Goal: Transaction & Acquisition: Purchase product/service

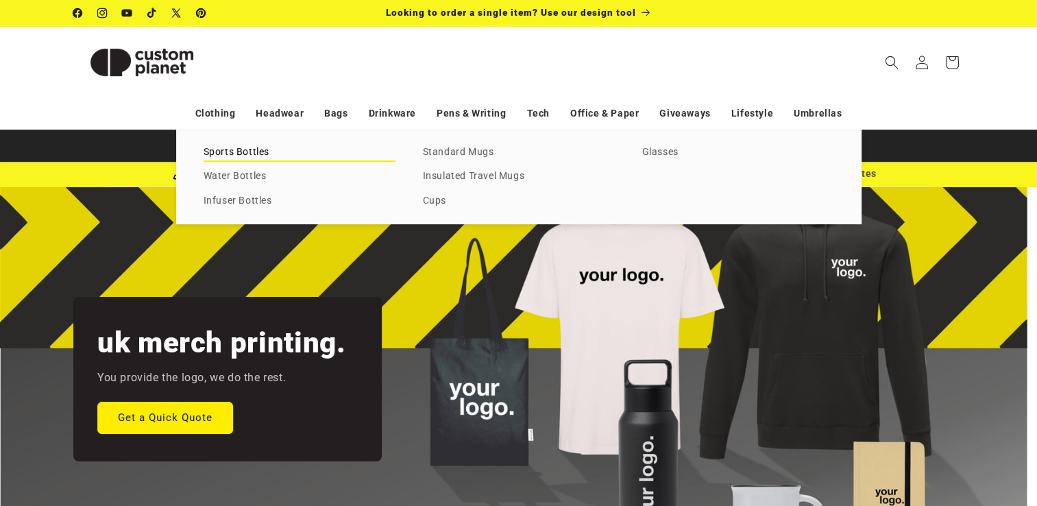
click at [241, 153] on link "Sports Bottles" at bounding box center [300, 152] width 192 height 19
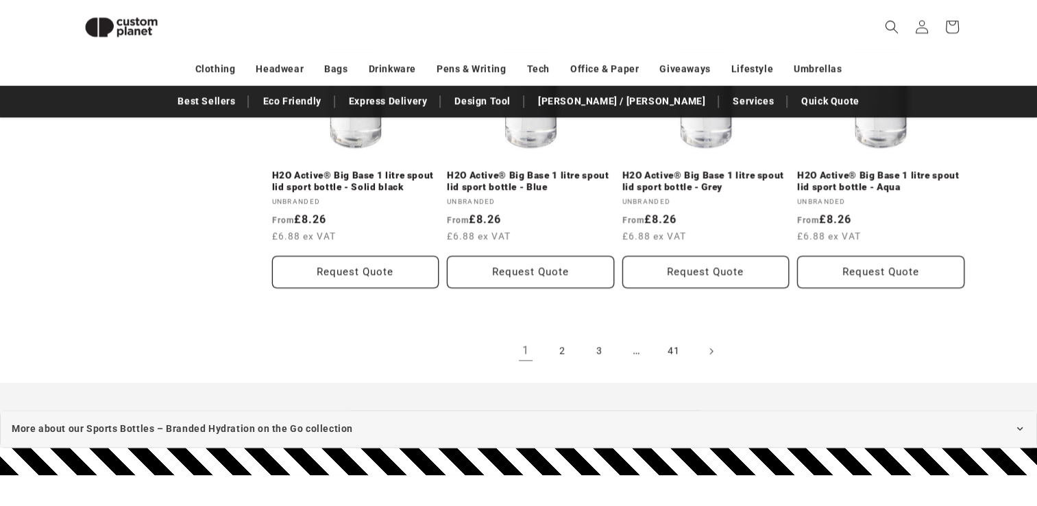
scroll to position [1617, 0]
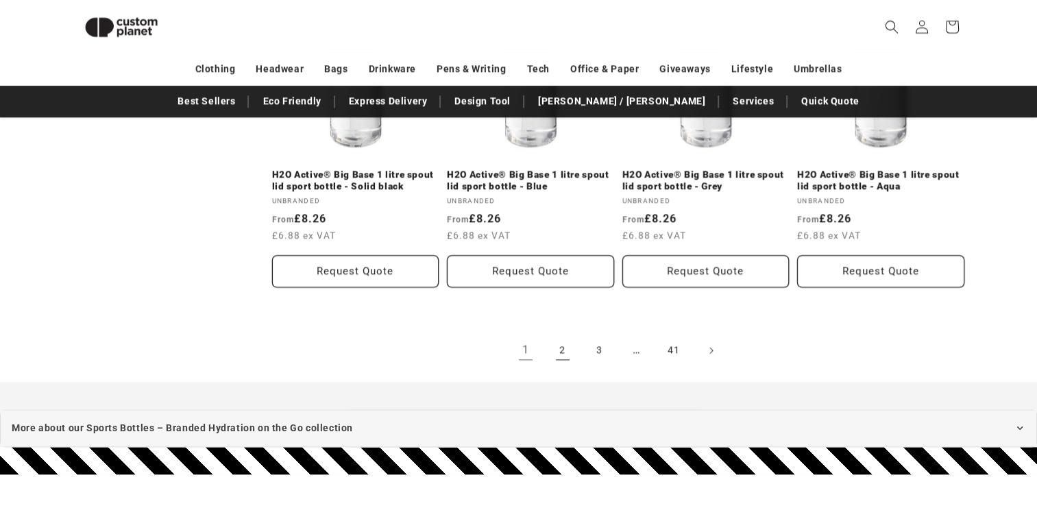
click at [566, 352] on link "2" at bounding box center [563, 350] width 30 height 30
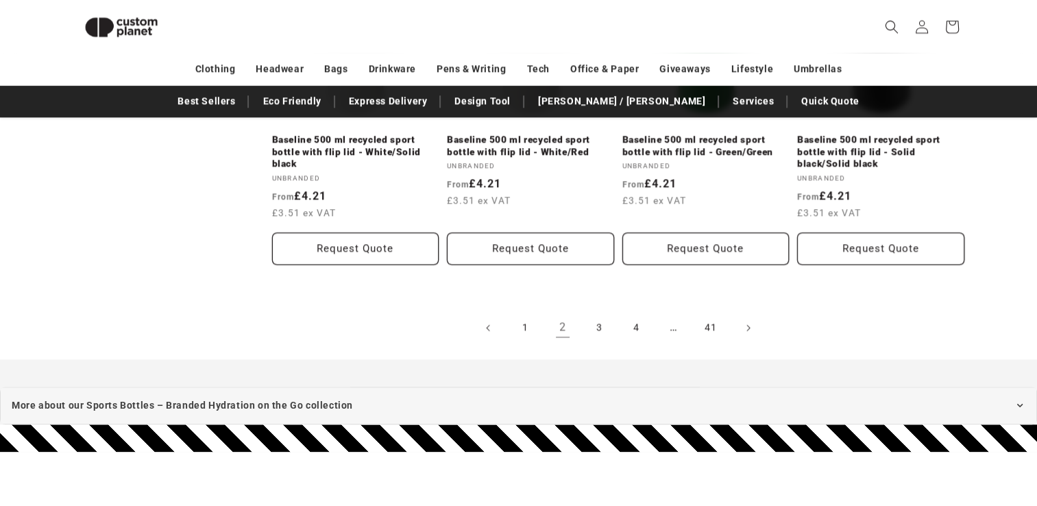
scroll to position [1615, 0]
click at [603, 328] on link "3" at bounding box center [600, 328] width 30 height 30
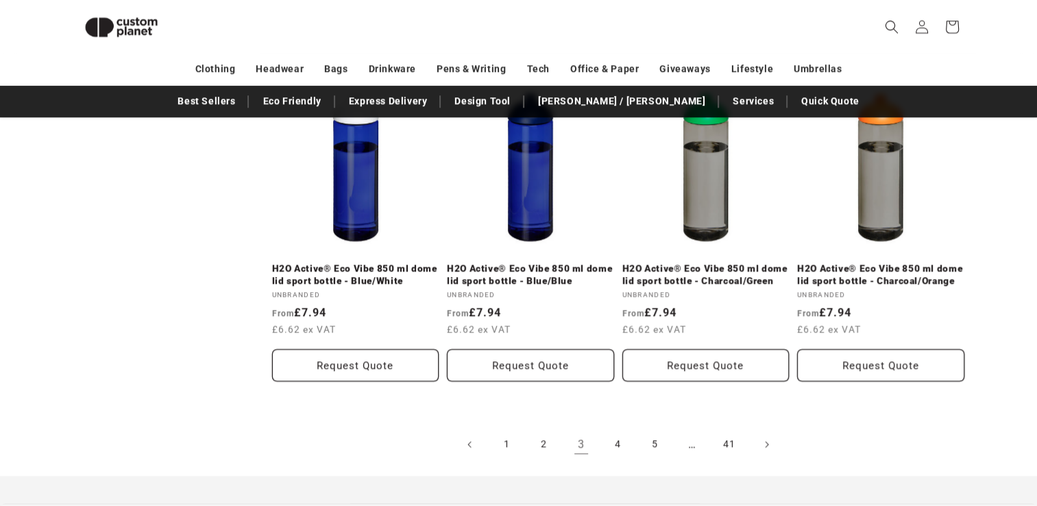
scroll to position [1526, 0]
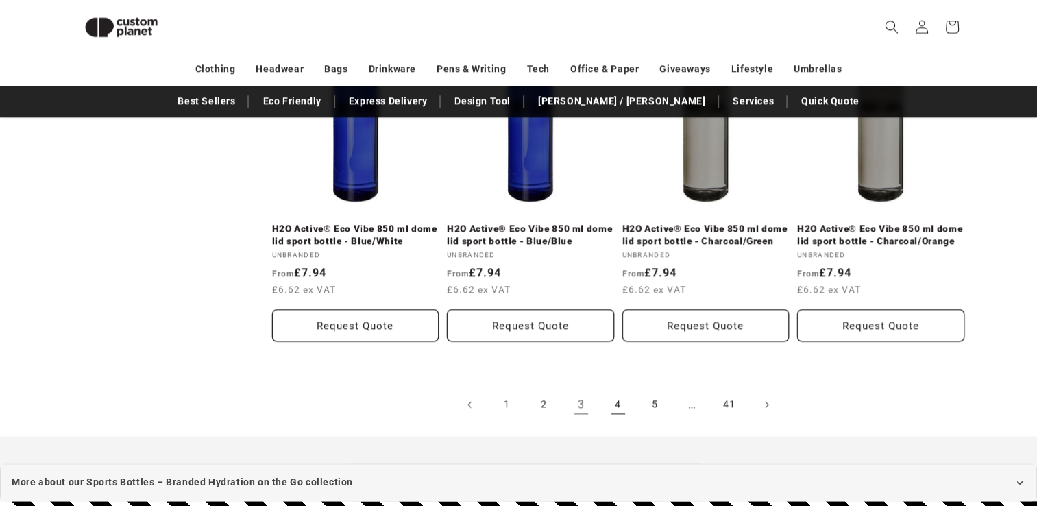
click at [621, 394] on link "4" at bounding box center [618, 404] width 30 height 30
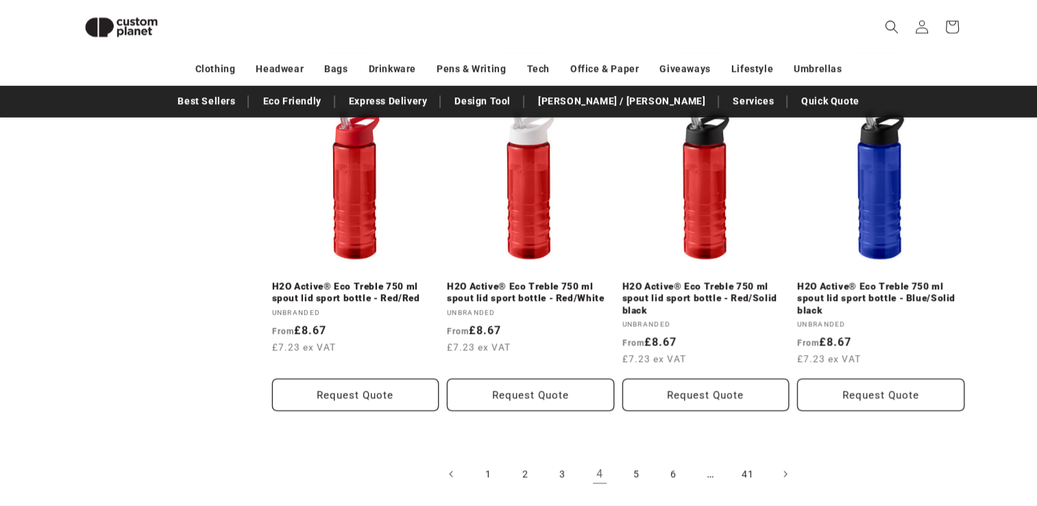
scroll to position [1502, 0]
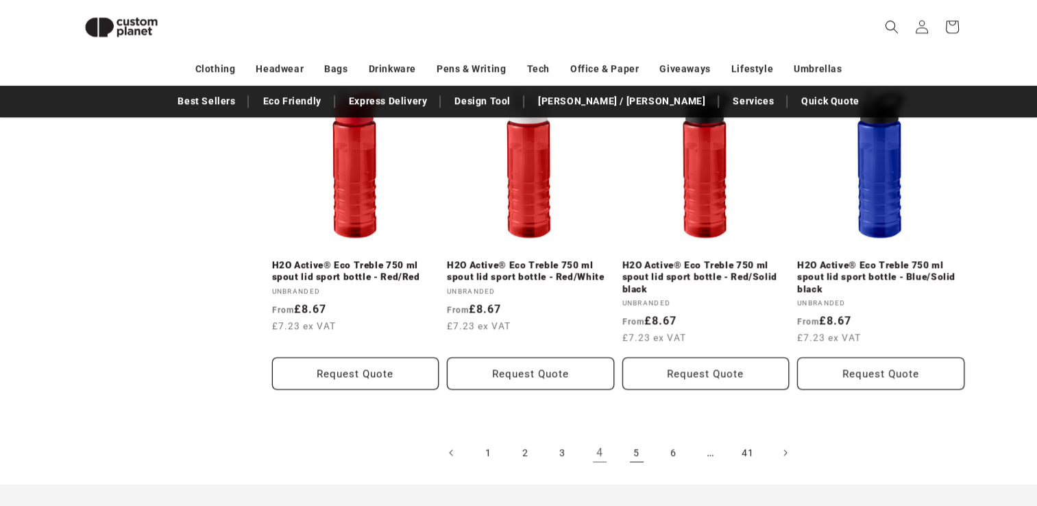
click at [639, 451] on link "5" at bounding box center [637, 452] width 30 height 30
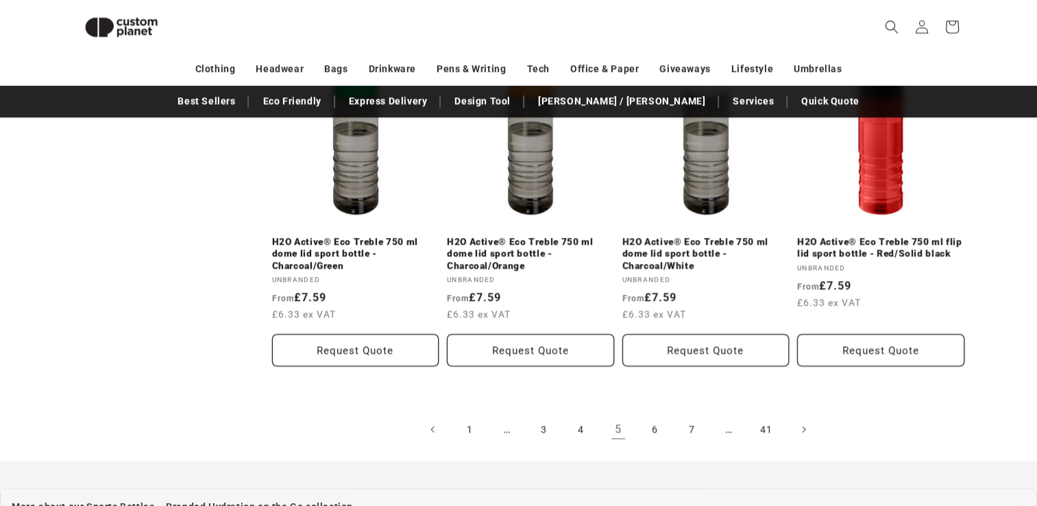
scroll to position [1556, 0]
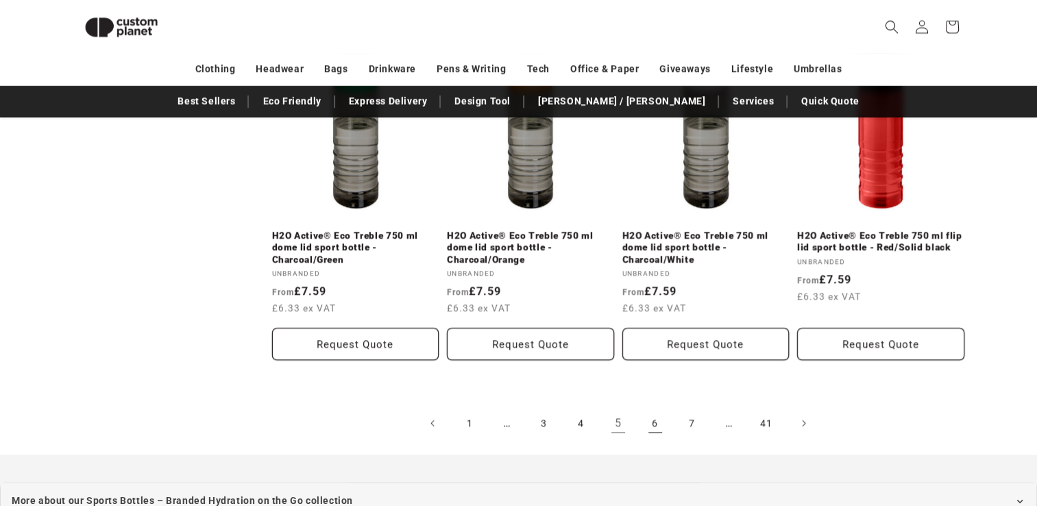
click at [654, 421] on link "6" at bounding box center [655, 423] width 30 height 30
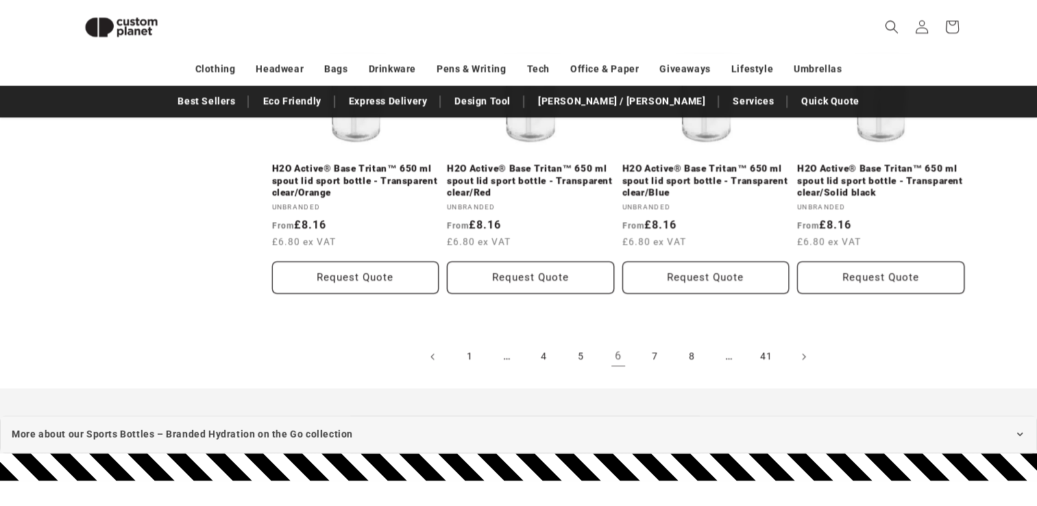
scroll to position [1612, 0]
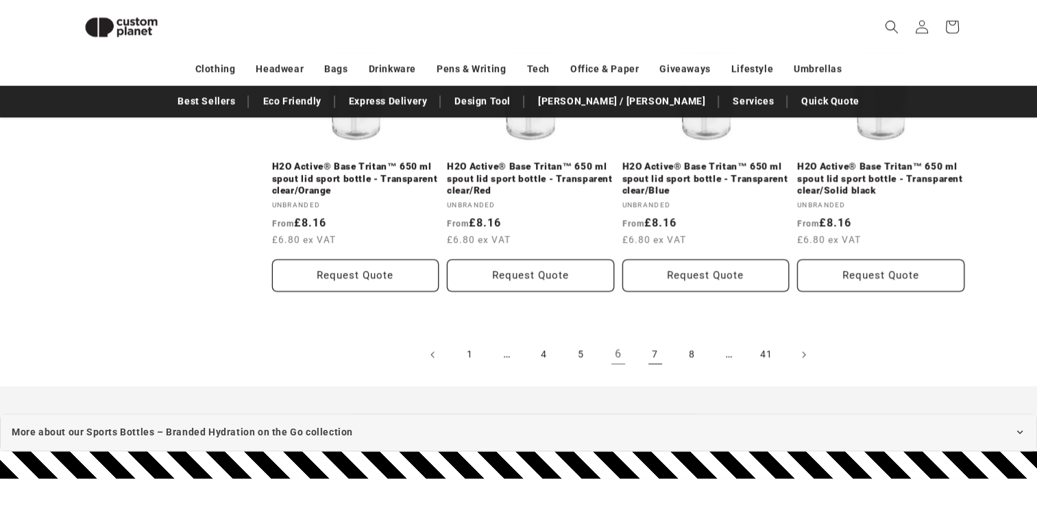
click at [655, 352] on link "7" at bounding box center [655, 354] width 30 height 30
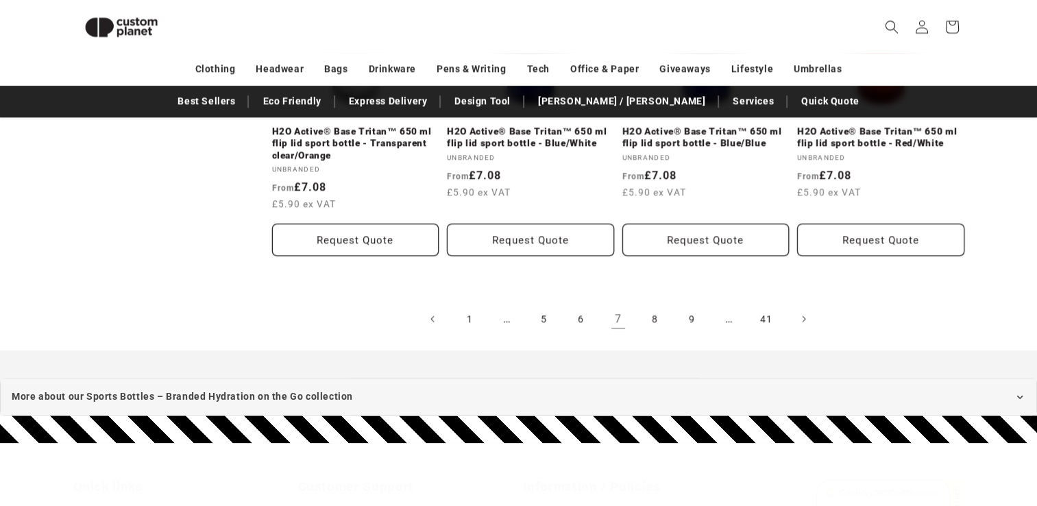
scroll to position [1667, 0]
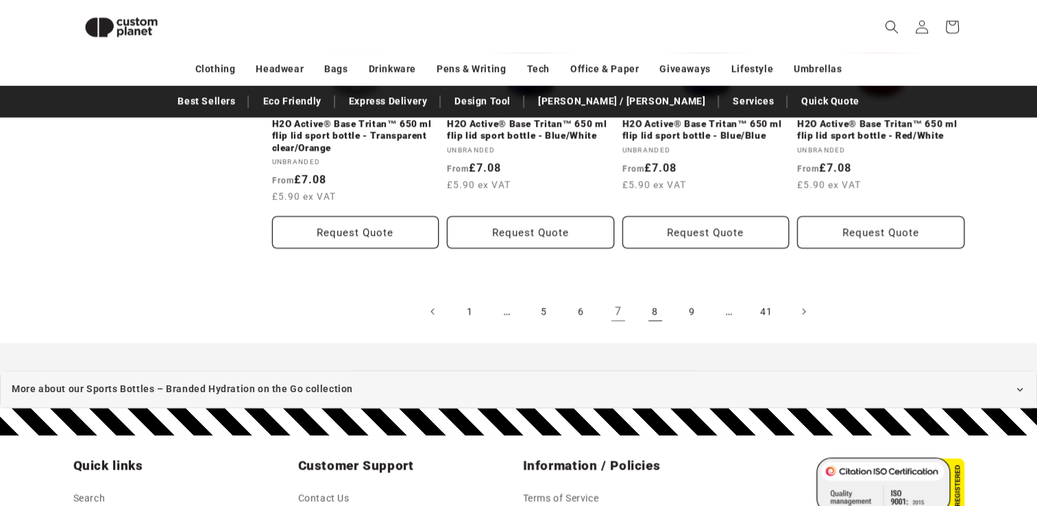
click at [659, 319] on link "8" at bounding box center [655, 311] width 30 height 30
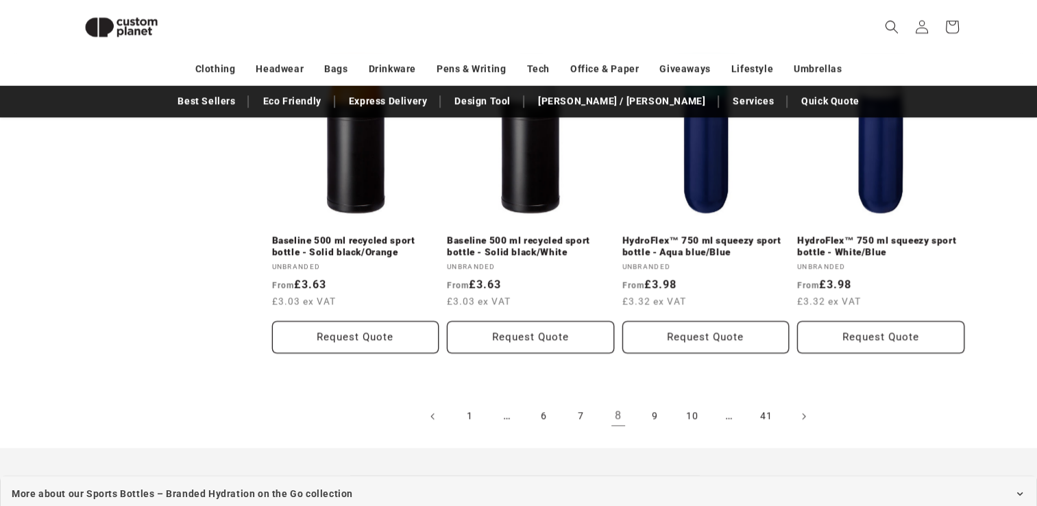
scroll to position [1560, 0]
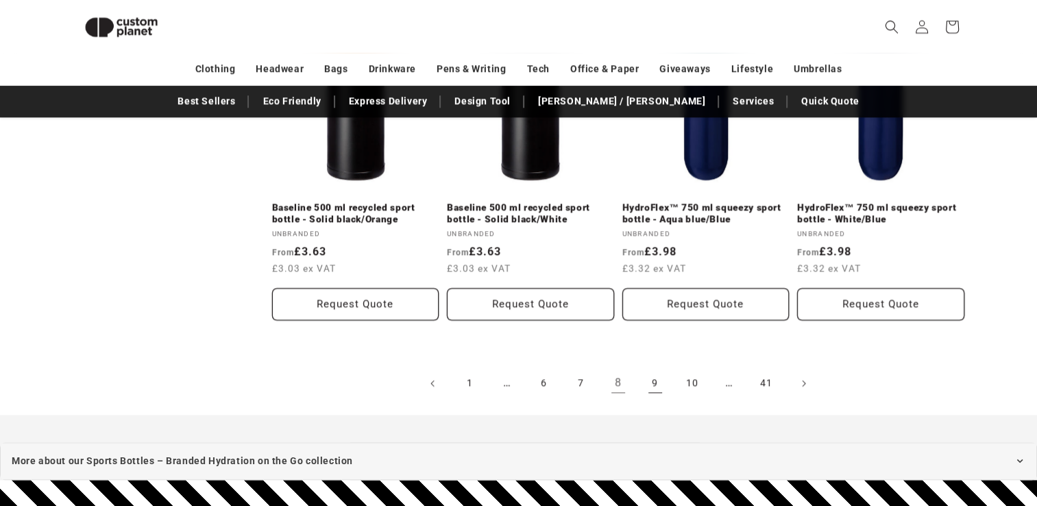
click at [657, 381] on link "9" at bounding box center [655, 383] width 30 height 30
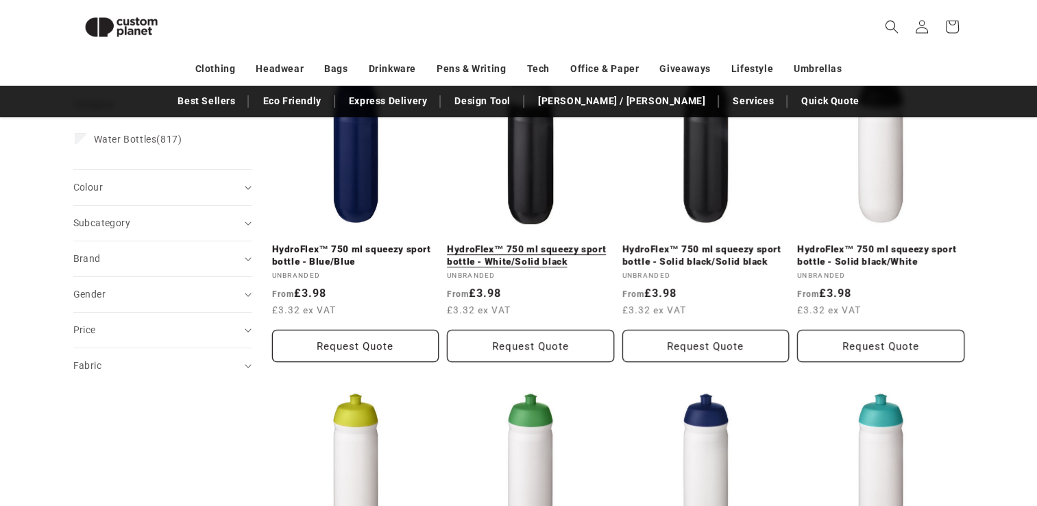
scroll to position [219, 0]
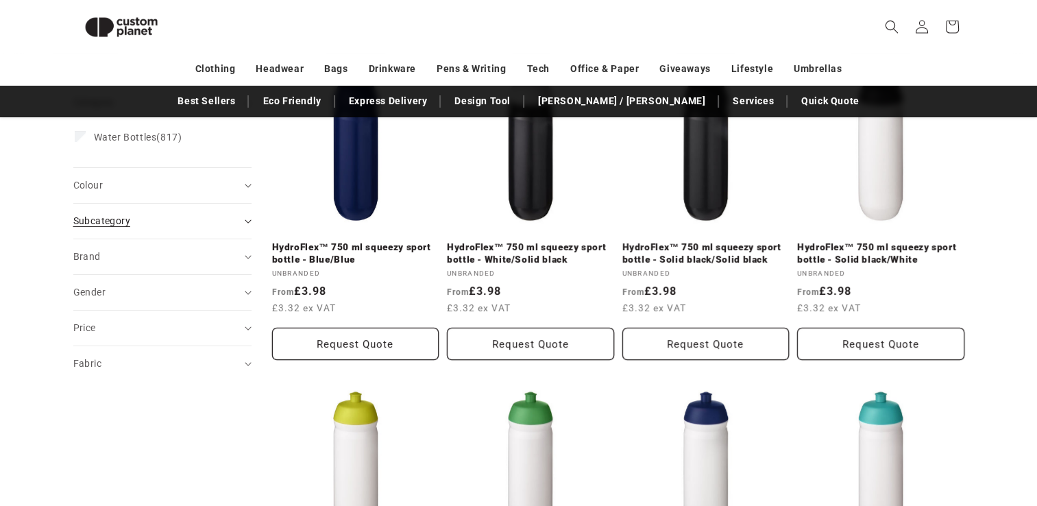
click at [247, 220] on icon "Subcategory (0 selected)" at bounding box center [248, 221] width 7 height 4
click at [247, 220] on icon "Subcategory (0 selected)" at bounding box center [248, 221] width 6 height 3
click at [245, 366] on summary "Fabric (0)" at bounding box center [162, 363] width 178 height 35
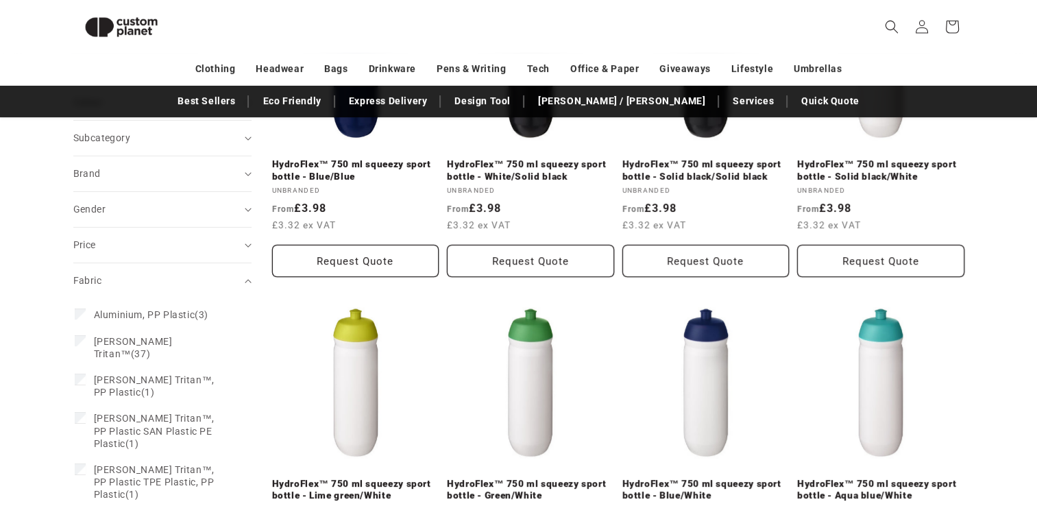
scroll to position [298, 0]
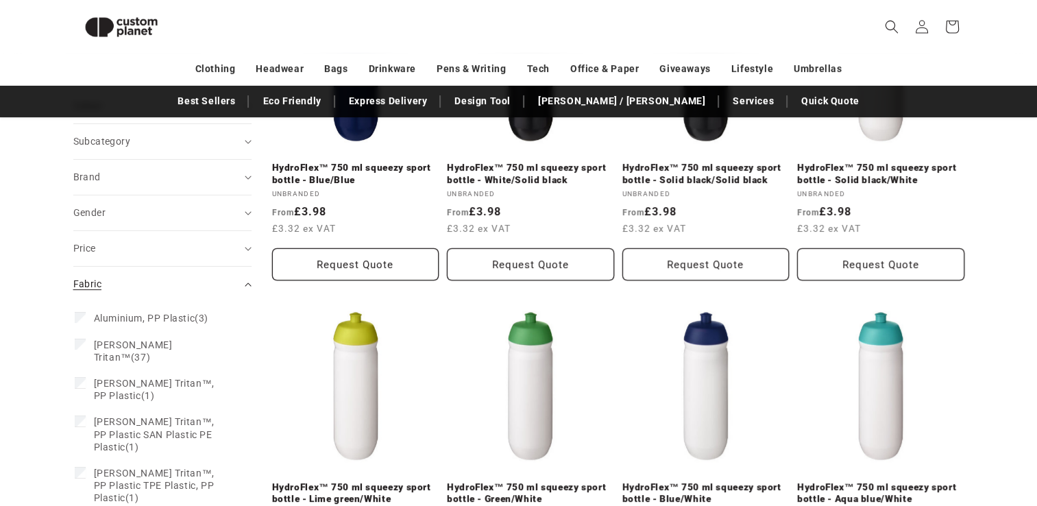
click at [245, 285] on icon "Fabric (0 selected)" at bounding box center [248, 284] width 6 height 3
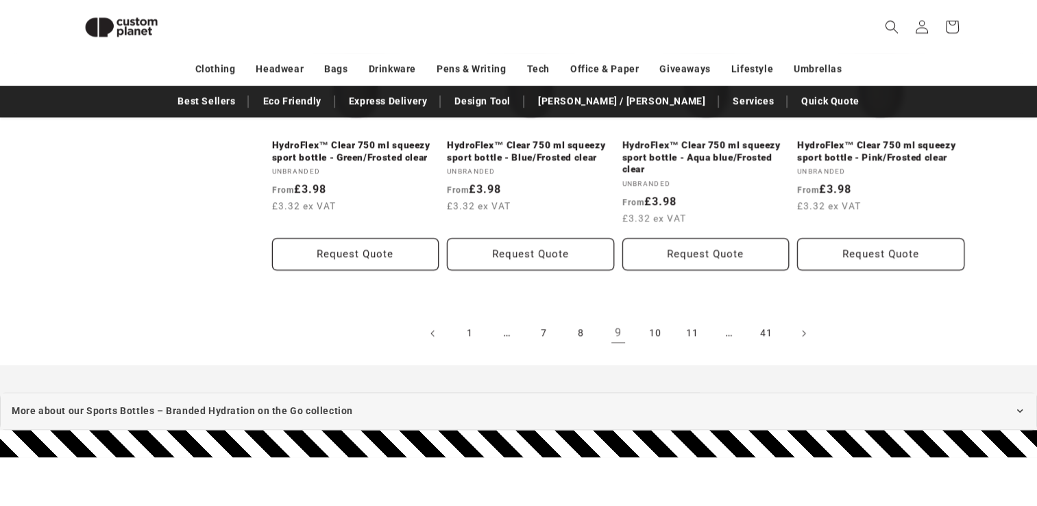
scroll to position [1610, 0]
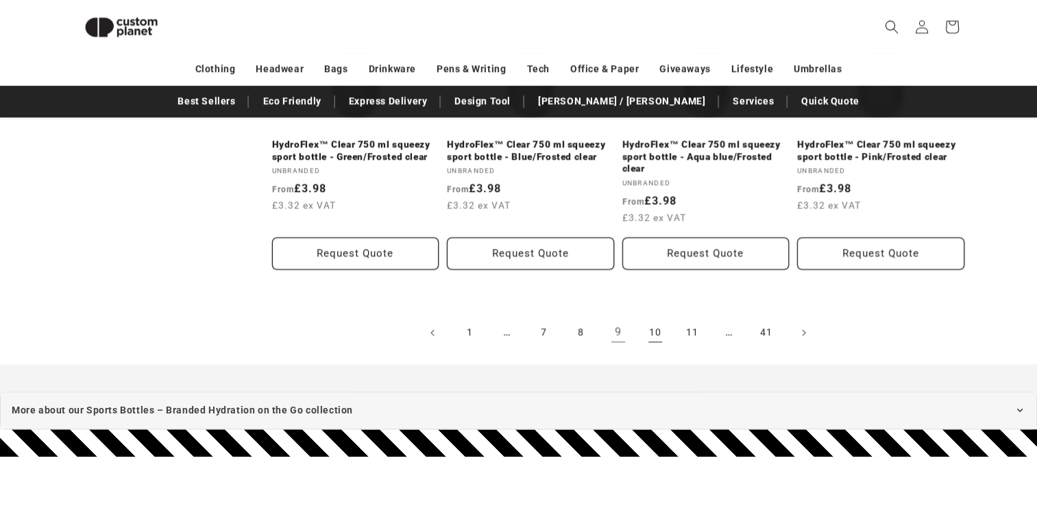
click at [652, 330] on link "10" at bounding box center [655, 332] width 30 height 30
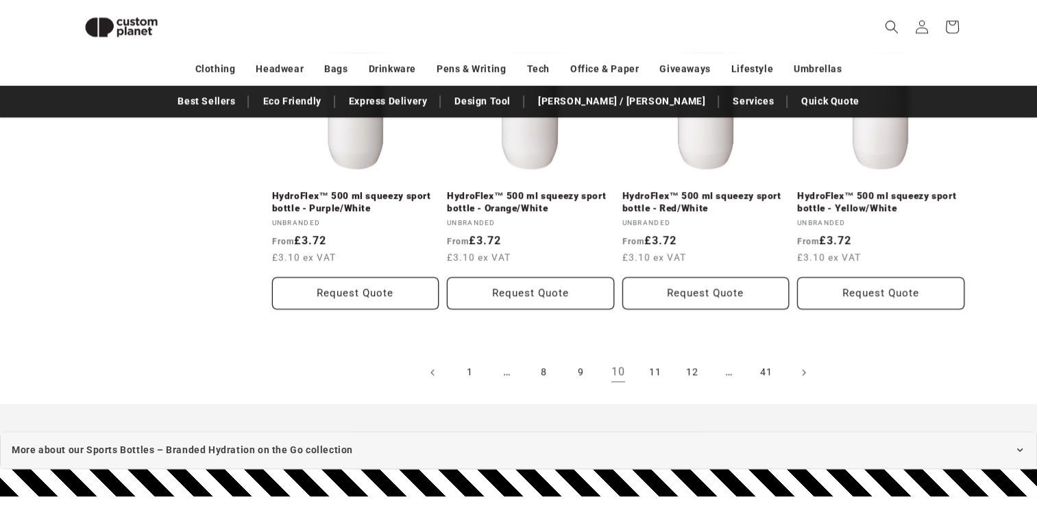
scroll to position [1547, 0]
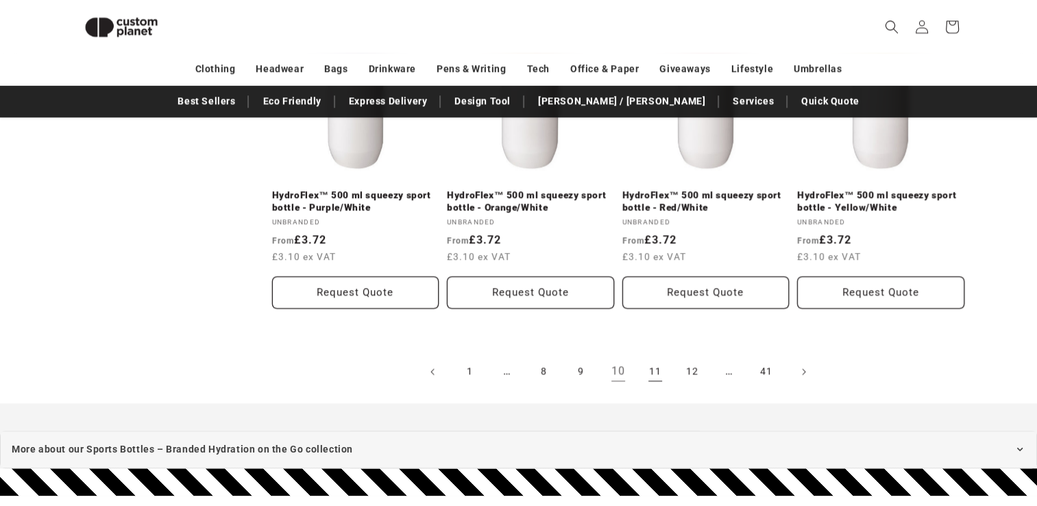
click at [655, 370] on link "11" at bounding box center [655, 371] width 30 height 30
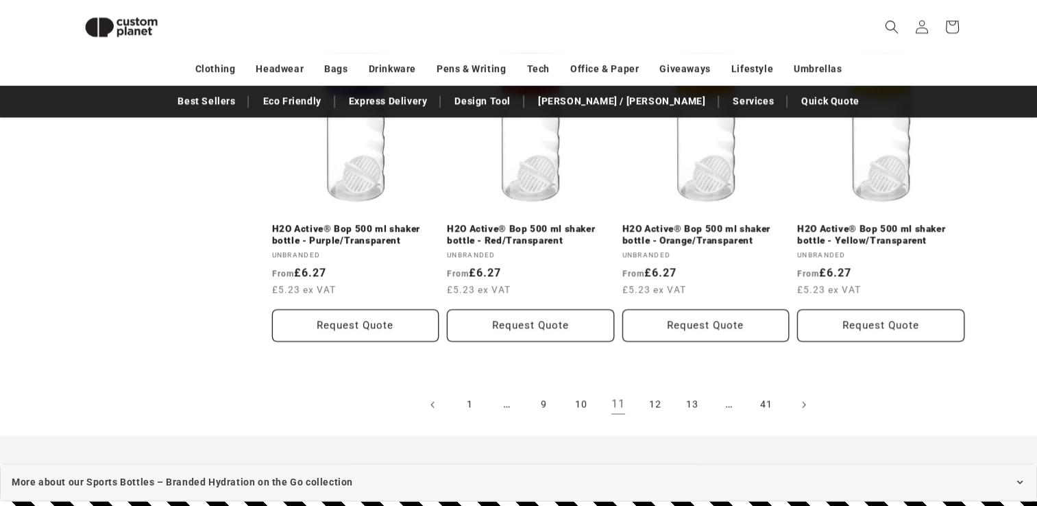
scroll to position [1540, 0]
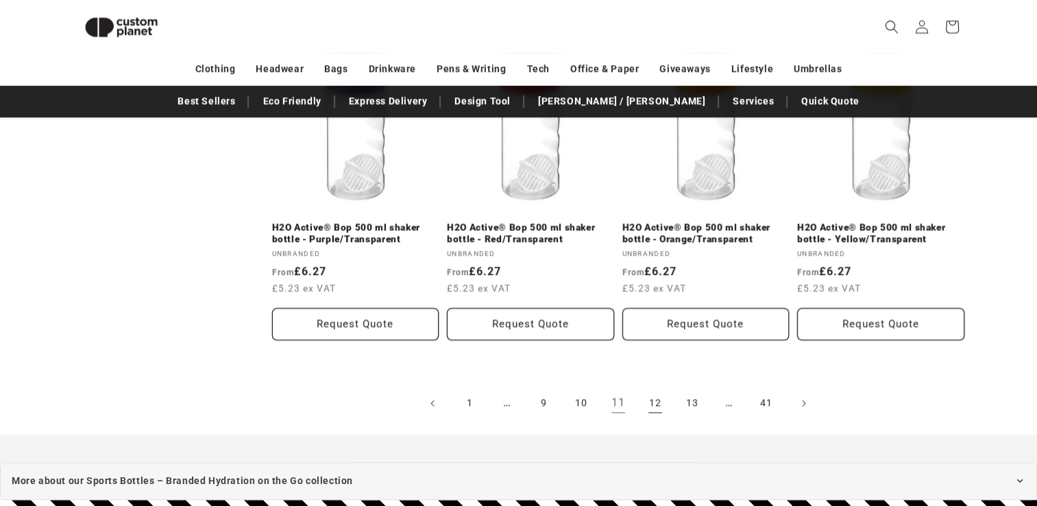
click at [659, 408] on link "12" at bounding box center [655, 403] width 30 height 30
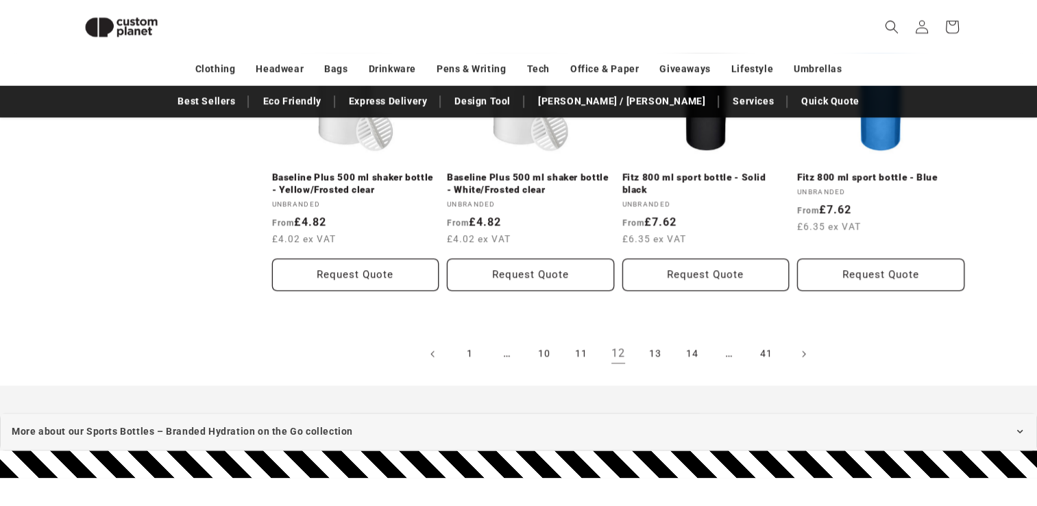
scroll to position [1566, 0]
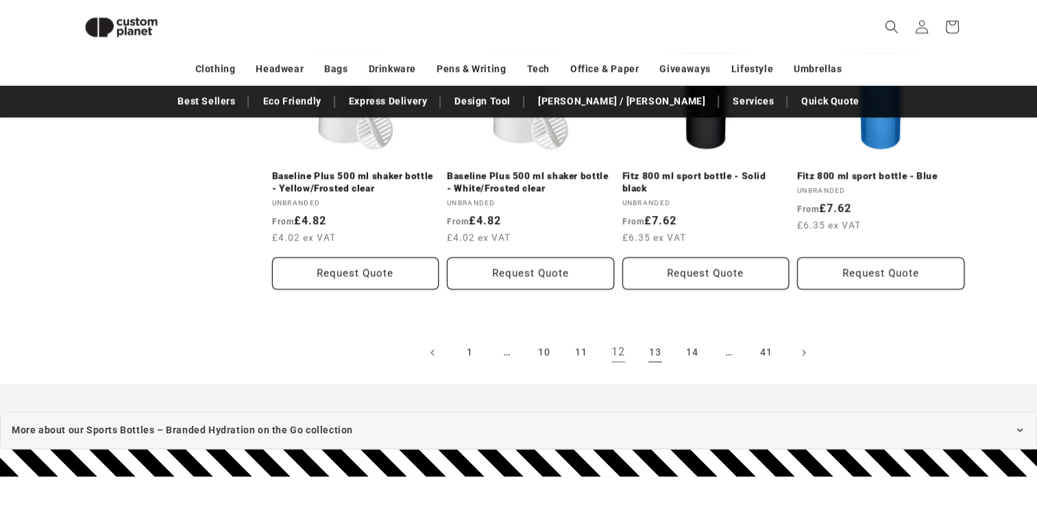
click at [656, 341] on link "13" at bounding box center [655, 352] width 30 height 30
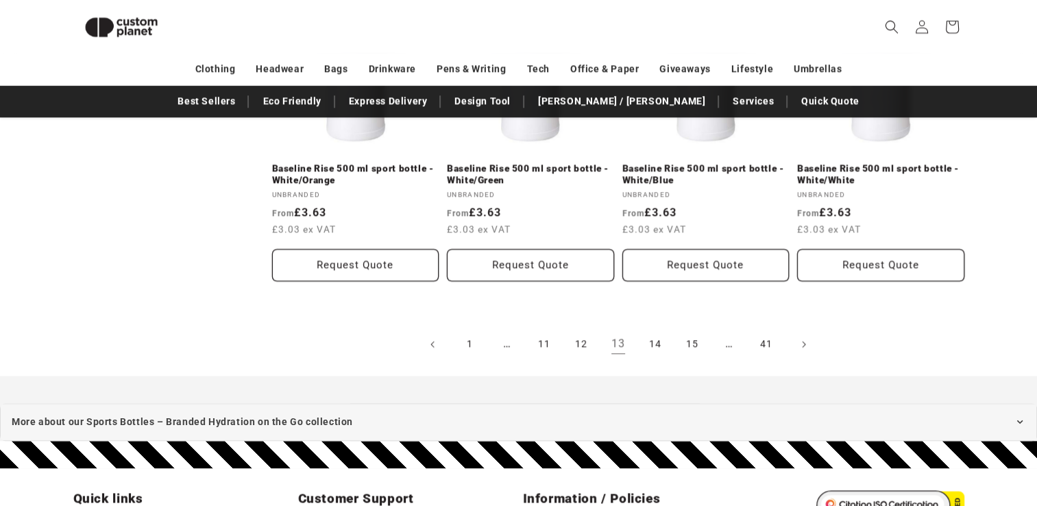
scroll to position [1599, 0]
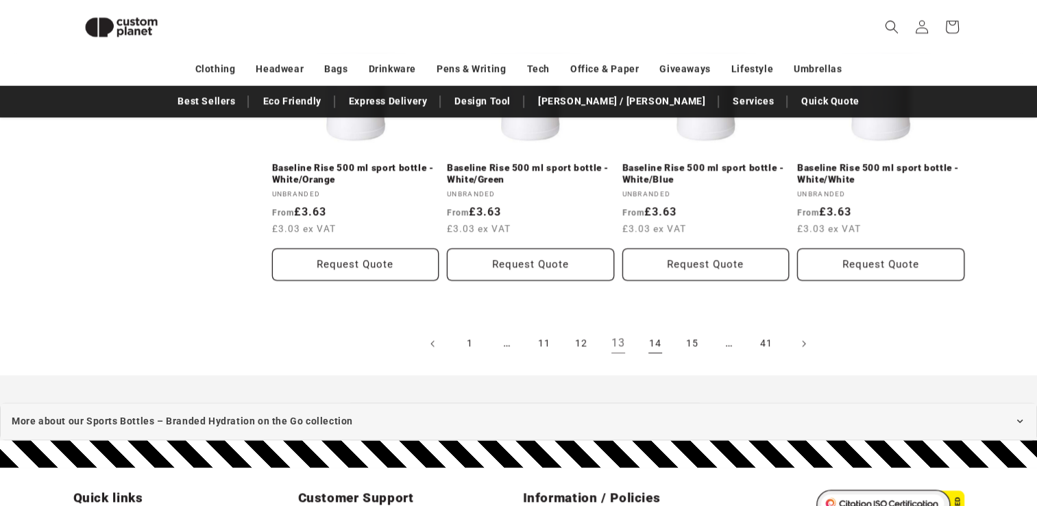
click at [658, 341] on link "14" at bounding box center [655, 343] width 30 height 30
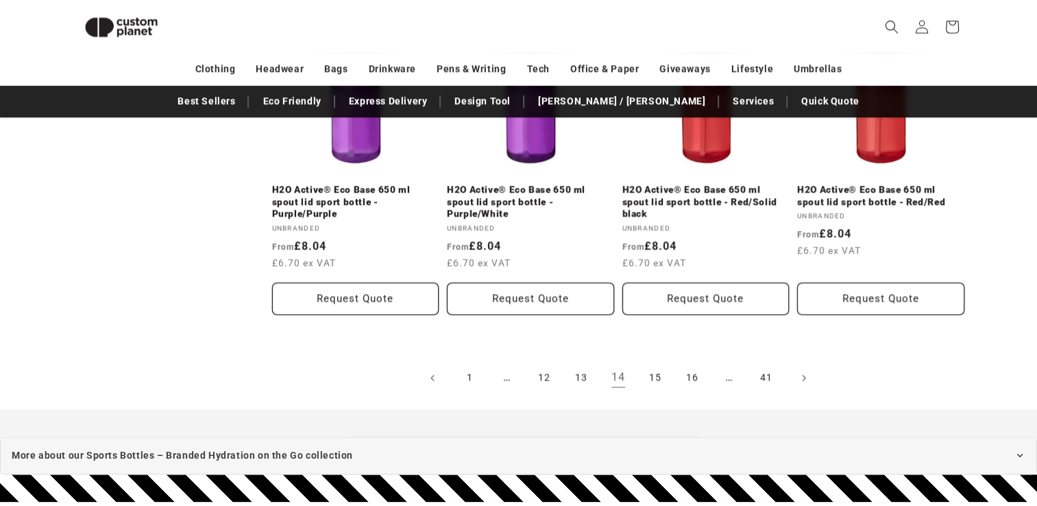
scroll to position [1597, 0]
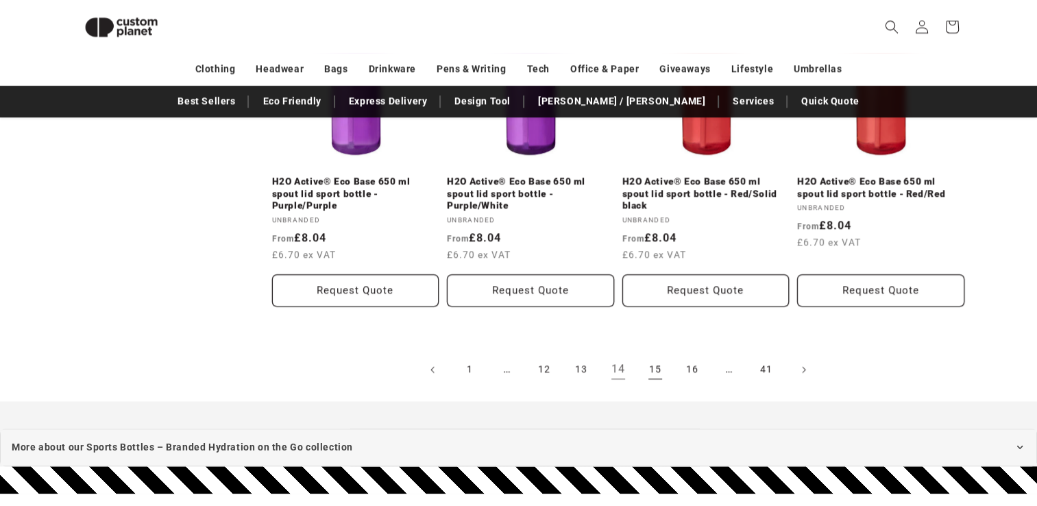
click at [657, 372] on link "15" at bounding box center [655, 369] width 30 height 30
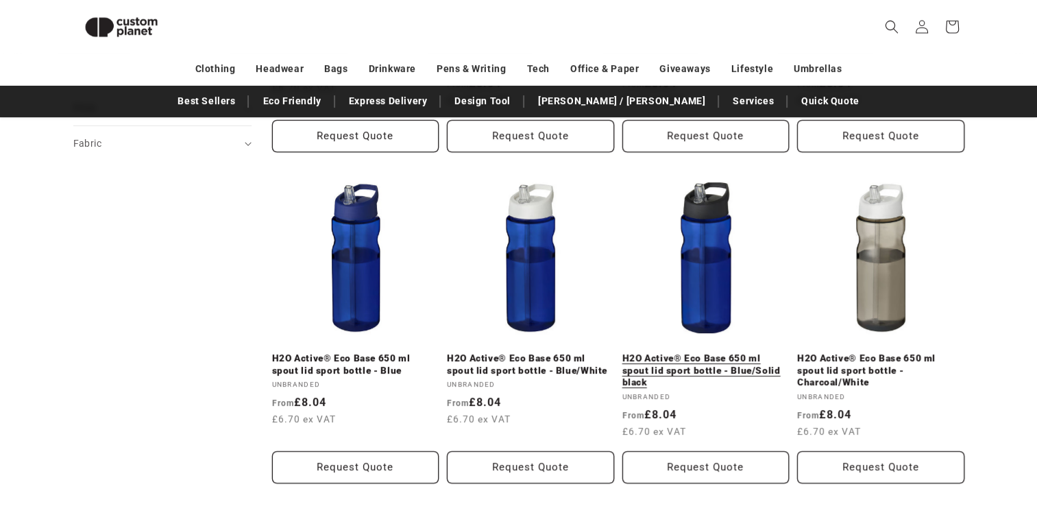
scroll to position [441, 0]
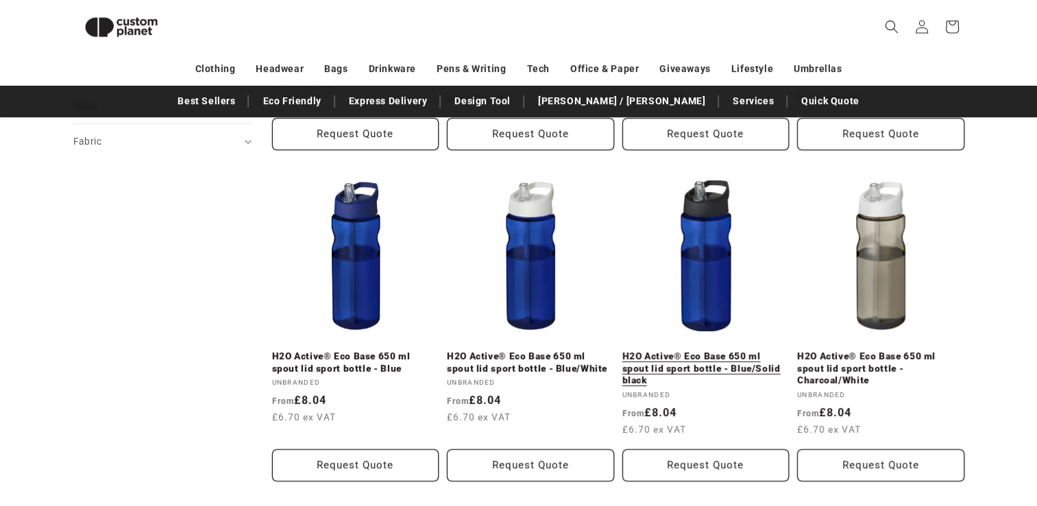
click at [642, 350] on link "H2O Active® Eco Base 650 ml spout lid sport bottle - Blue/Solid black" at bounding box center [705, 368] width 167 height 36
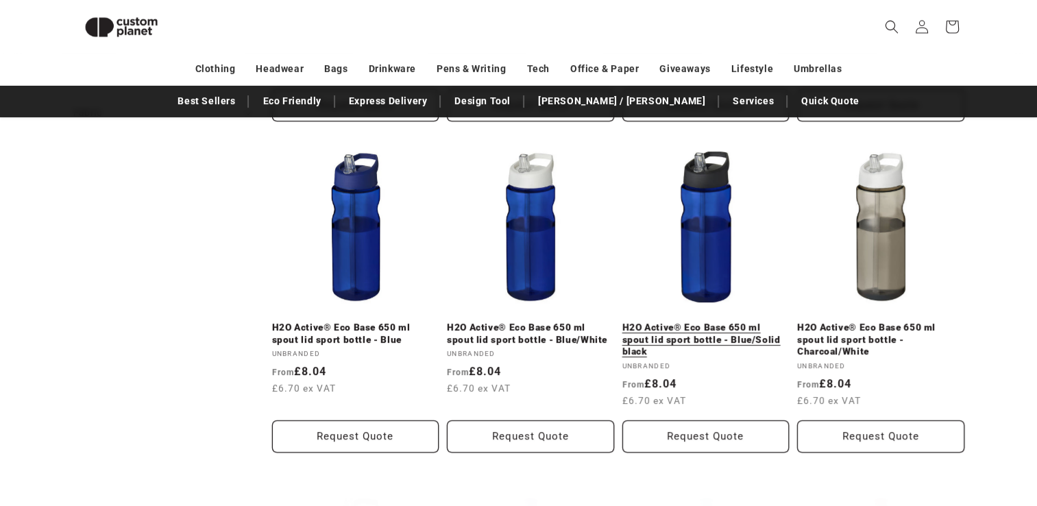
click at [676, 322] on link "H2O Active® Eco Base 650 ml spout lid sport bottle - Blue/Solid black" at bounding box center [705, 340] width 167 height 36
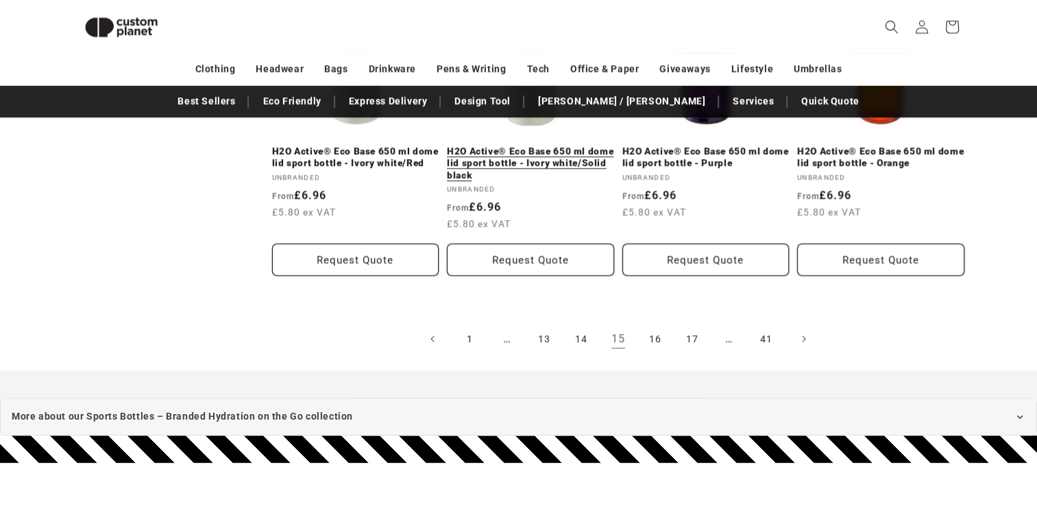
scroll to position [1641, 0]
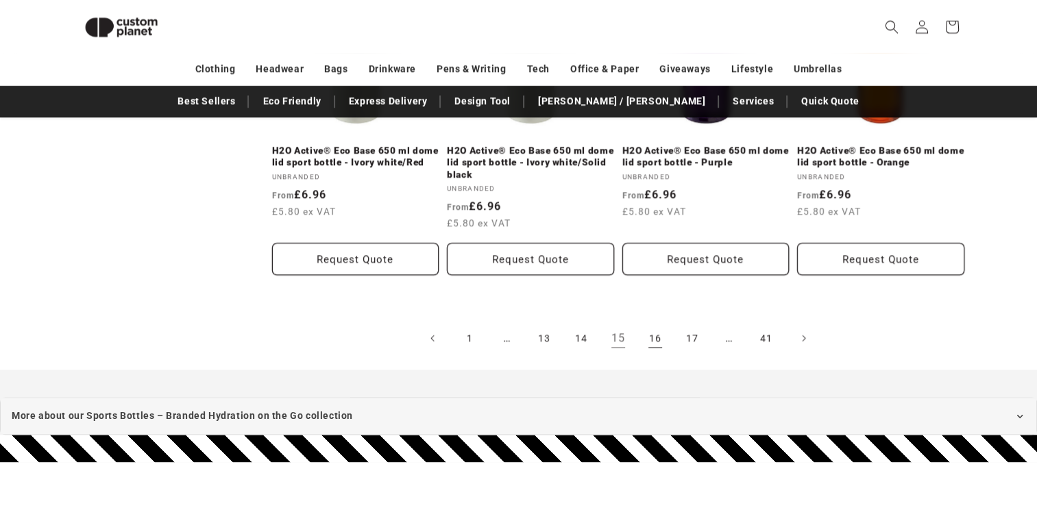
click at [659, 339] on link "16" at bounding box center [655, 338] width 30 height 30
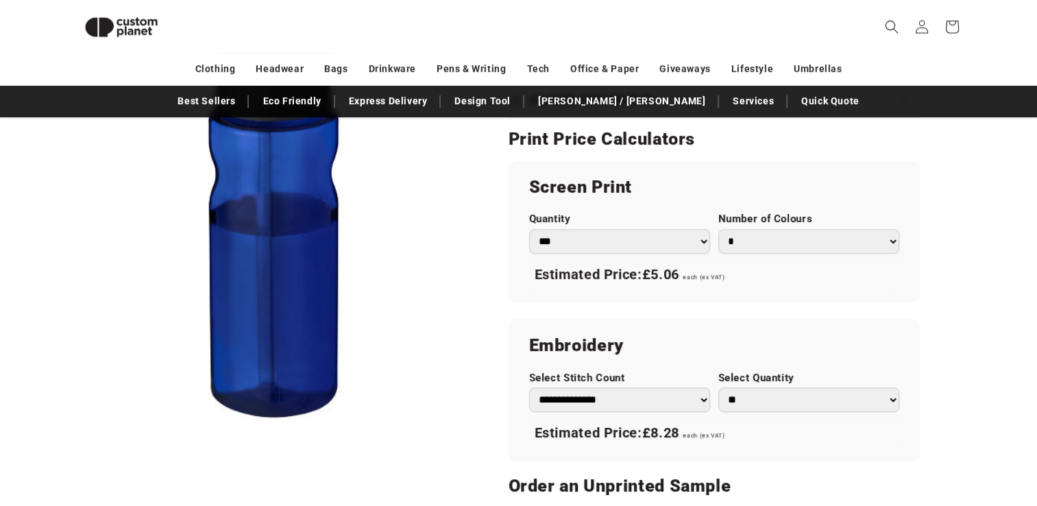
scroll to position [784, 0]
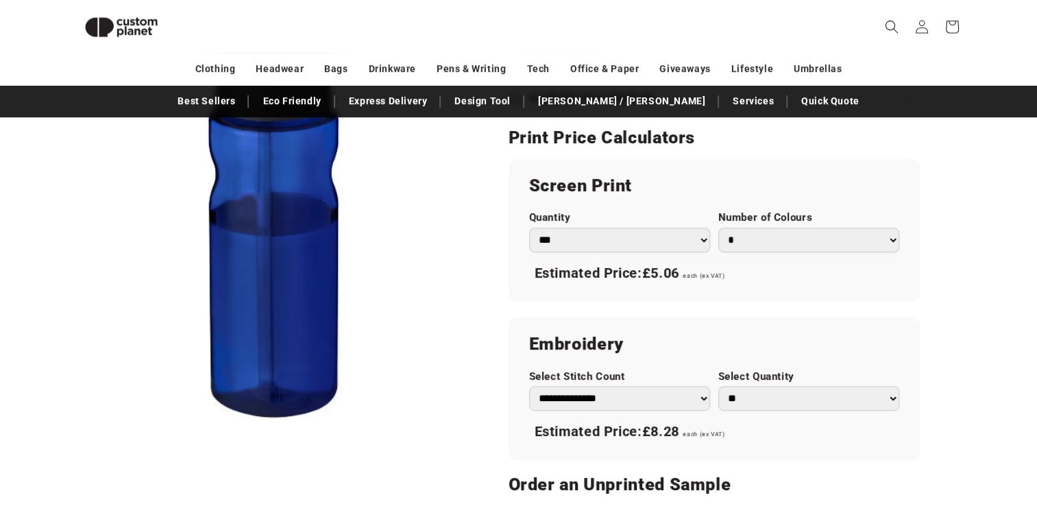
click at [745, 240] on select "* * * * * * *" at bounding box center [808, 240] width 181 height 25
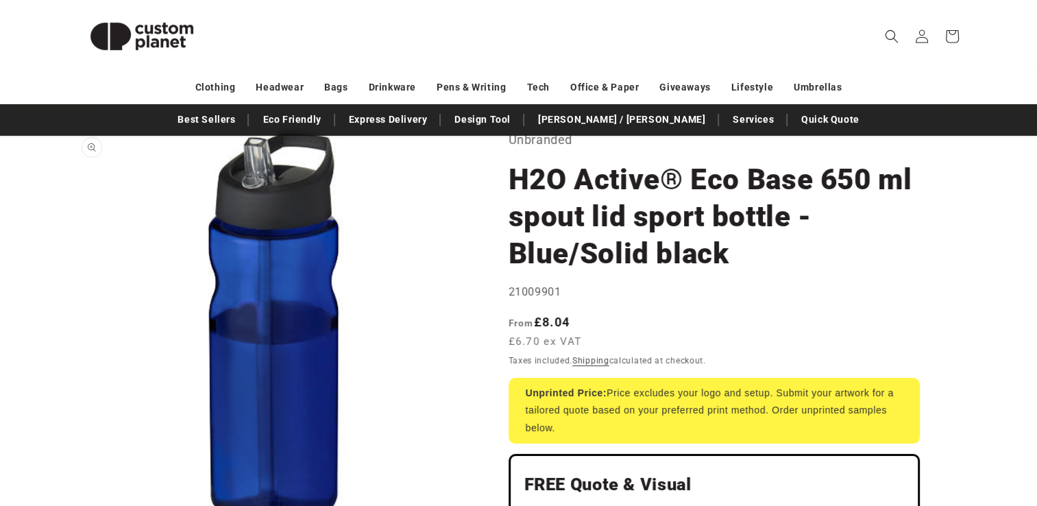
scroll to position [82, 0]
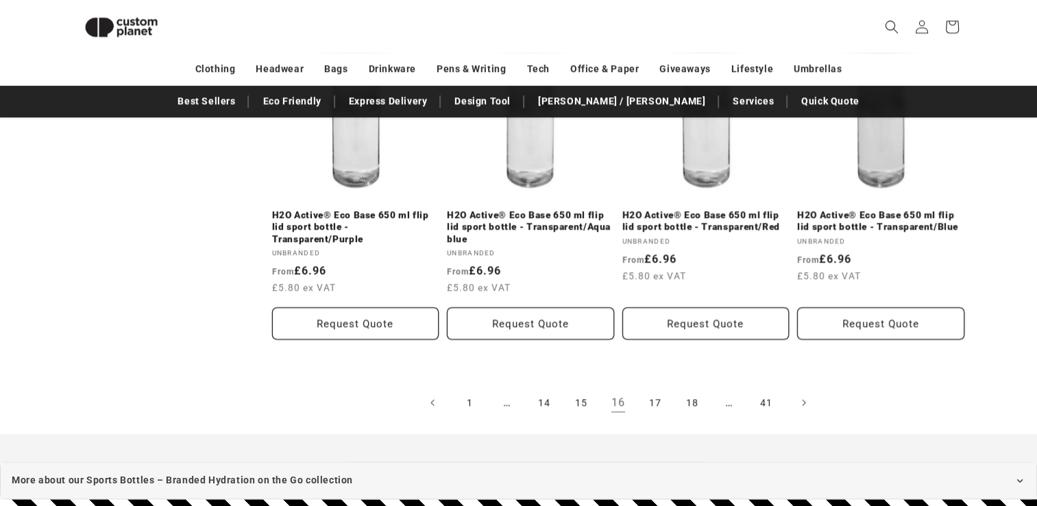
scroll to position [1555, 0]
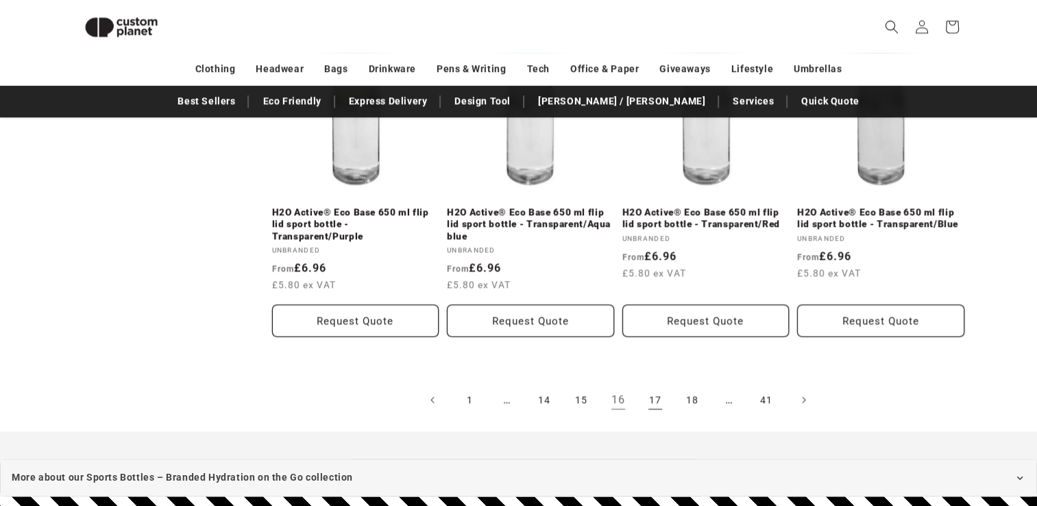
click at [655, 415] on link "17" at bounding box center [655, 400] width 30 height 30
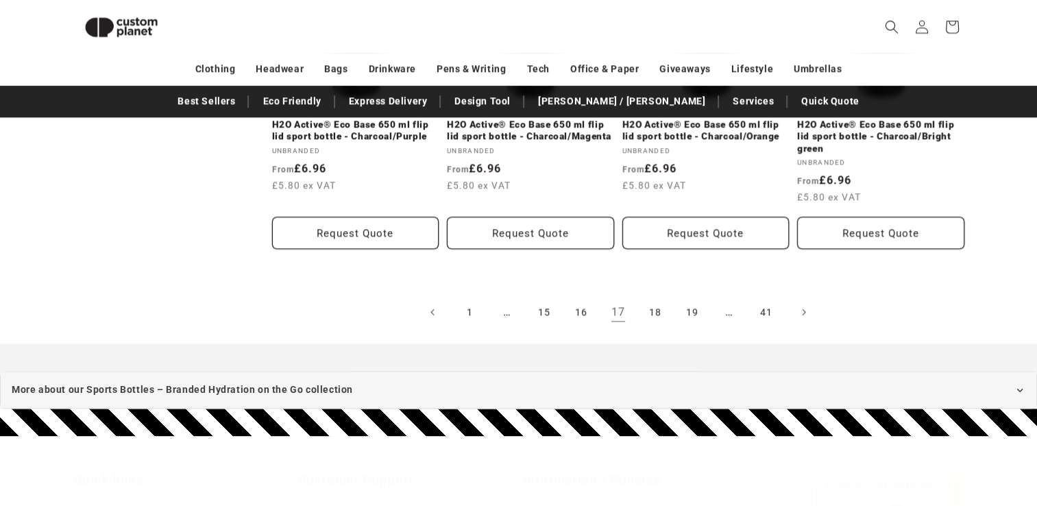
scroll to position [1645, 0]
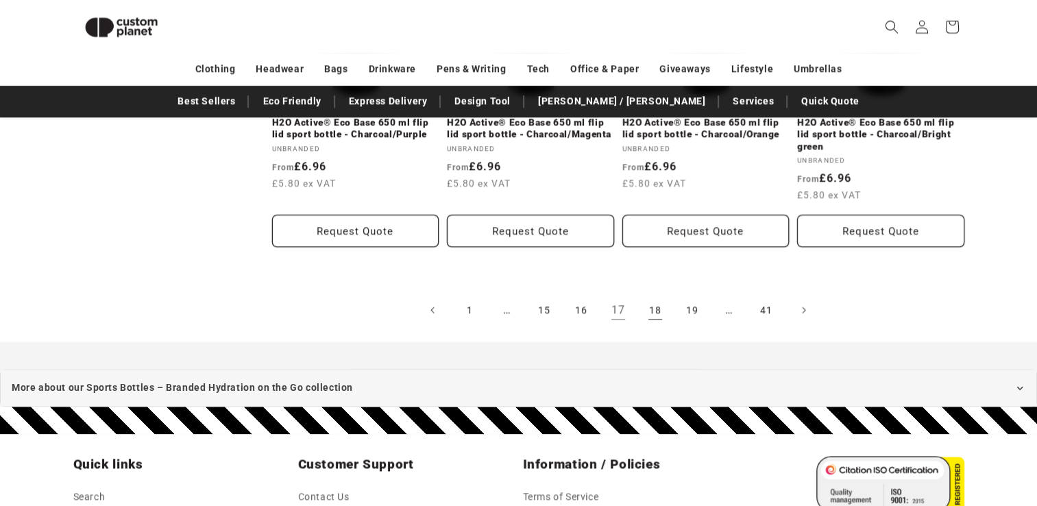
click at [655, 311] on link "18" at bounding box center [655, 310] width 30 height 30
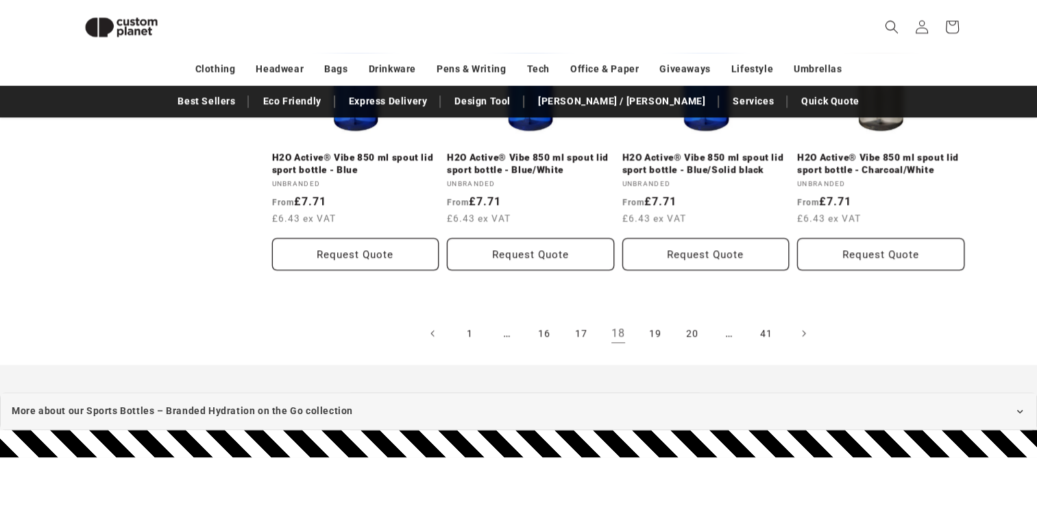
scroll to position [1623, 0]
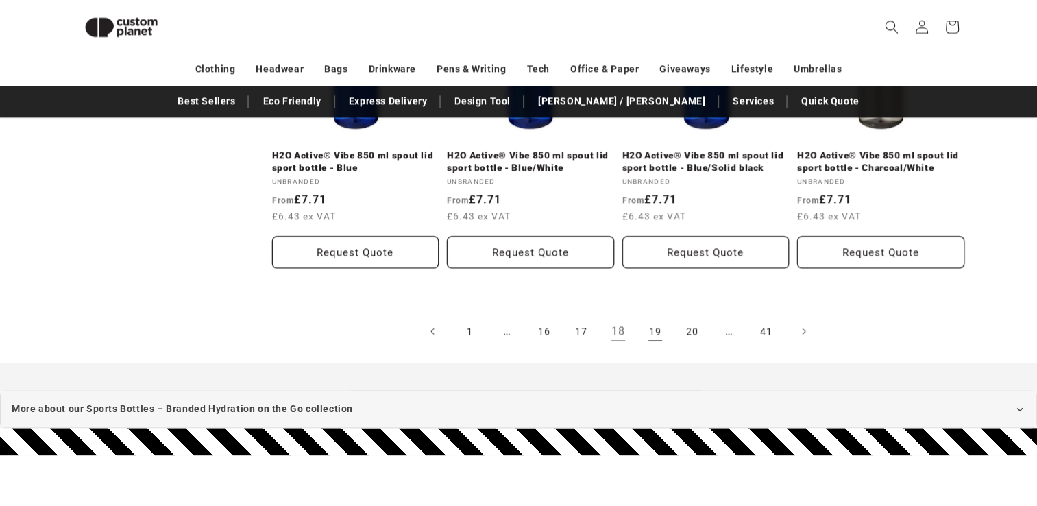
click at [658, 323] on link "19" at bounding box center [655, 331] width 30 height 30
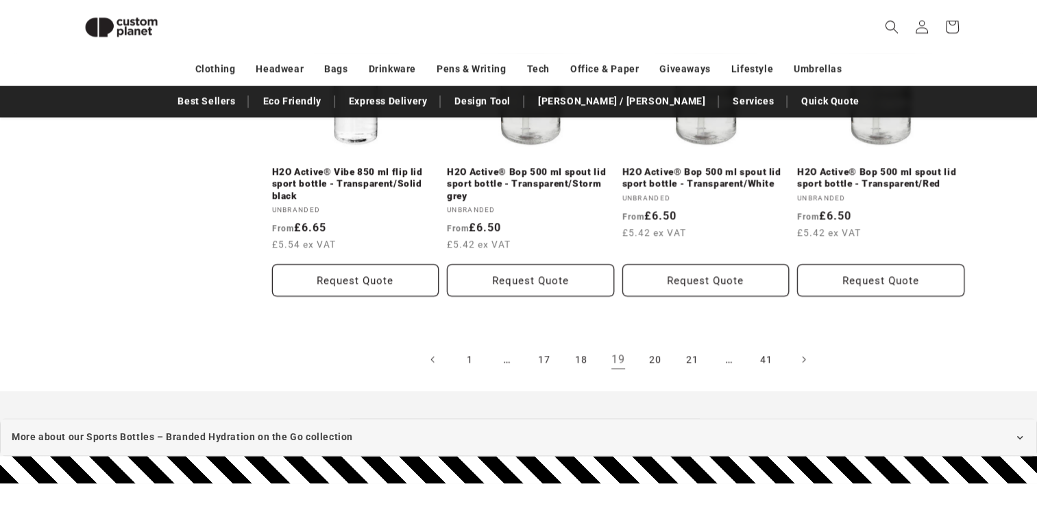
scroll to position [1596, 0]
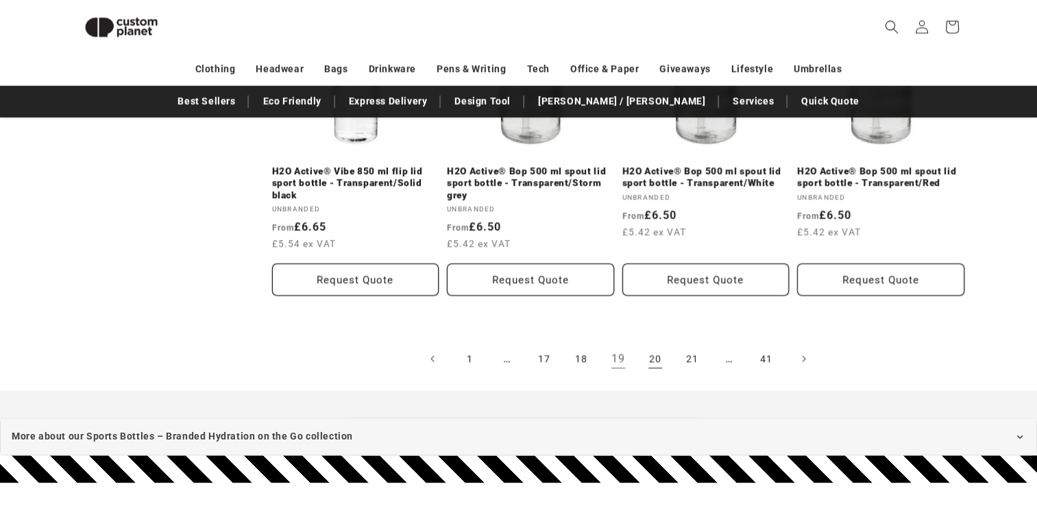
click at [650, 357] on link "20" at bounding box center [655, 358] width 30 height 30
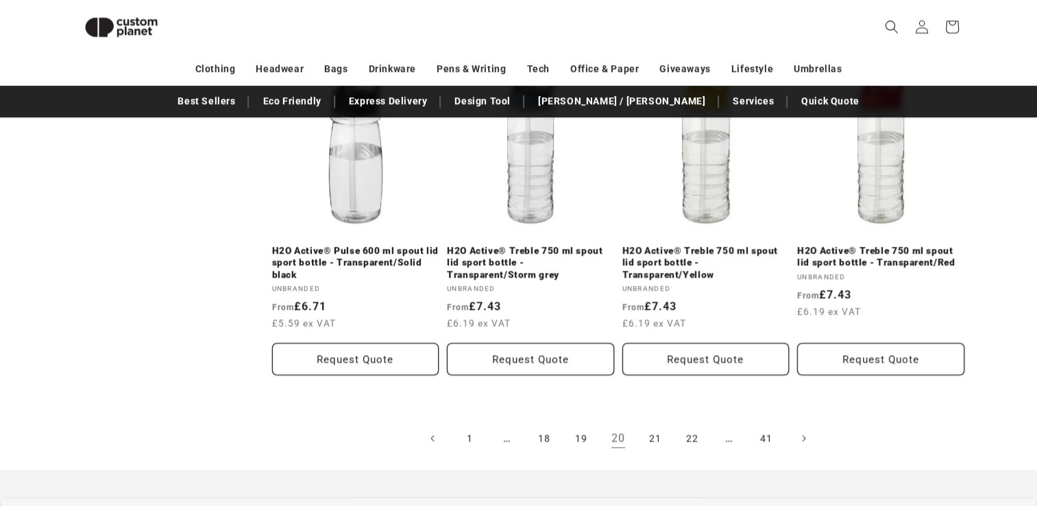
scroll to position [1517, 0]
click at [659, 436] on link "21" at bounding box center [655, 437] width 30 height 30
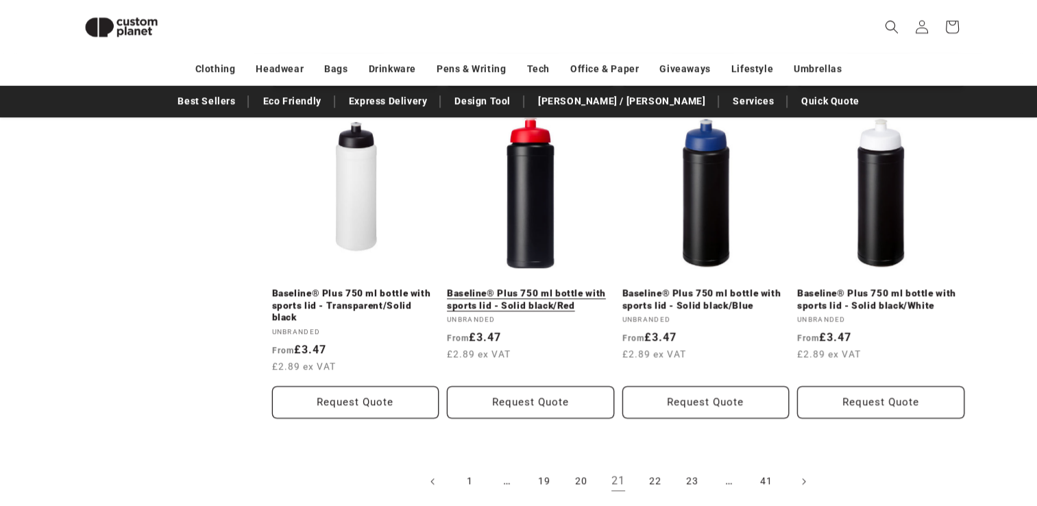
scroll to position [1527, 0]
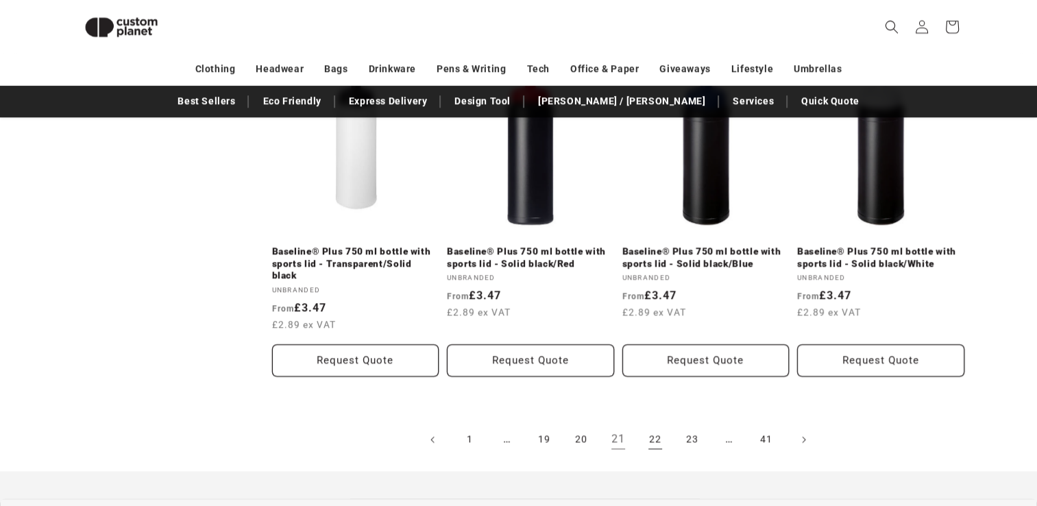
click at [653, 426] on link "22" at bounding box center [655, 439] width 30 height 30
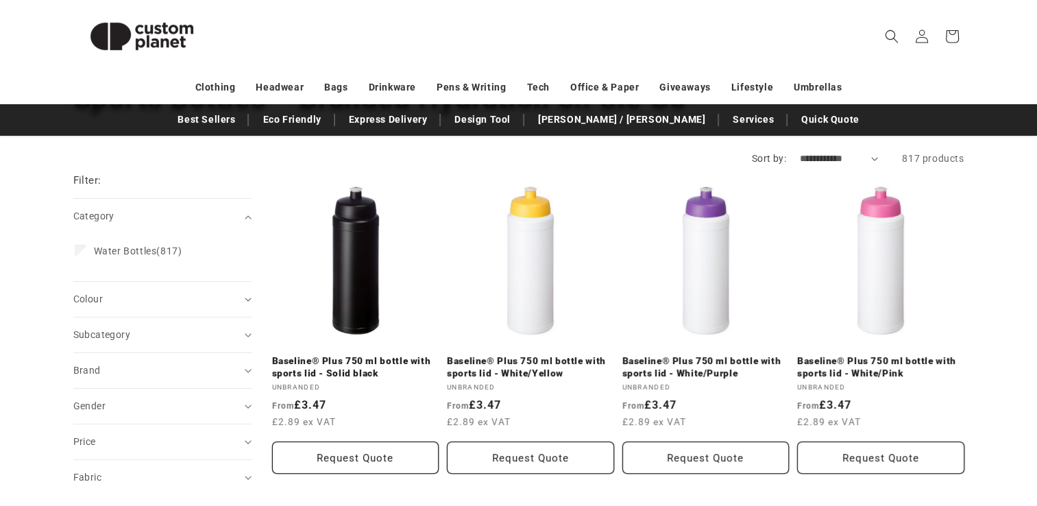
scroll to position [128, 0]
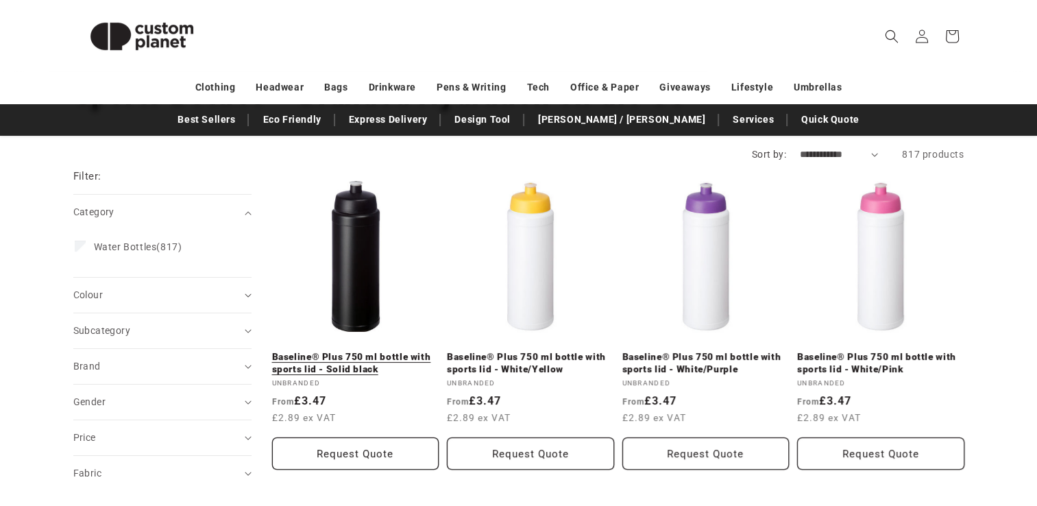
click at [352, 351] on link "Baseline® Plus 750 ml bottle with sports lid - Solid black" at bounding box center [355, 363] width 167 height 24
click at [361, 367] on link "Baseline® Plus 750 ml bottle with sports lid - Solid black" at bounding box center [355, 363] width 167 height 24
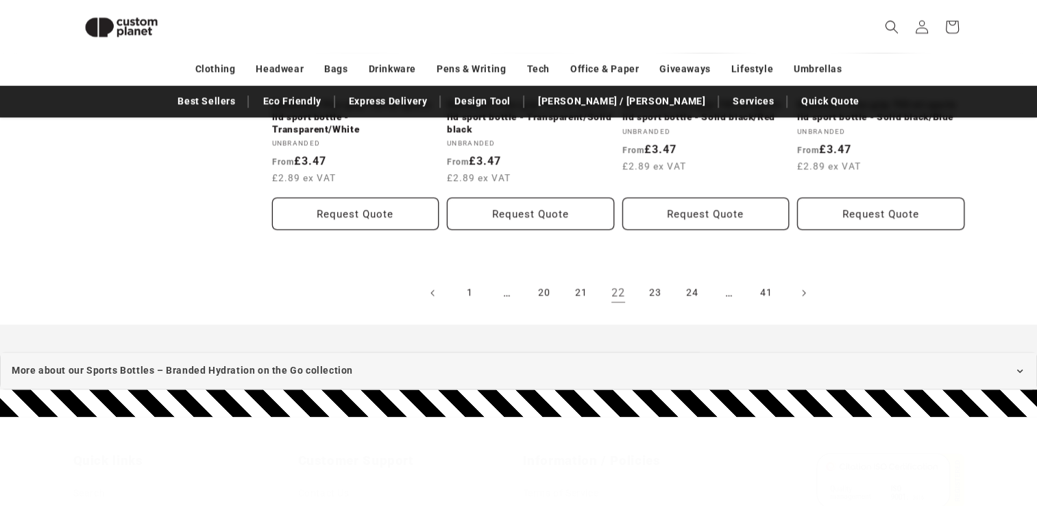
scroll to position [1640, 0]
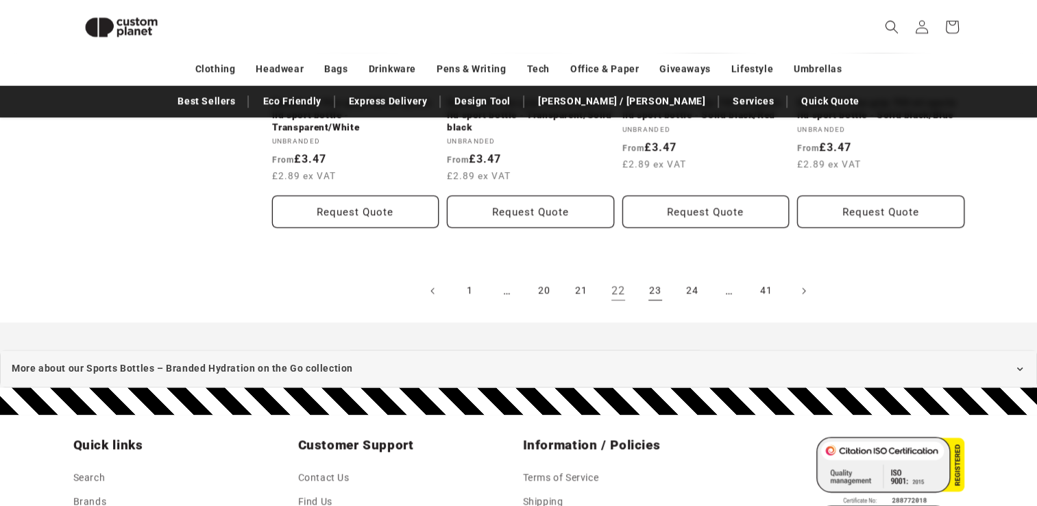
click at [652, 295] on link "23" at bounding box center [655, 291] width 30 height 30
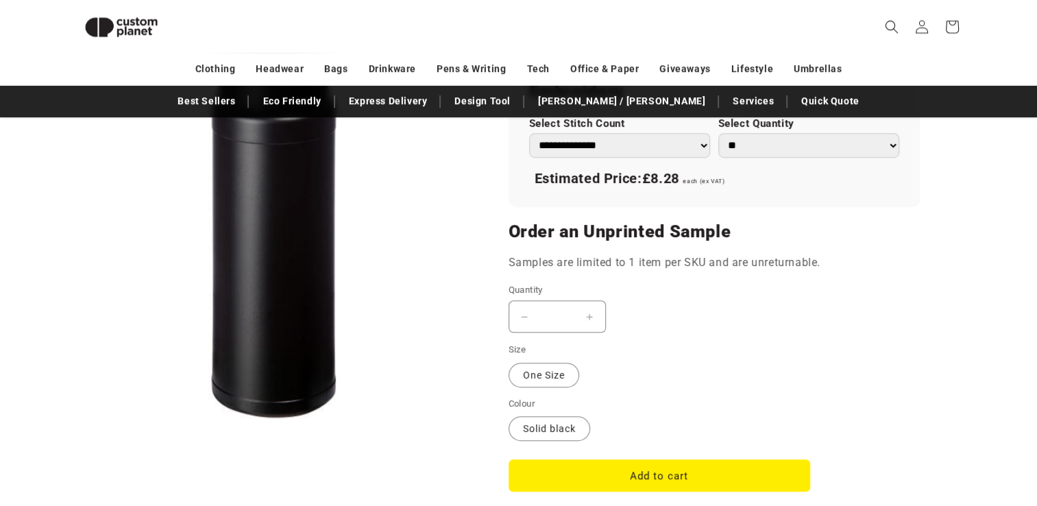
scroll to position [1071, 0]
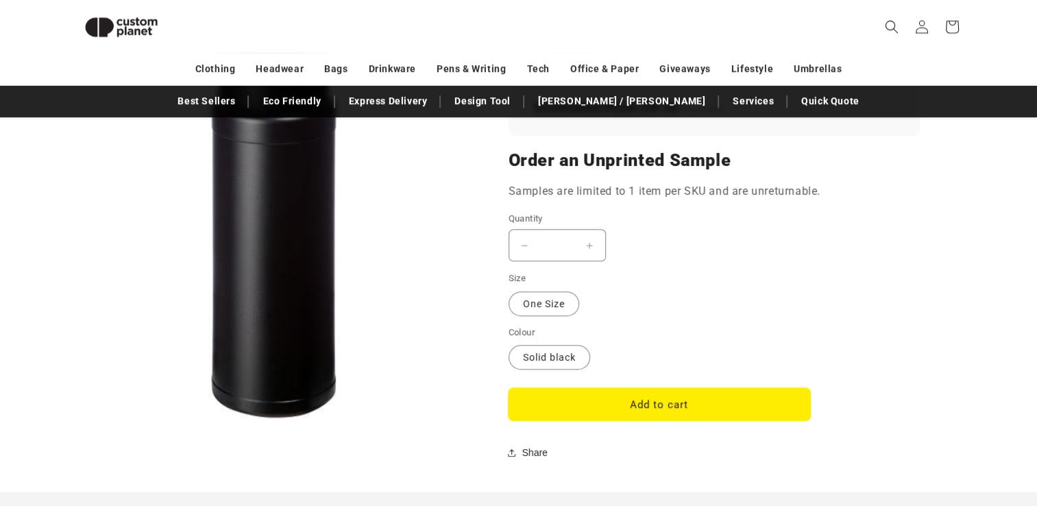
click at [593, 399] on button "Add to cart" at bounding box center [660, 404] width 302 height 32
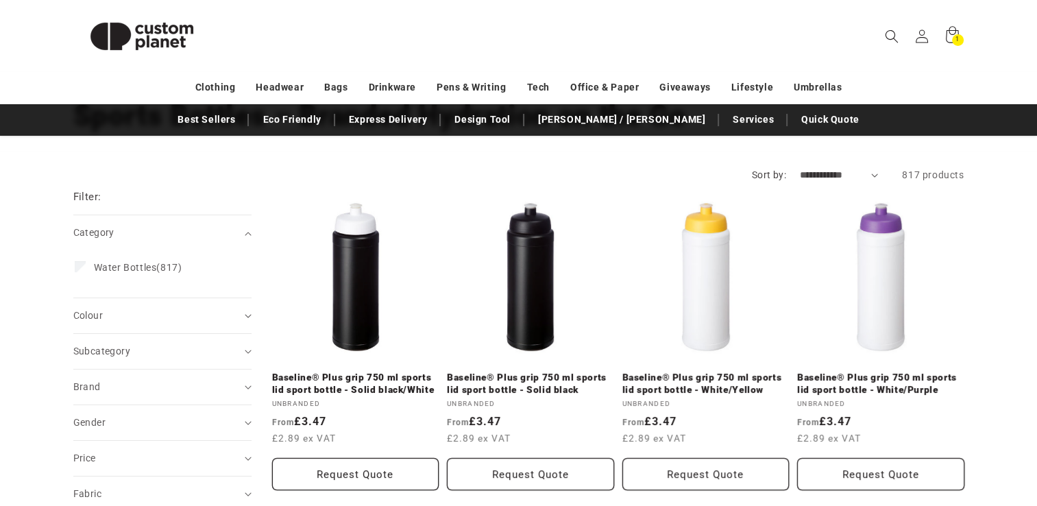
scroll to position [110, 0]
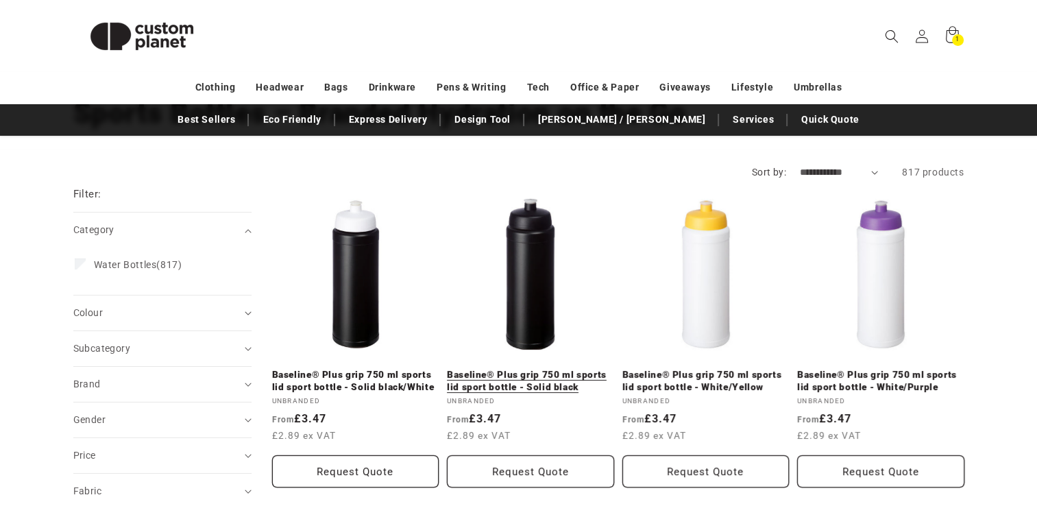
click at [528, 369] on link "Baseline® Plus grip 750 ml sports lid sport bottle - Solid black" at bounding box center [530, 381] width 167 height 24
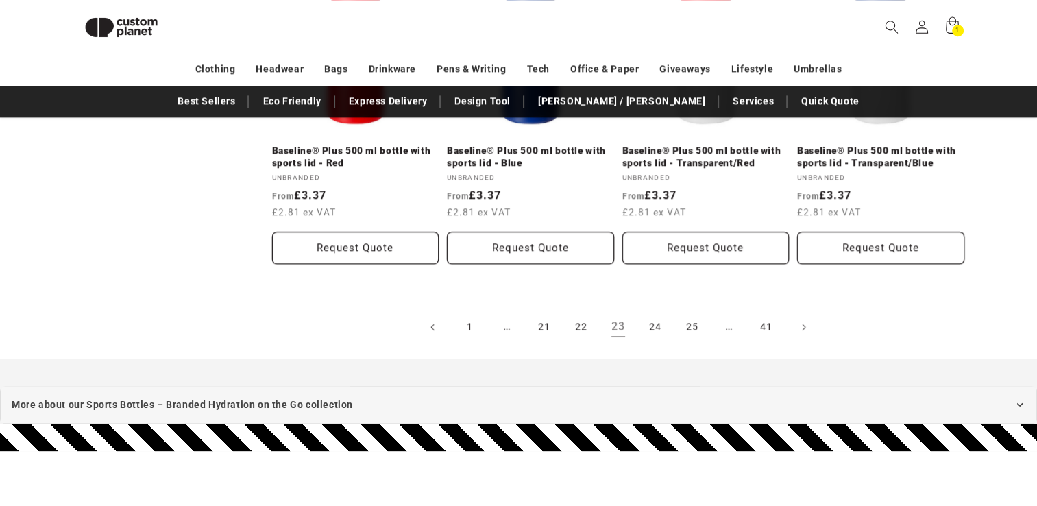
scroll to position [1593, 0]
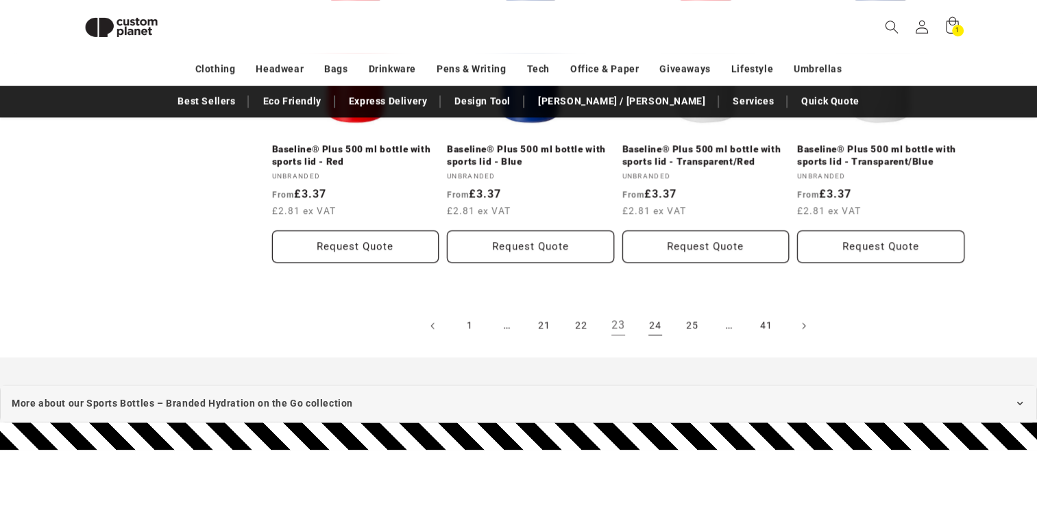
click at [652, 324] on link "24" at bounding box center [655, 326] width 30 height 30
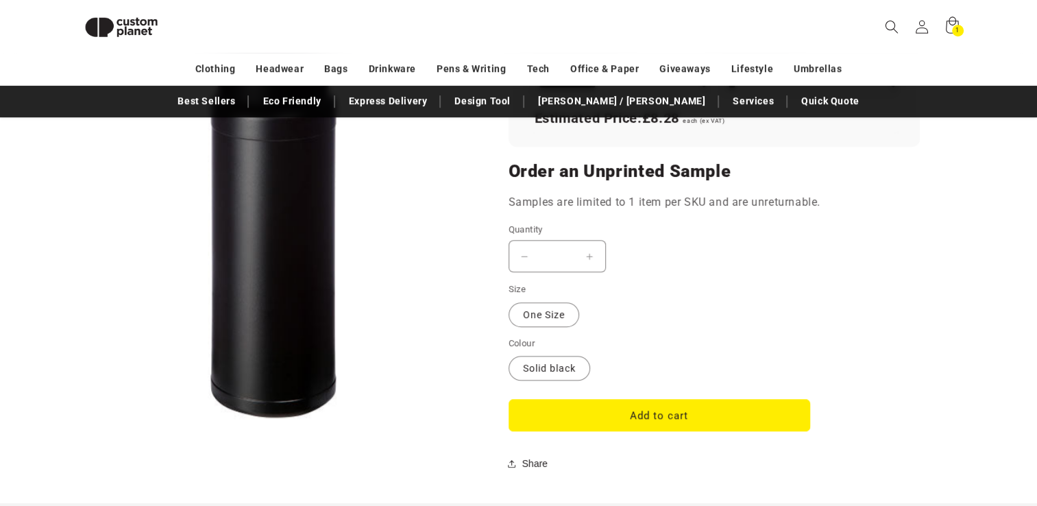
scroll to position [1100, 0]
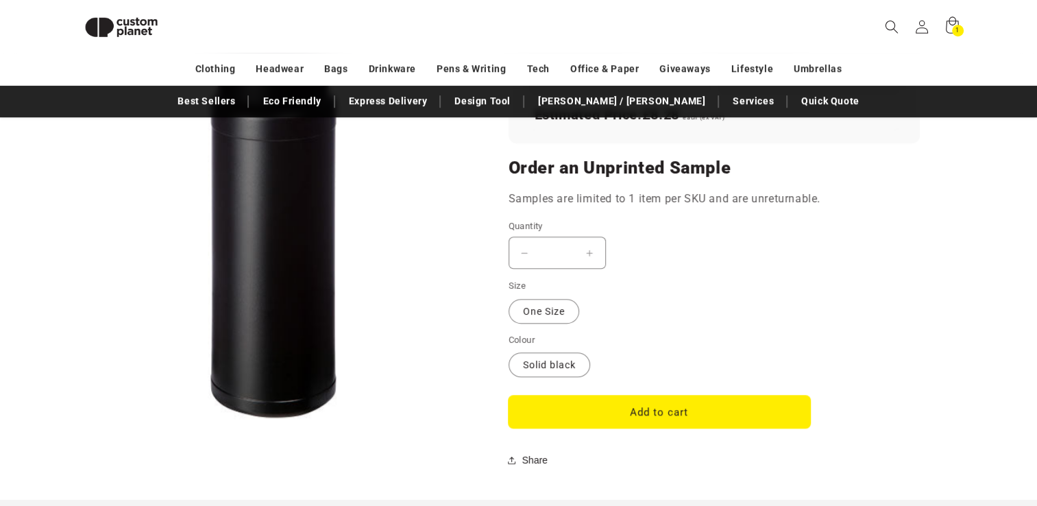
click at [570, 408] on button "Add to cart" at bounding box center [660, 412] width 302 height 32
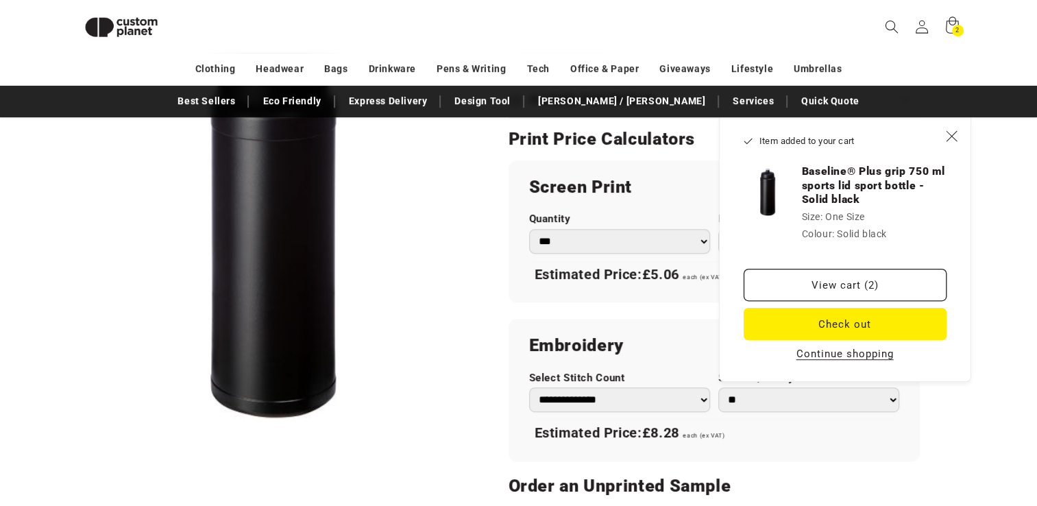
scroll to position [766, 0]
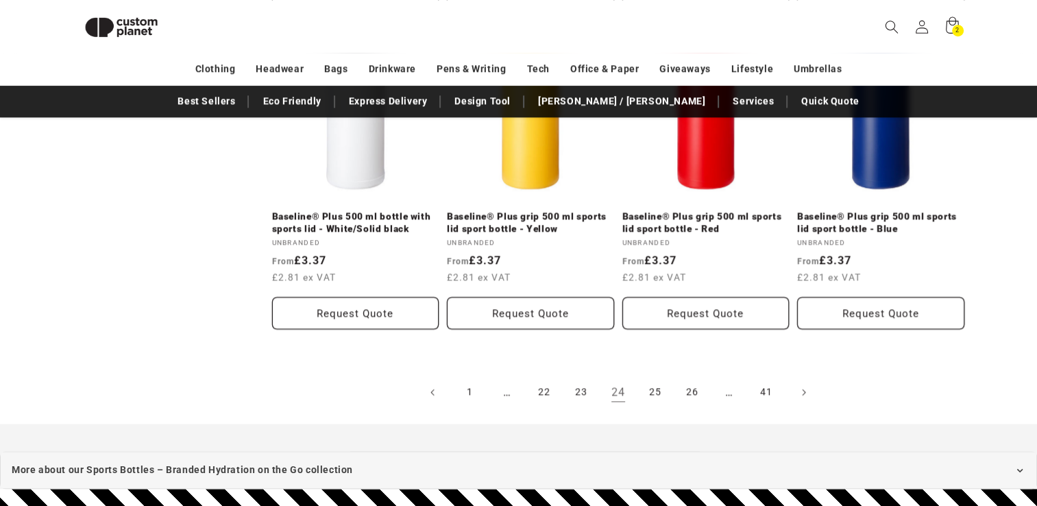
scroll to position [1544, 0]
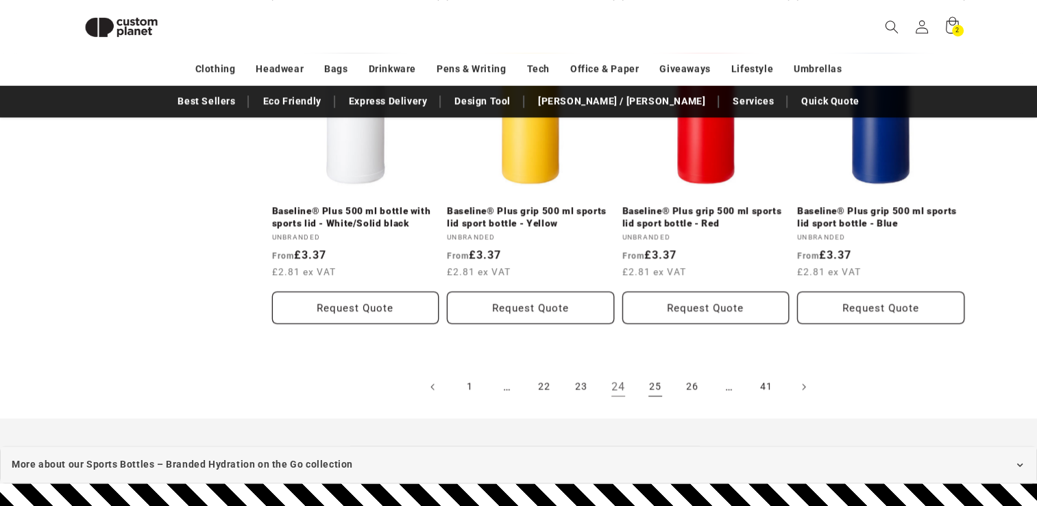
click at [655, 382] on link "25" at bounding box center [655, 387] width 30 height 30
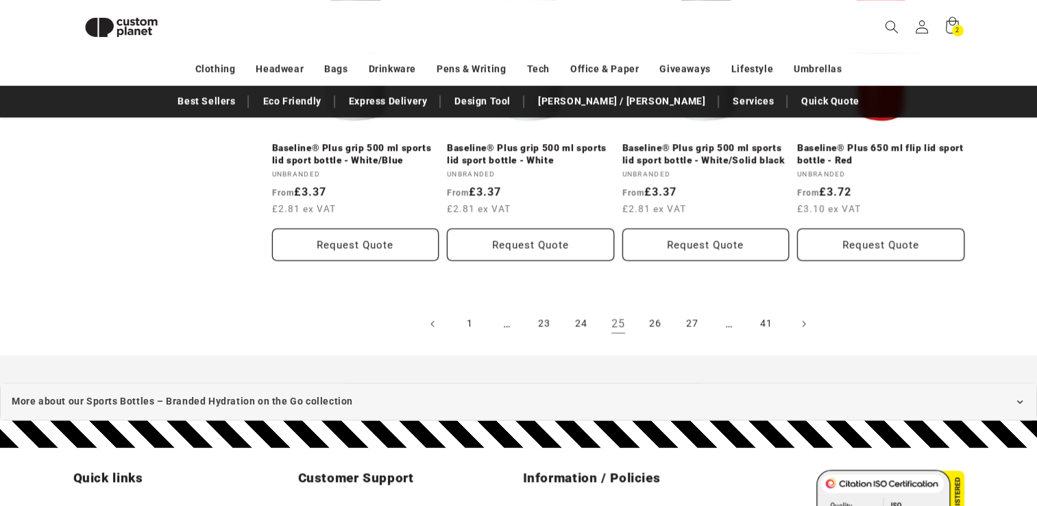
scroll to position [1609, 0]
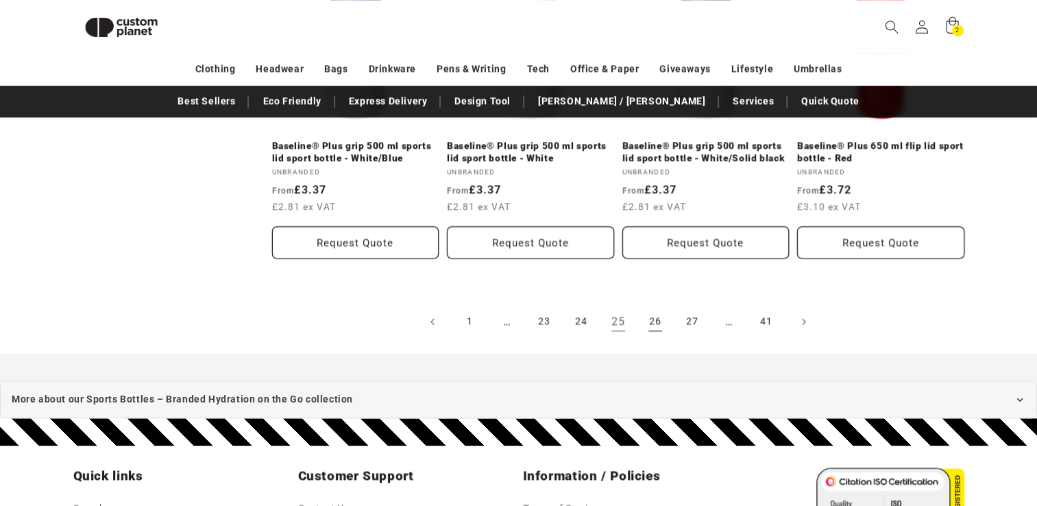
click at [655, 323] on link "26" at bounding box center [655, 321] width 30 height 30
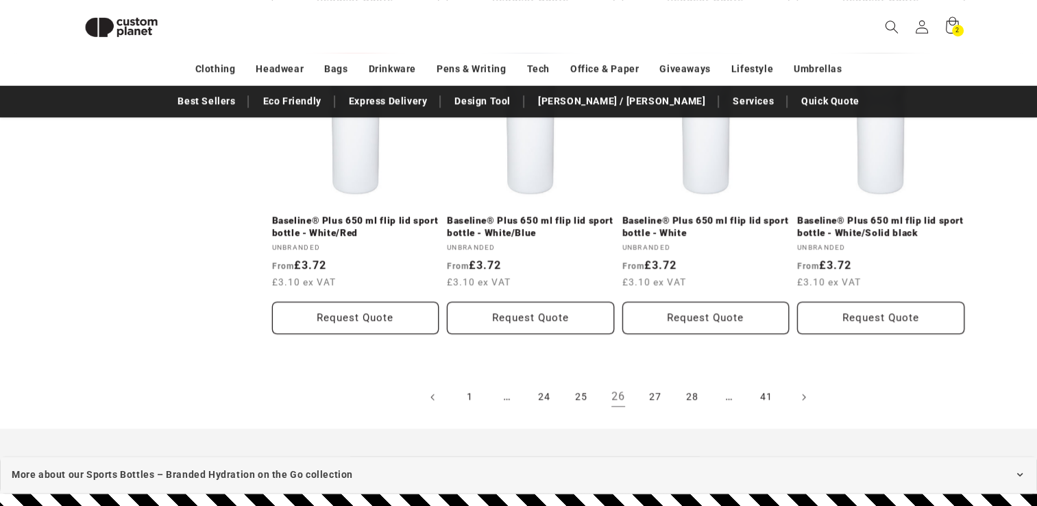
scroll to position [1523, 0]
click at [657, 398] on link "27" at bounding box center [655, 396] width 30 height 30
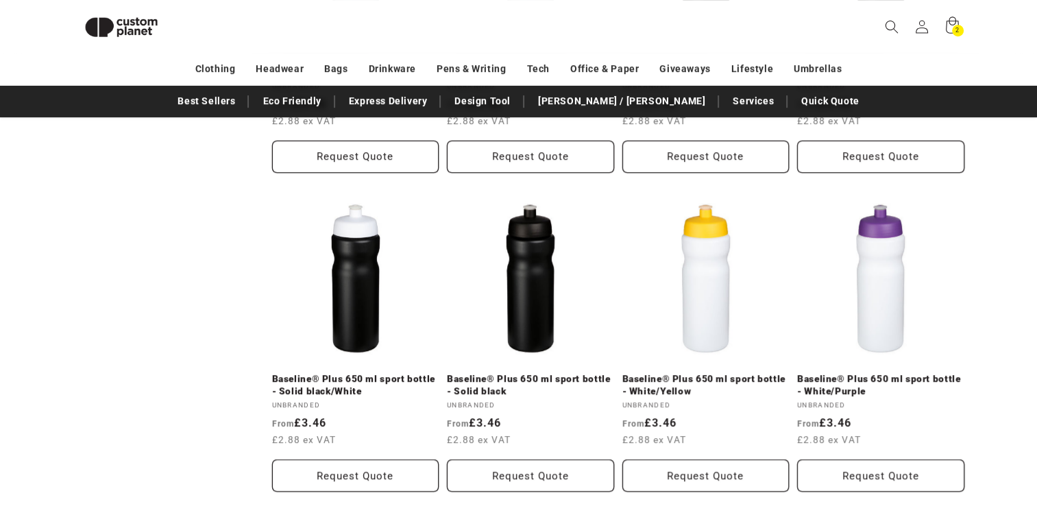
scroll to position [726, 0]
click at [537, 372] on link "Baseline® Plus 650 ml sport bottle - Solid black" at bounding box center [530, 384] width 167 height 24
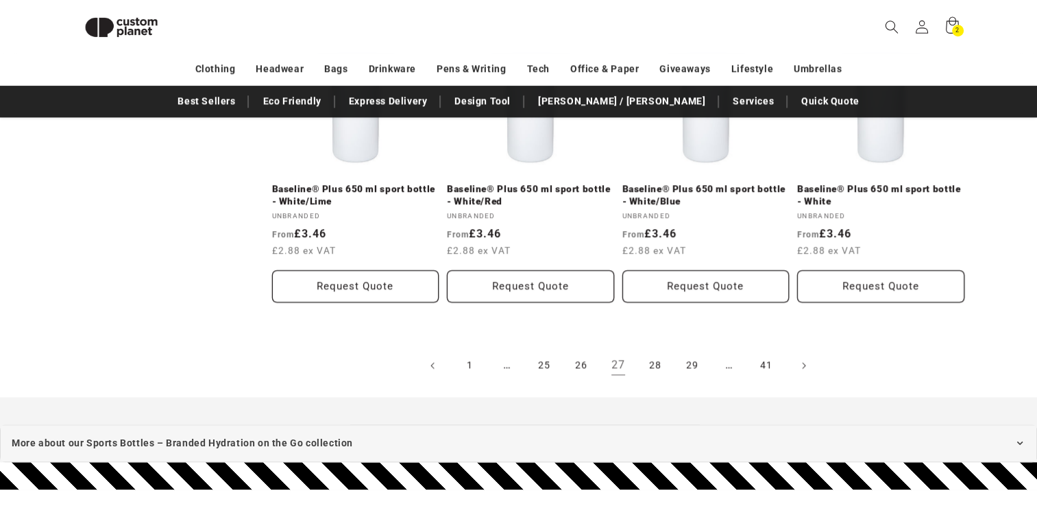
scroll to position [1552, 0]
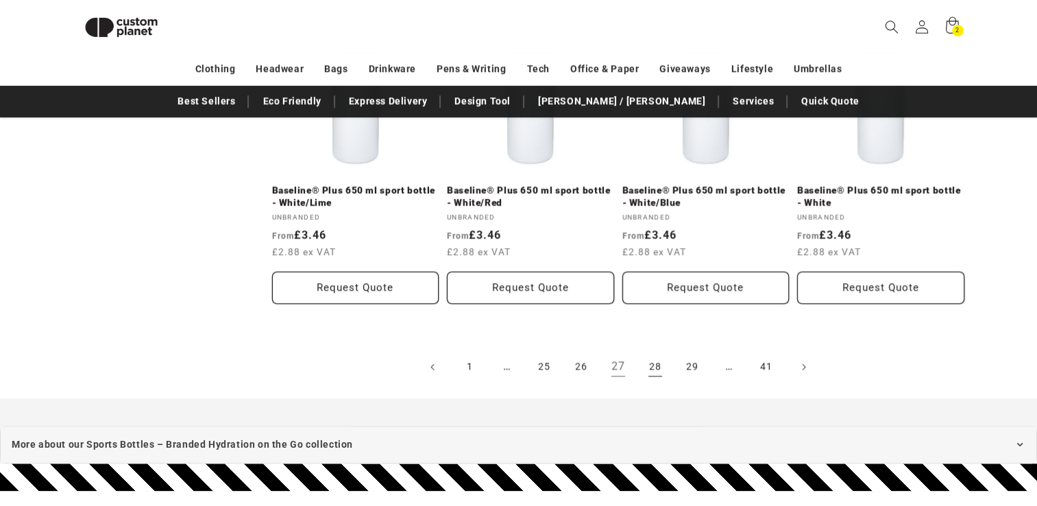
click at [649, 369] on link "28" at bounding box center [655, 367] width 30 height 30
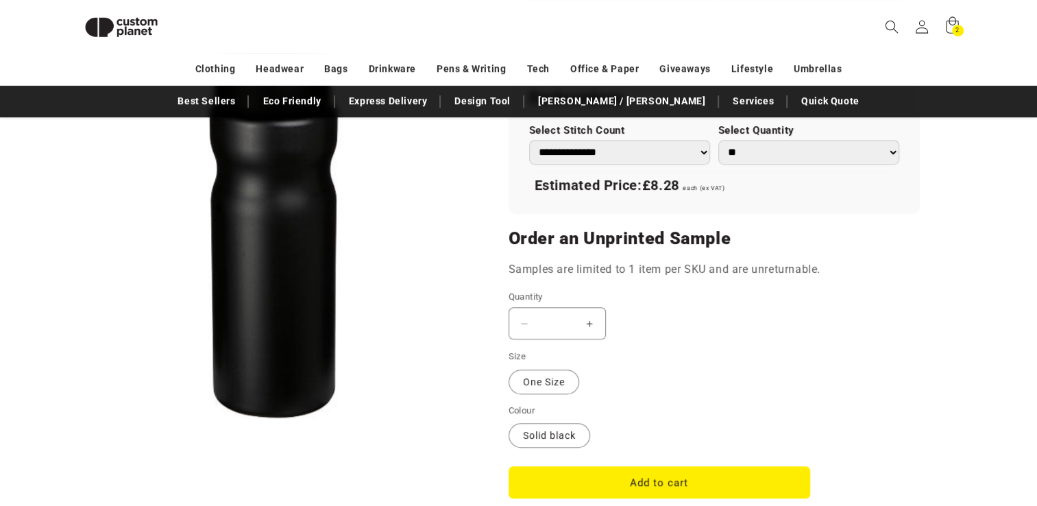
scroll to position [996, 0]
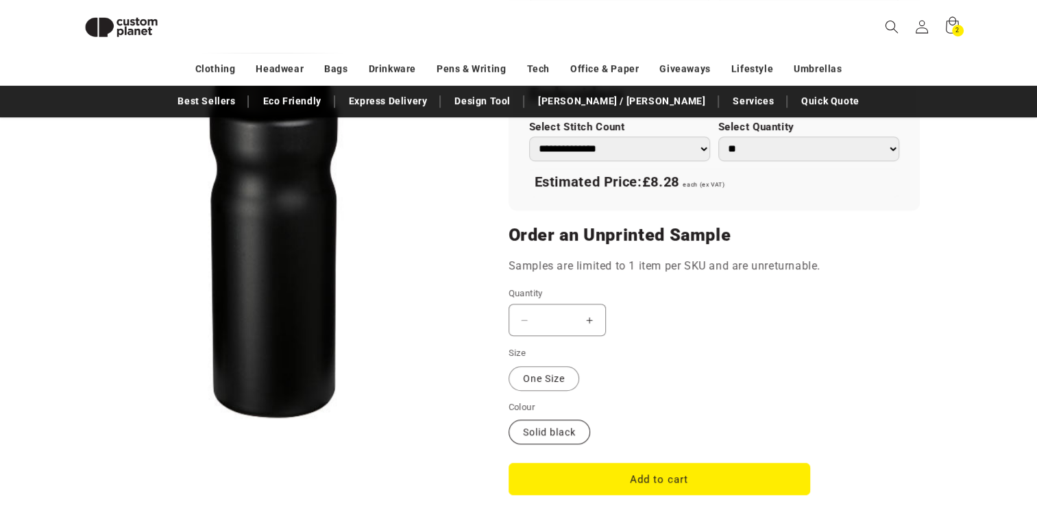
click at [554, 437] on label "Solid black Variant sold out or unavailable" at bounding box center [550, 432] width 82 height 25
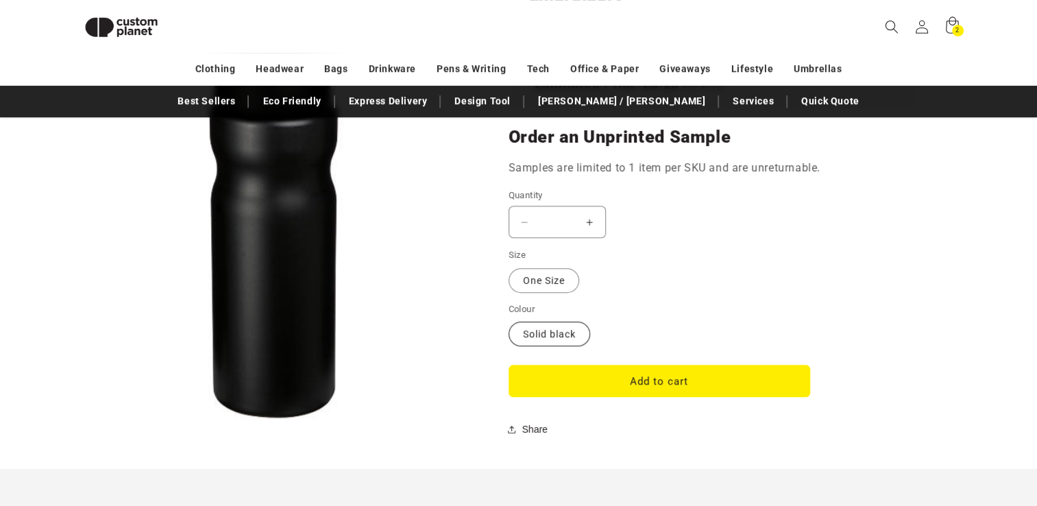
scroll to position [1094, 0]
click at [539, 325] on label "Solid black Variant sold out or unavailable" at bounding box center [550, 334] width 82 height 25
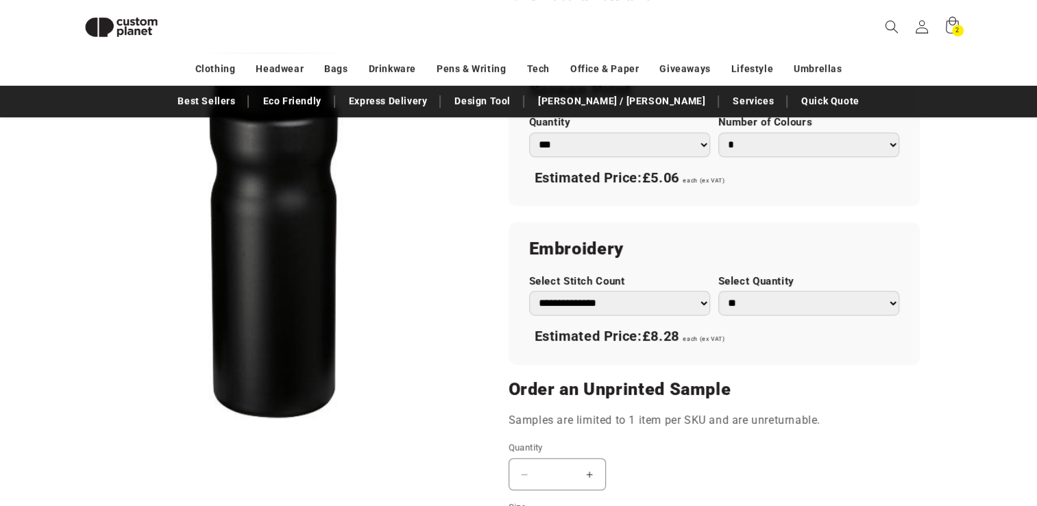
scroll to position [842, 0]
click at [697, 141] on select "*** *** *** **** **** **** ***** *****" at bounding box center [619, 144] width 181 height 25
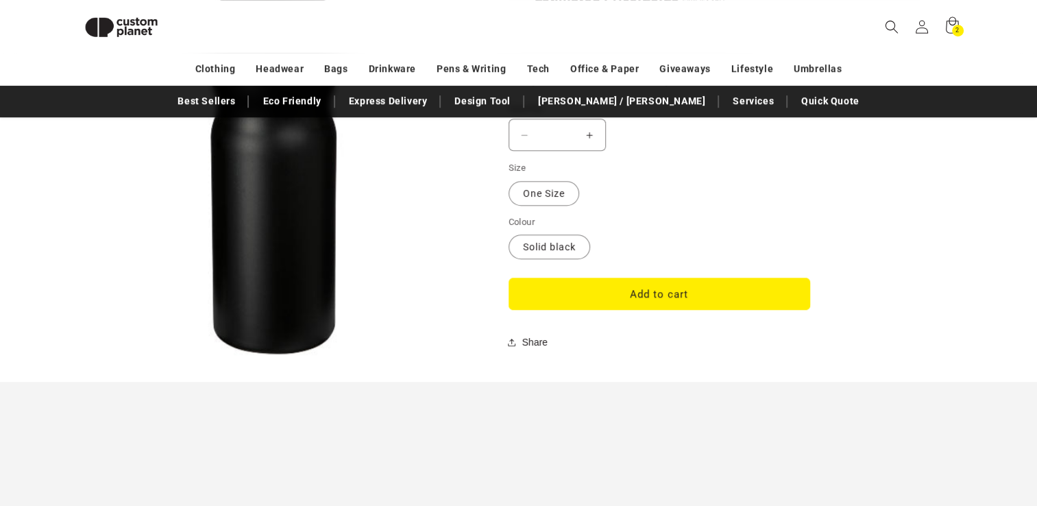
scroll to position [1182, 0]
click at [646, 297] on button "Add to cart" at bounding box center [660, 293] width 302 height 32
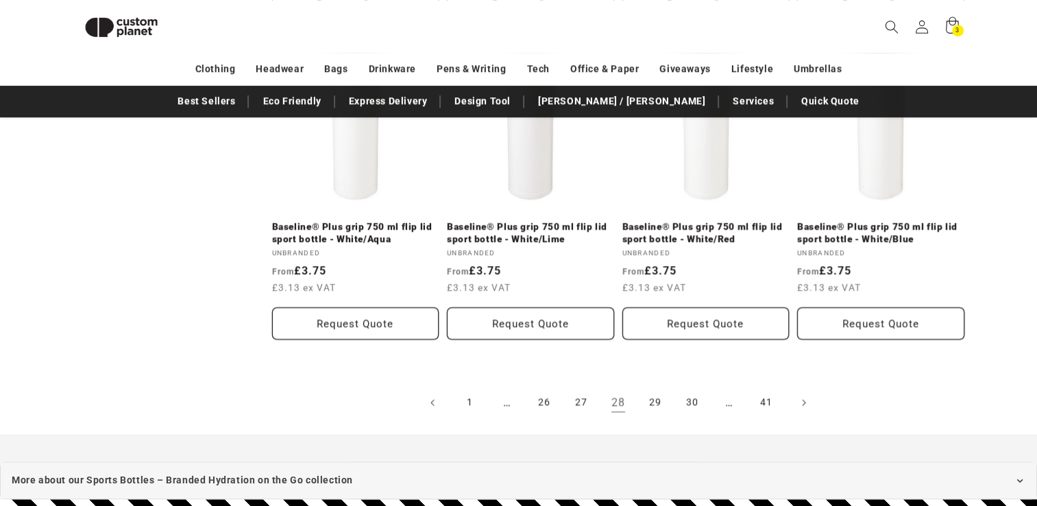
scroll to position [1529, 0]
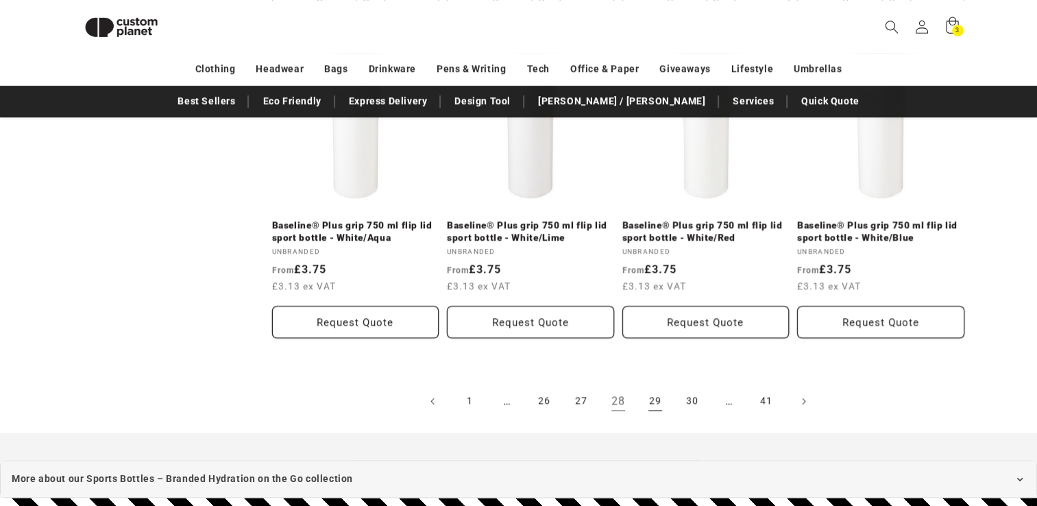
click at [653, 402] on link "29" at bounding box center [655, 401] width 30 height 30
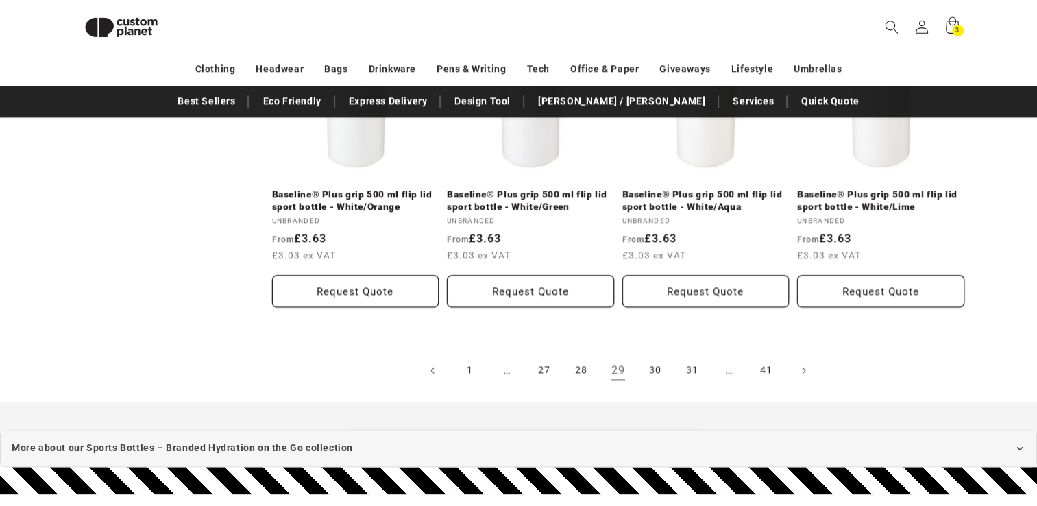
scroll to position [1563, 0]
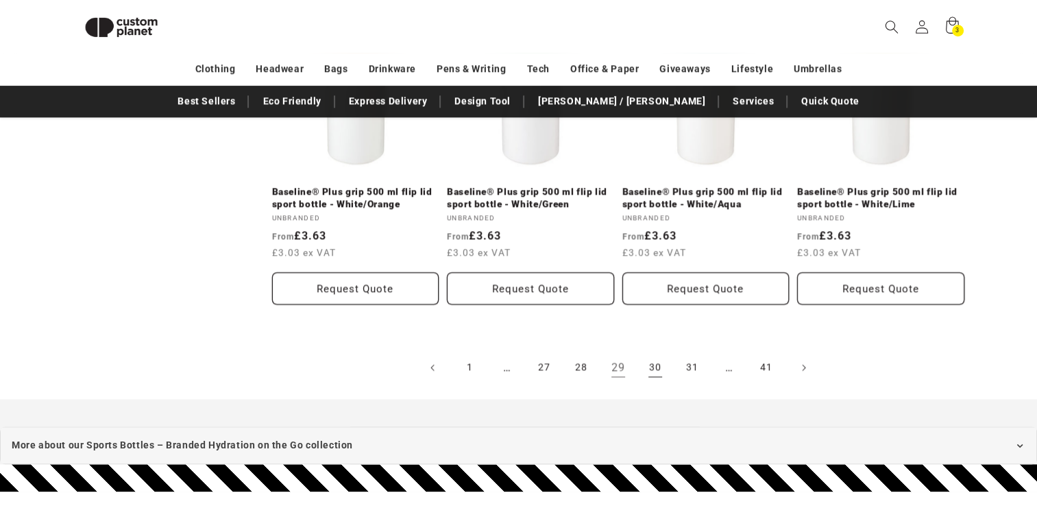
click at [650, 359] on link "30" at bounding box center [655, 367] width 30 height 30
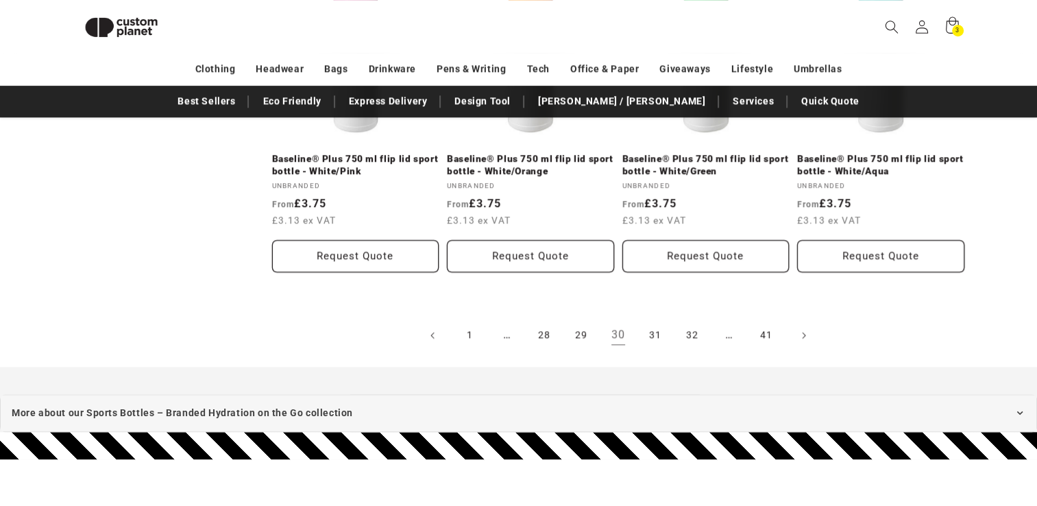
scroll to position [1587, 0]
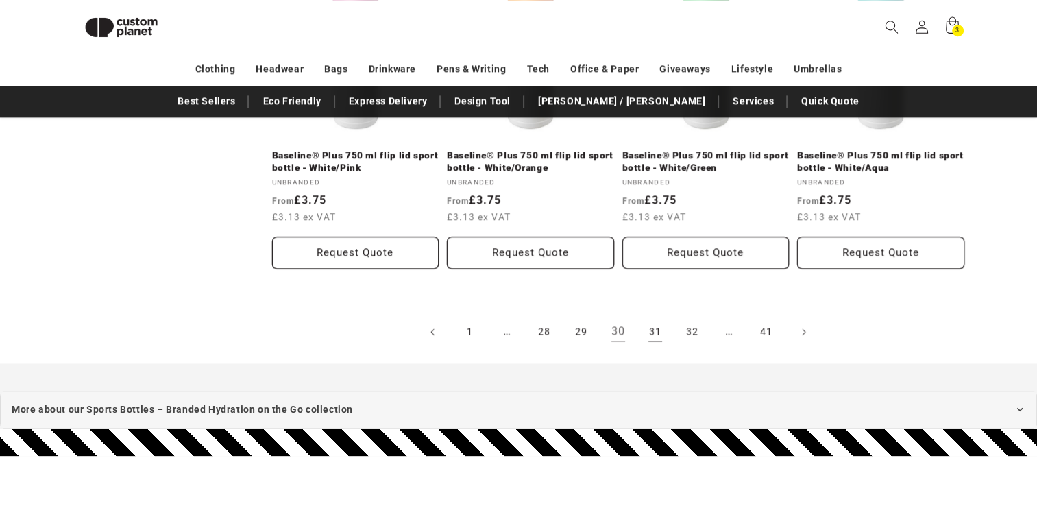
click at [656, 328] on link "31" at bounding box center [655, 332] width 30 height 30
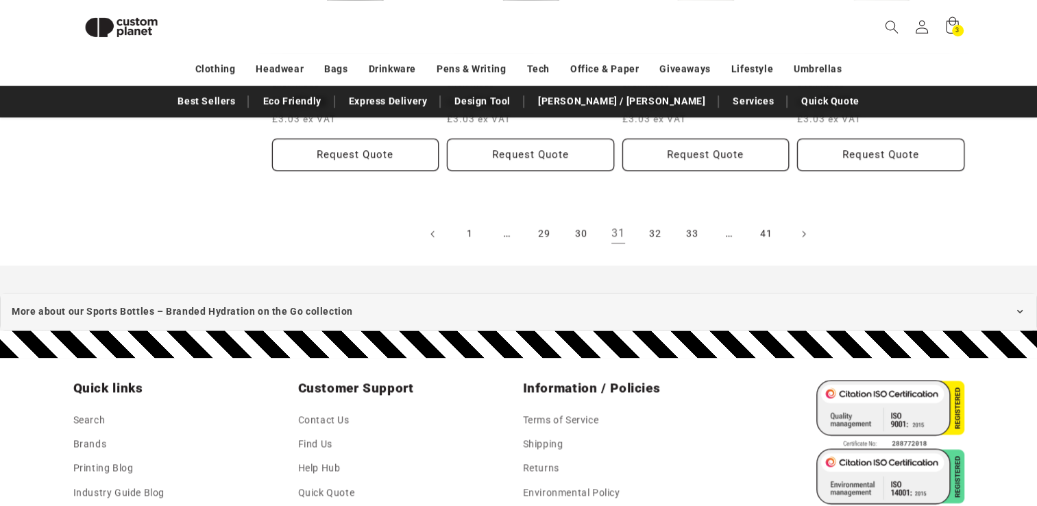
scroll to position [1686, 0]
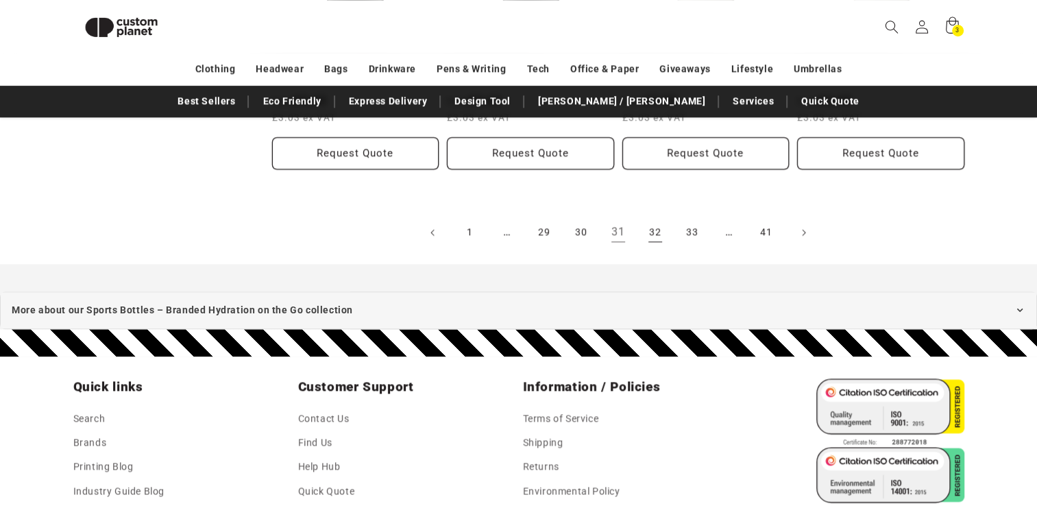
click at [653, 231] on link "32" at bounding box center [655, 232] width 30 height 30
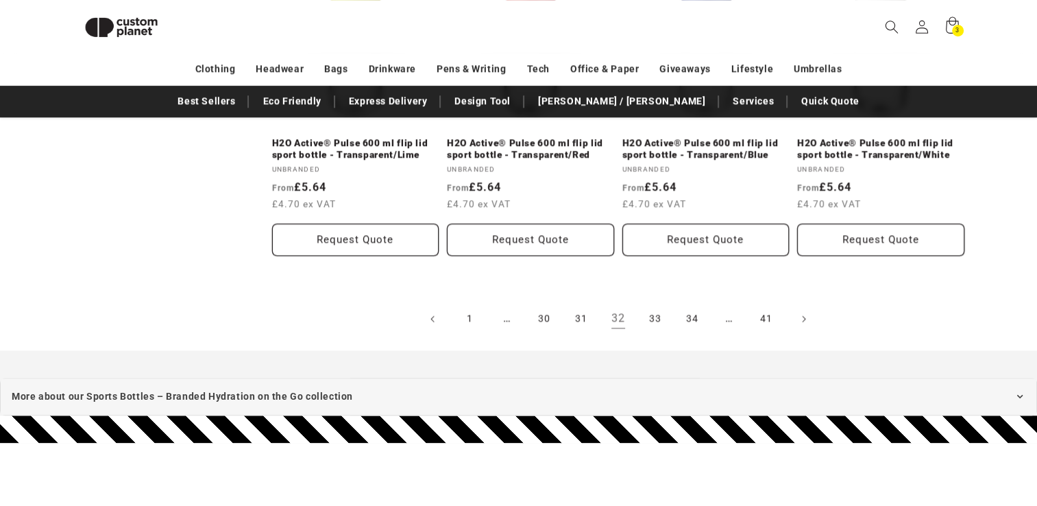
scroll to position [1625, 0]
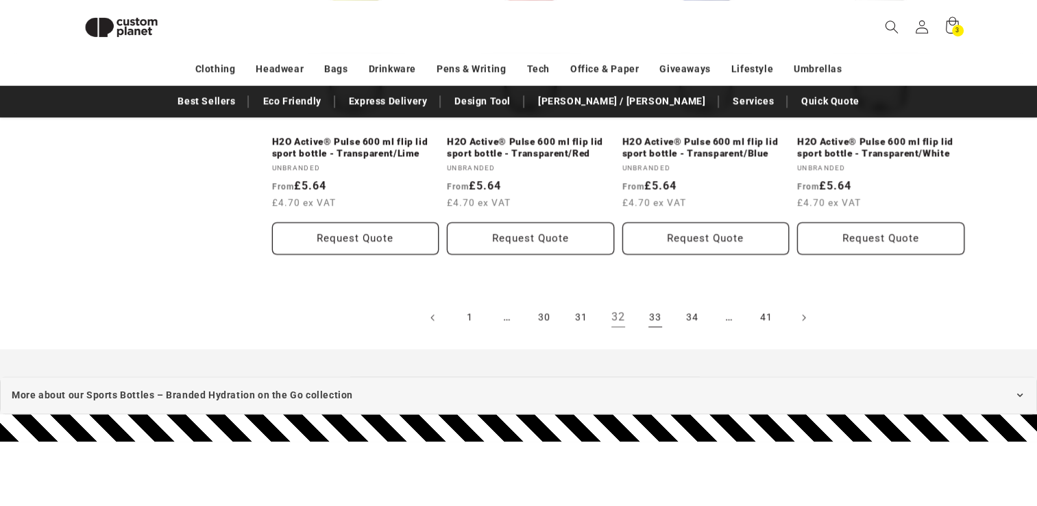
click at [655, 319] on link "33" at bounding box center [655, 317] width 30 height 30
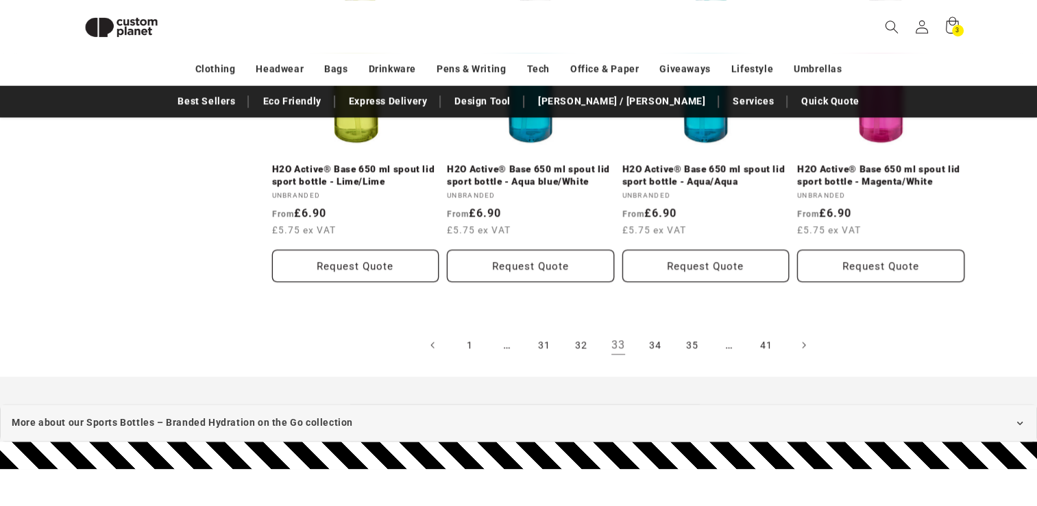
scroll to position [1612, 0]
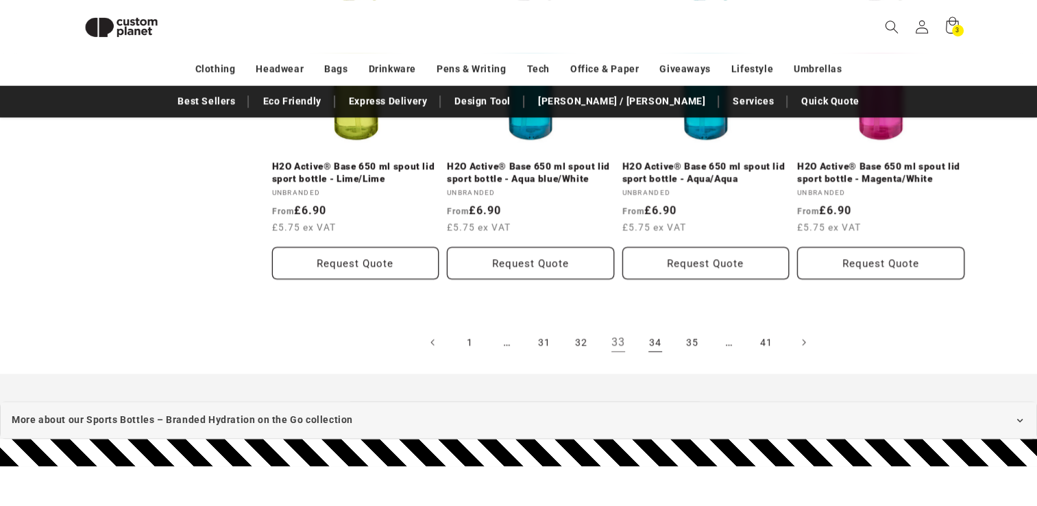
click at [654, 341] on link "34" at bounding box center [655, 342] width 30 height 30
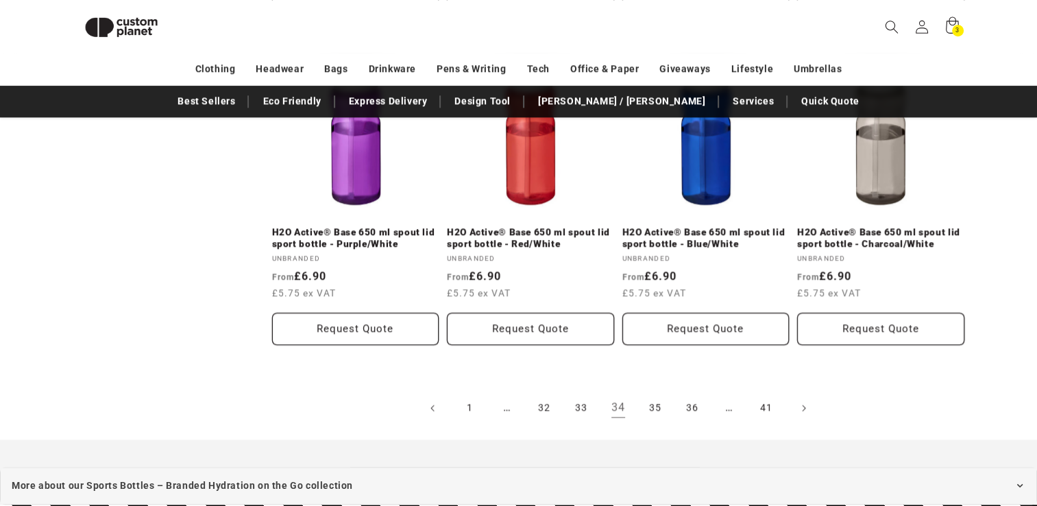
scroll to position [1576, 0]
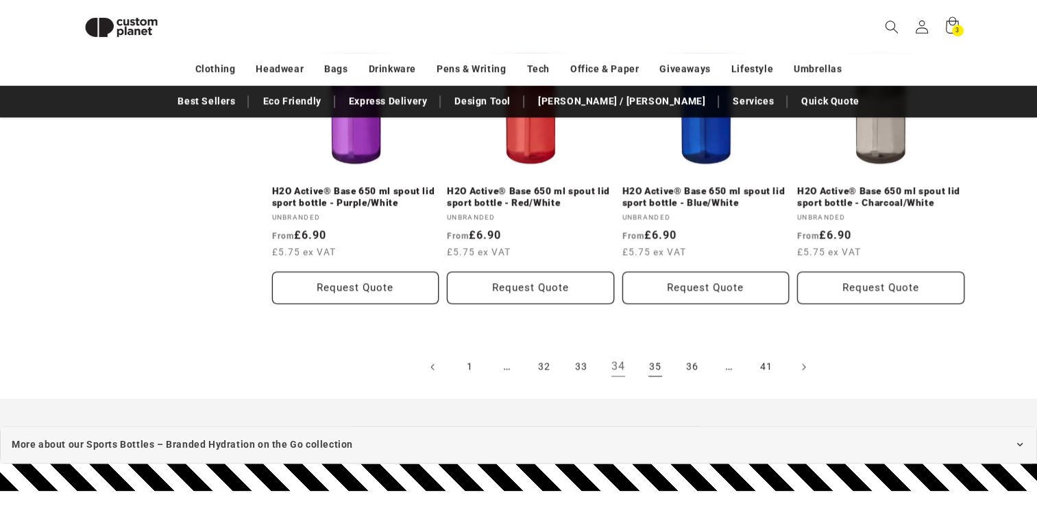
click at [655, 358] on link "35" at bounding box center [655, 367] width 30 height 30
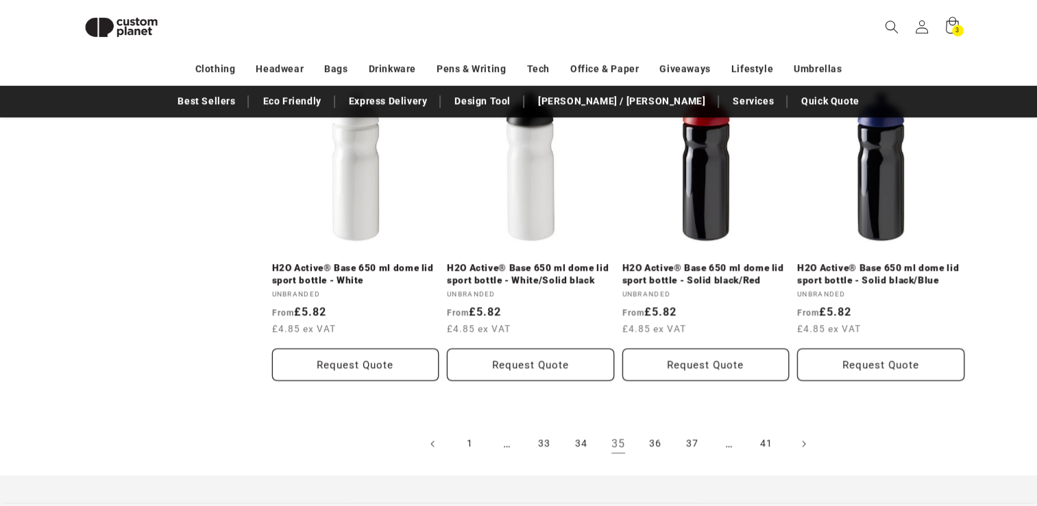
scroll to position [1488, 0]
click at [658, 446] on link "36" at bounding box center [655, 442] width 30 height 30
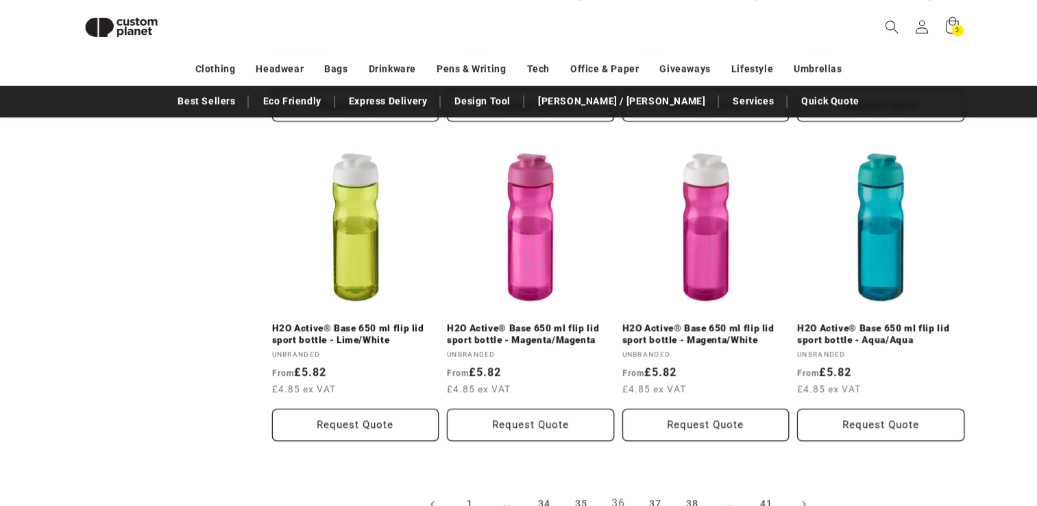
scroll to position [1440, 0]
click at [531, 322] on link "H2O Active® Base 650 ml flip lid sport bottle - Magenta/Magenta" at bounding box center [530, 334] width 167 height 24
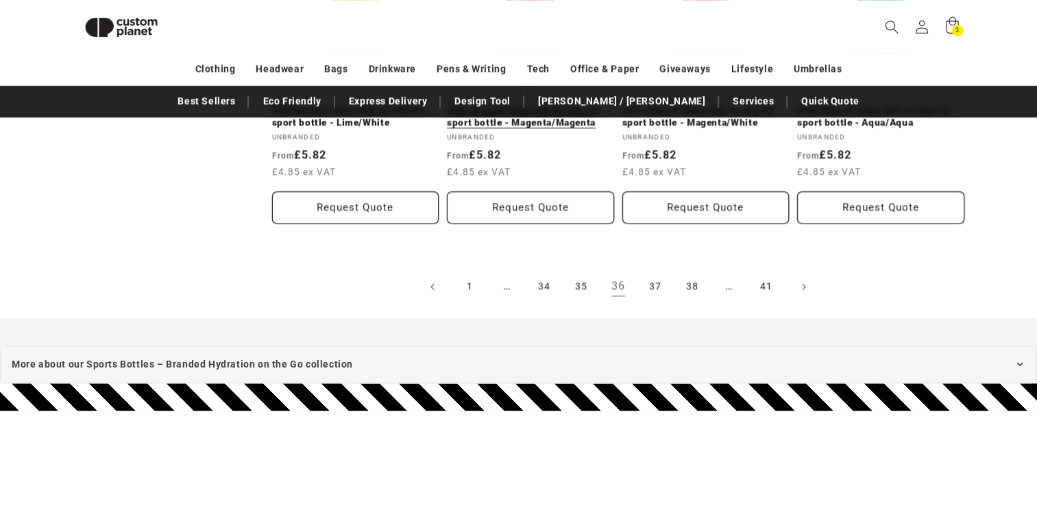
scroll to position [1665, 0]
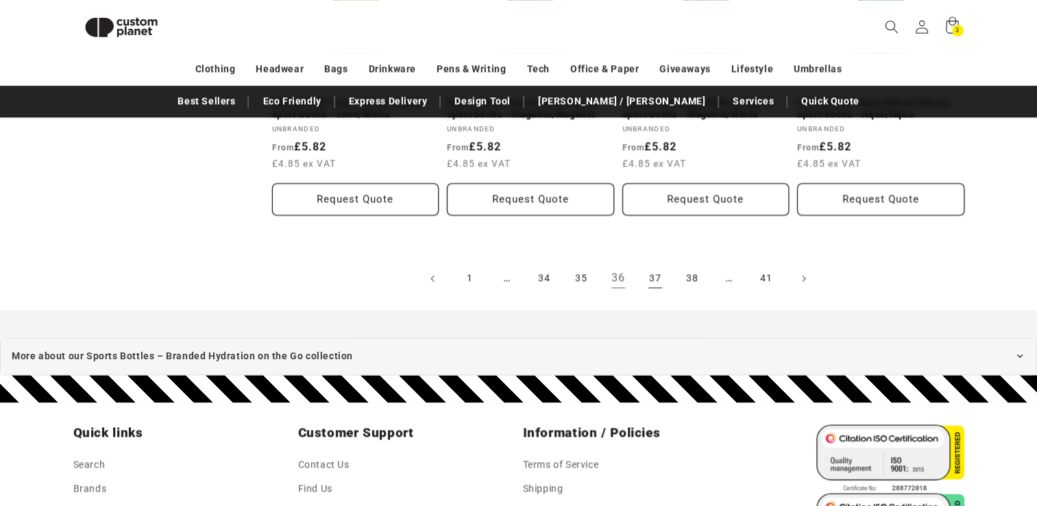
click at [658, 280] on link "37" at bounding box center [655, 278] width 30 height 30
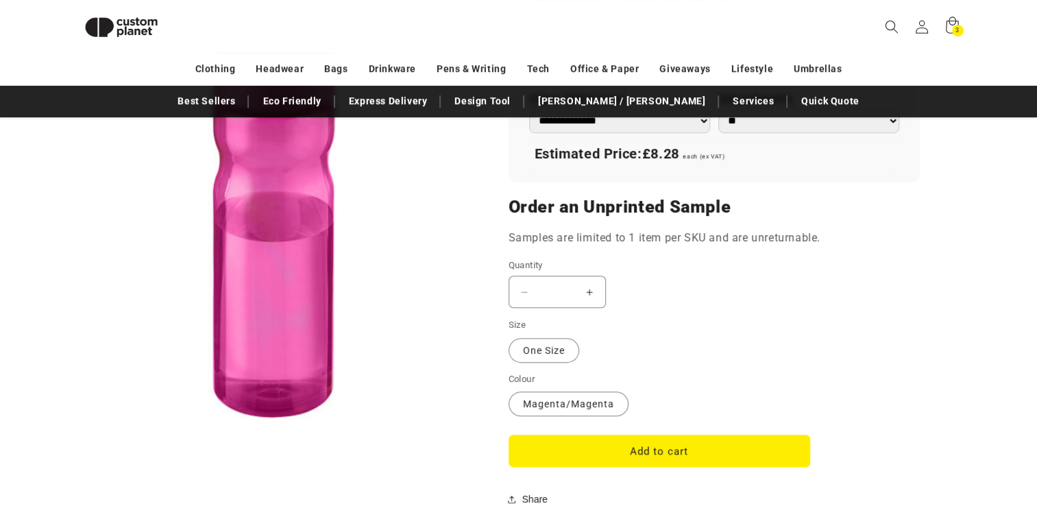
scroll to position [1064, 0]
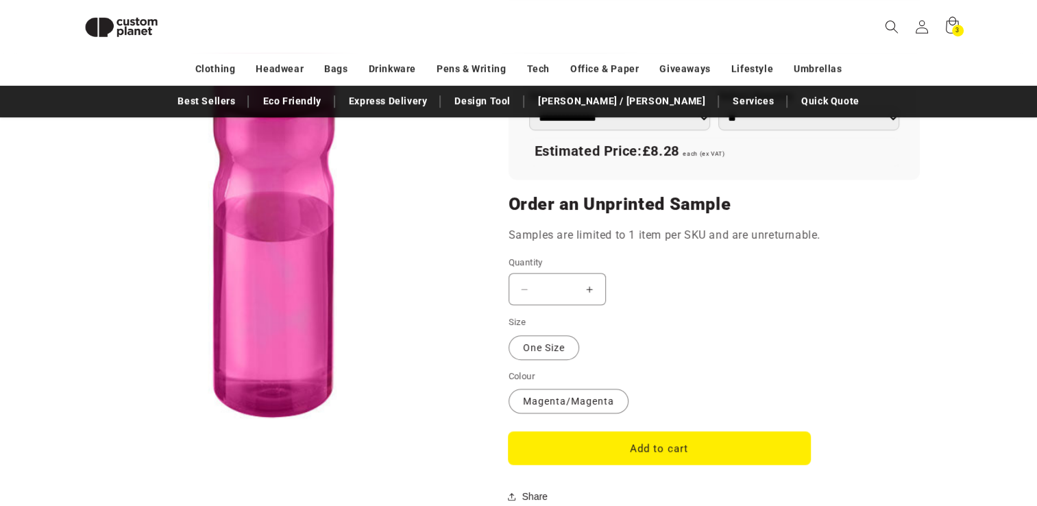
click at [577, 454] on button "Add to cart" at bounding box center [660, 448] width 302 height 32
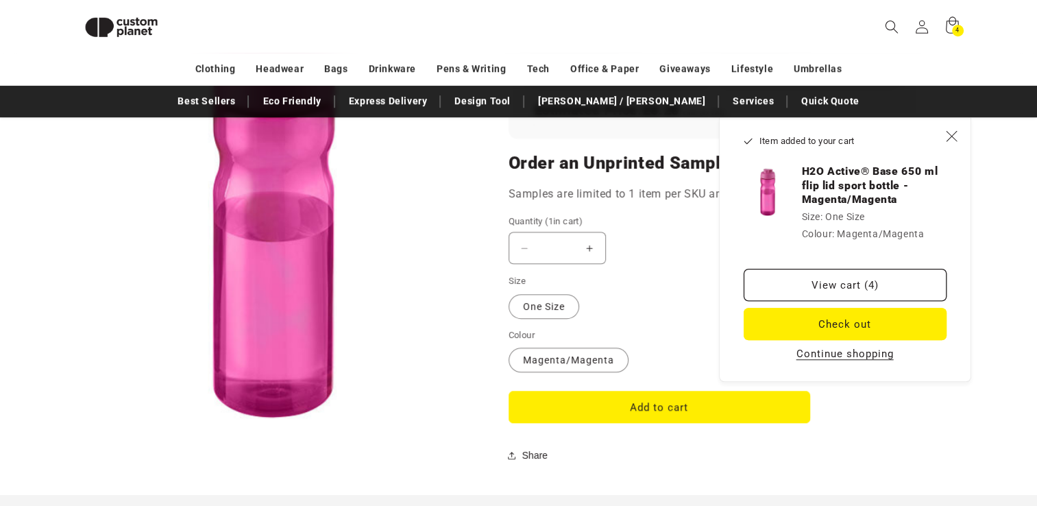
scroll to position [1091, 0]
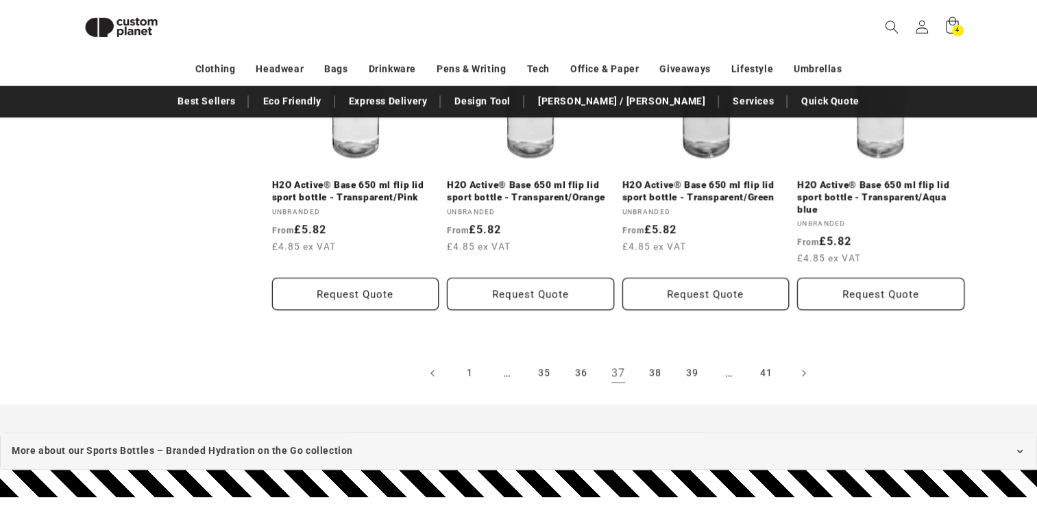
scroll to position [1558, 0]
click at [653, 376] on link "38" at bounding box center [655, 373] width 30 height 30
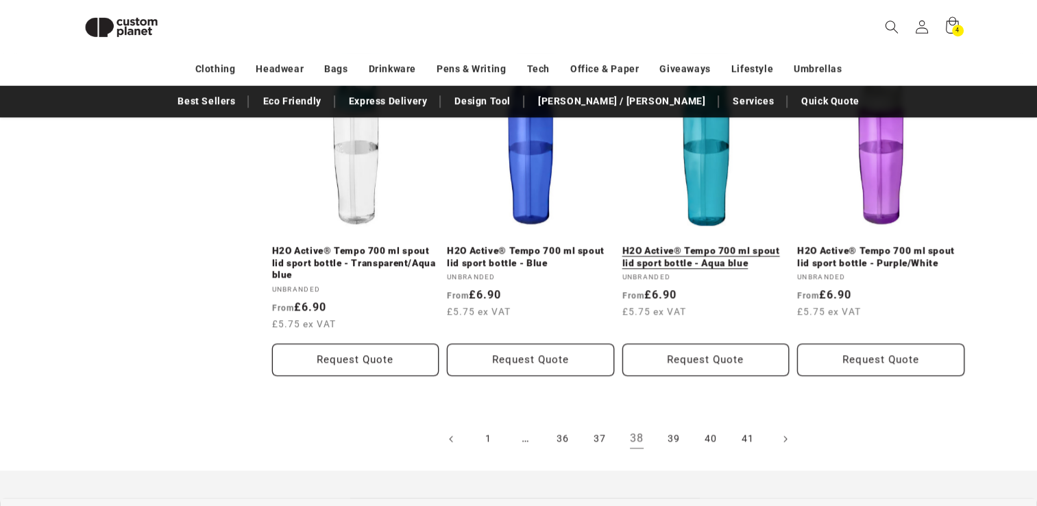
scroll to position [1606, 0]
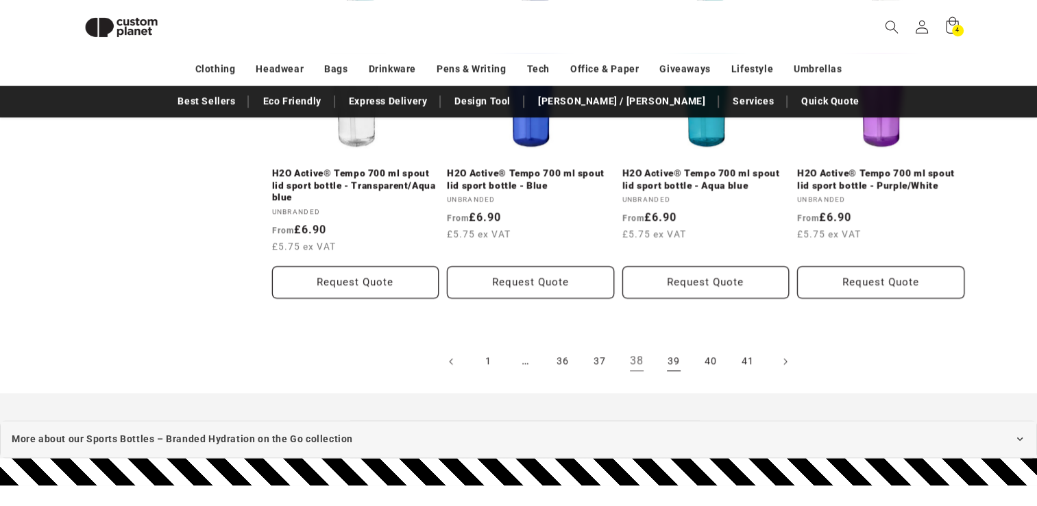
click at [672, 363] on link "39" at bounding box center [674, 361] width 30 height 30
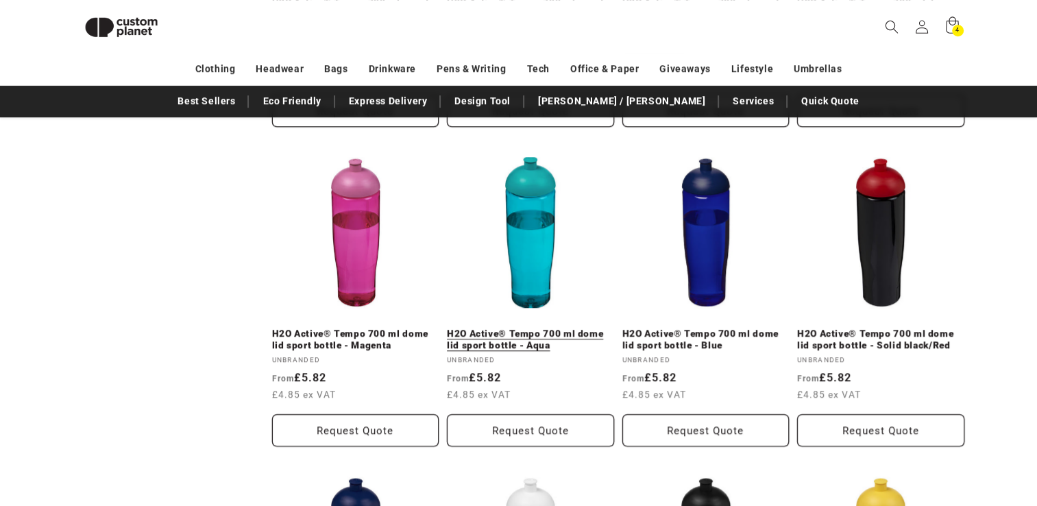
scroll to position [1111, 0]
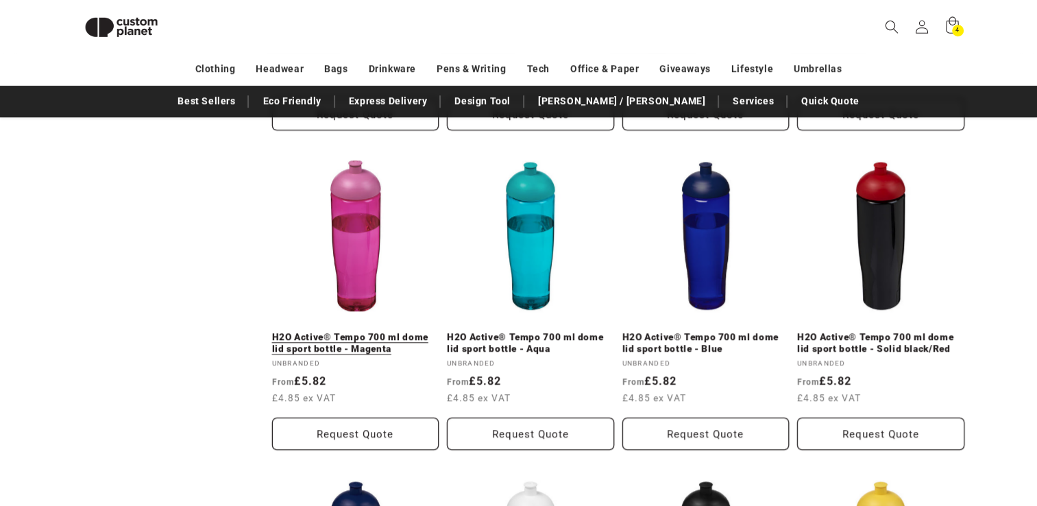
click at [343, 331] on link "H2O Active® Tempo 700 ml dome lid sport bottle - Magenta" at bounding box center [355, 343] width 167 height 24
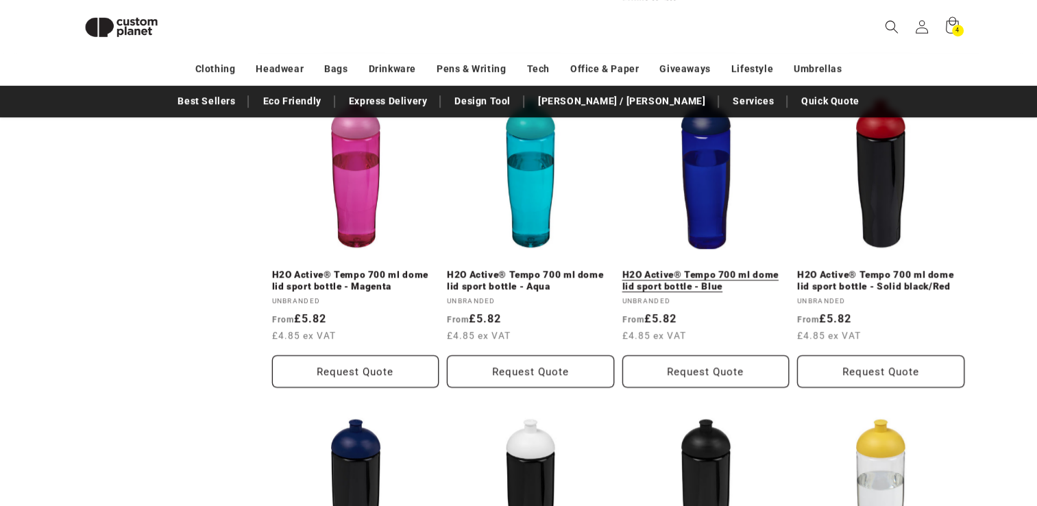
scroll to position [1220, 0]
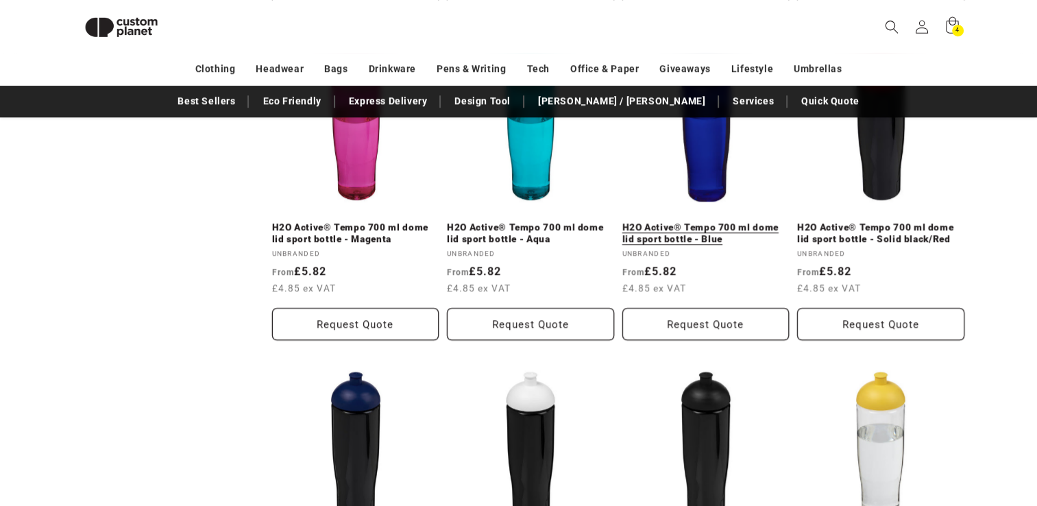
click at [685, 234] on link "H2O Active® Tempo 700 ml dome lid sport bottle - Blue" at bounding box center [705, 233] width 167 height 24
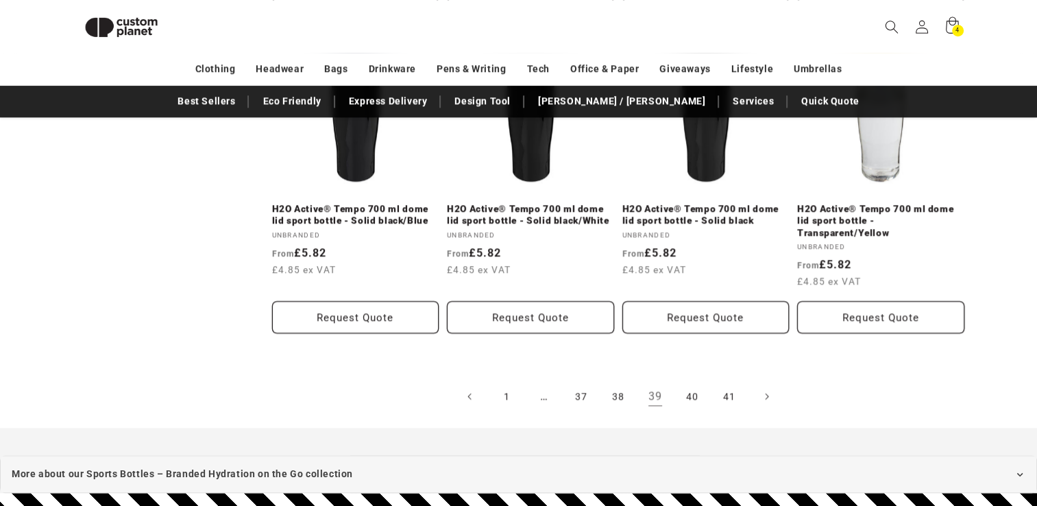
scroll to position [1582, 0]
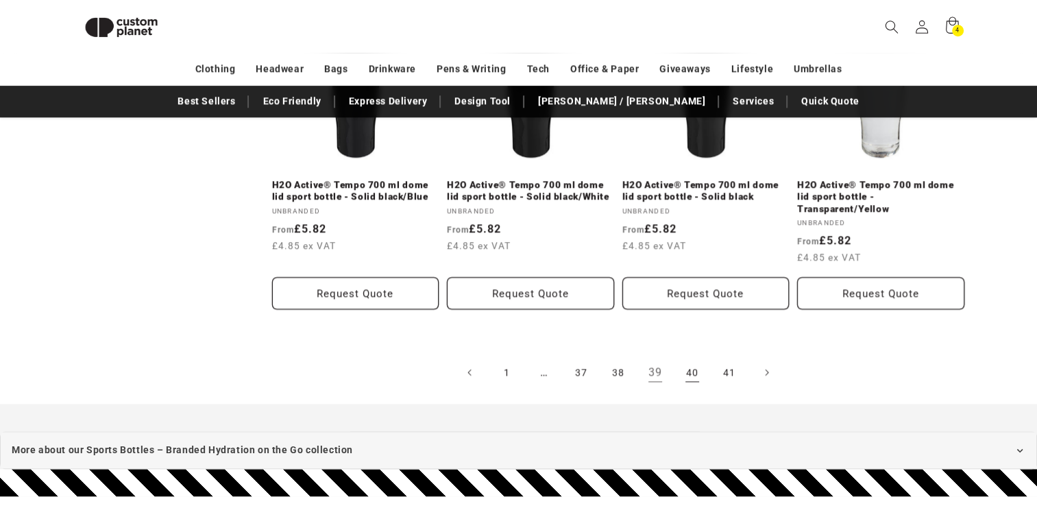
click at [700, 377] on link "40" at bounding box center [692, 372] width 30 height 30
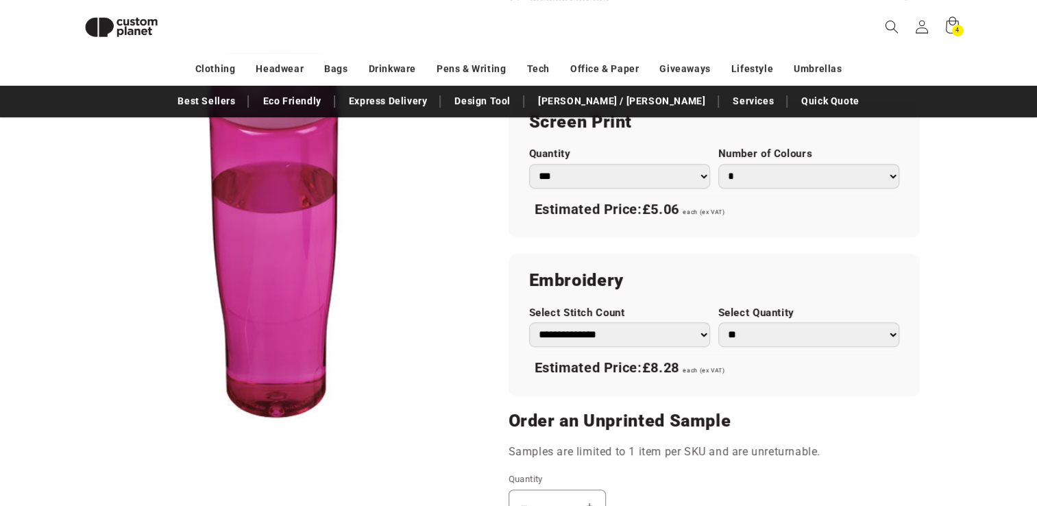
scroll to position [850, 0]
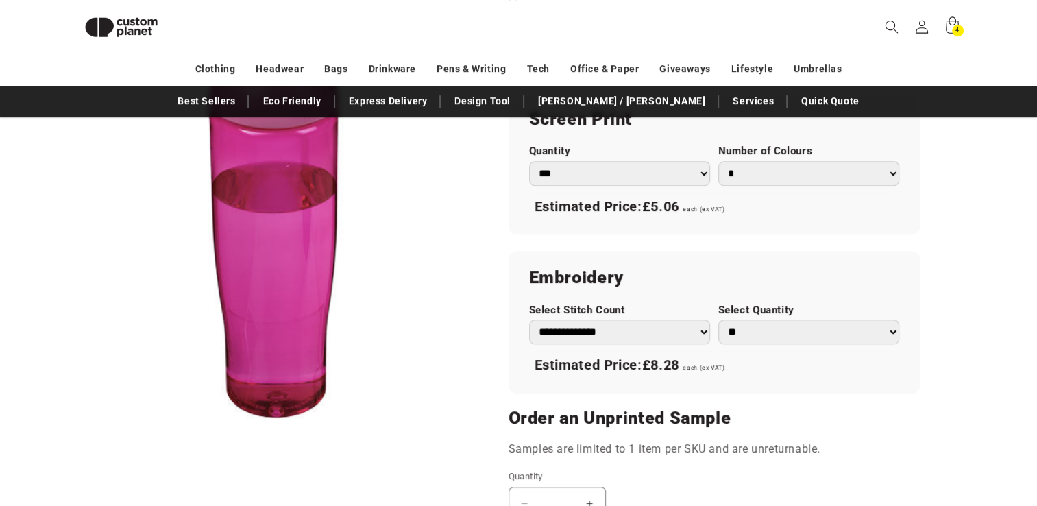
click at [697, 324] on select "**********" at bounding box center [619, 331] width 181 height 25
click at [529, 319] on select "**********" at bounding box center [619, 331] width 181 height 25
click at [700, 328] on select "**********" at bounding box center [619, 331] width 181 height 25
select select "*"
click at [529, 319] on select "**********" at bounding box center [619, 331] width 181 height 25
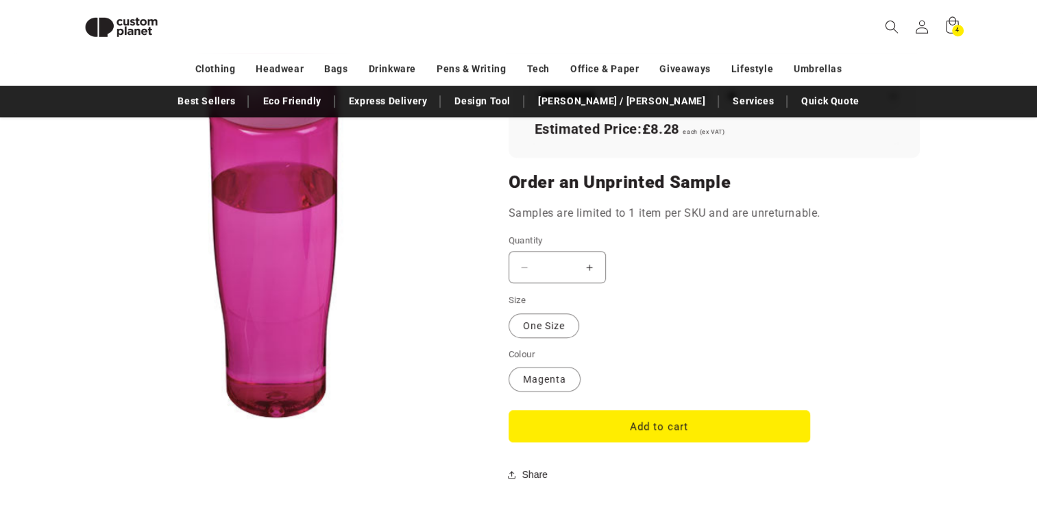
scroll to position [1159, 0]
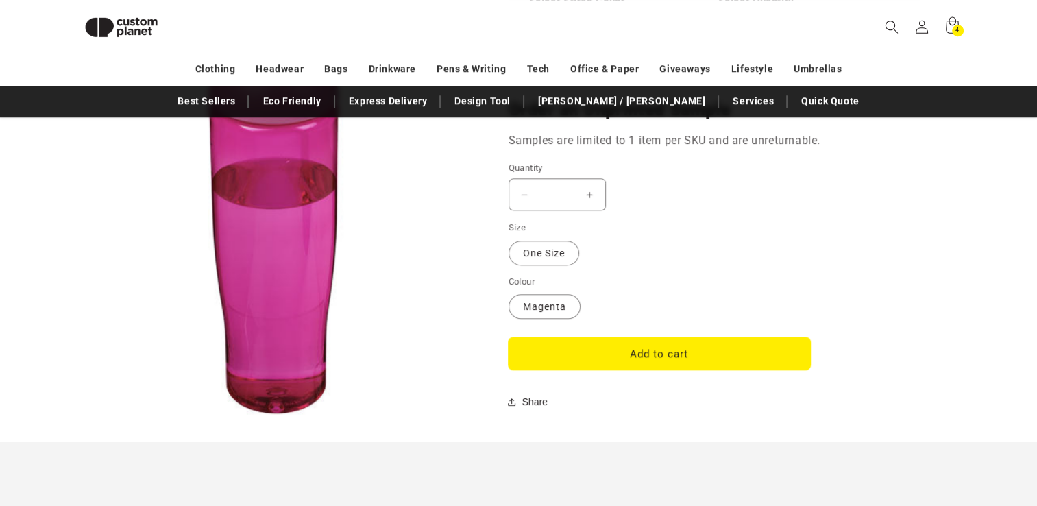
click at [640, 361] on button "Add to cart" at bounding box center [660, 353] width 302 height 32
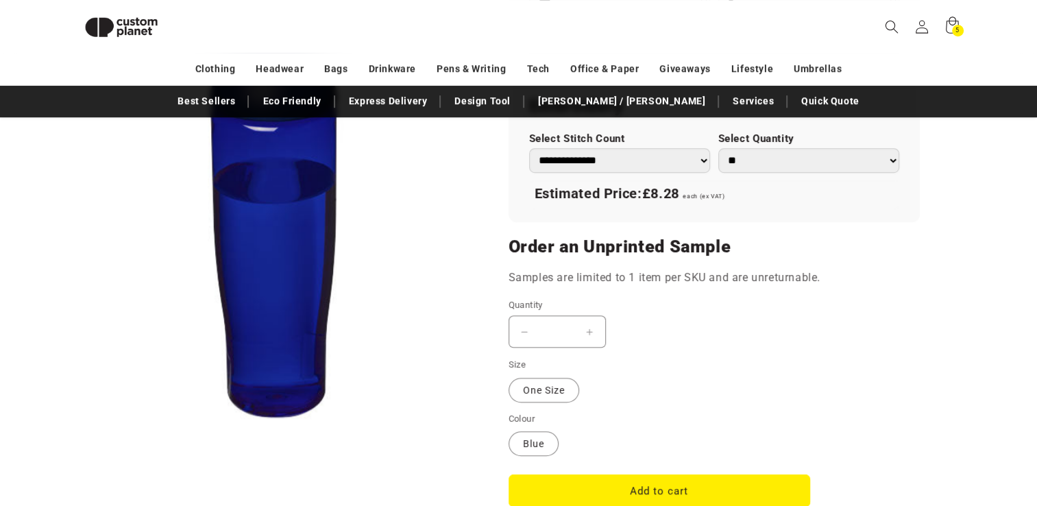
scroll to position [1048, 0]
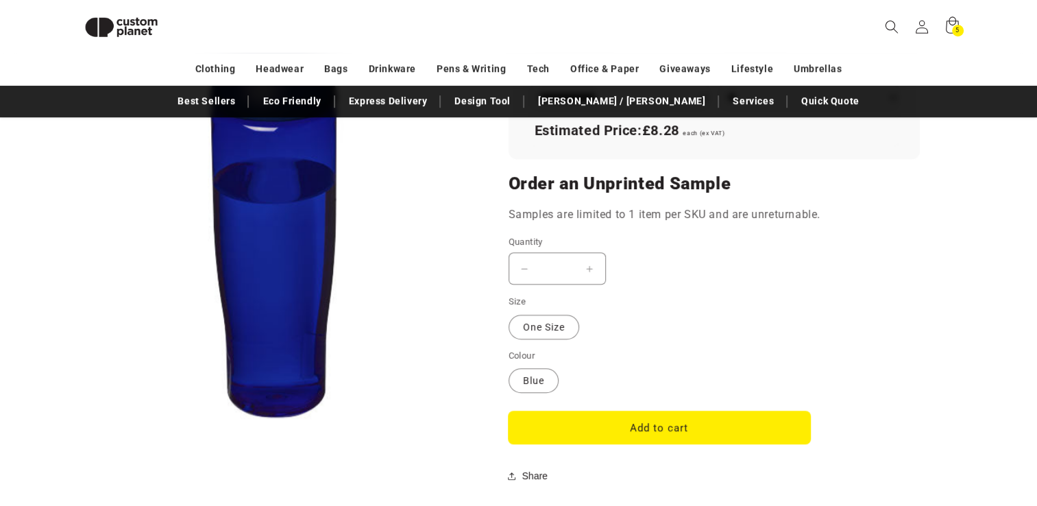
click at [598, 421] on button "Add to cart" at bounding box center [660, 427] width 302 height 32
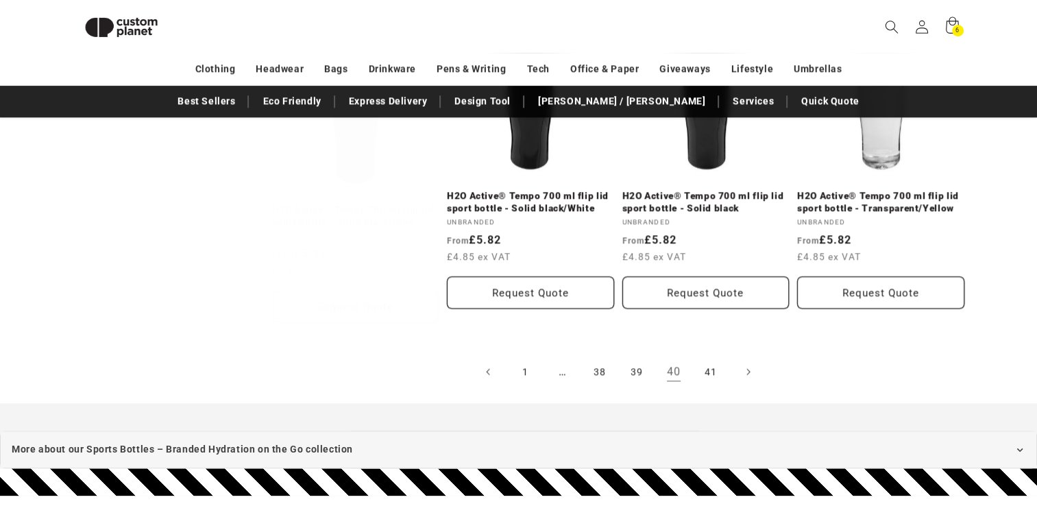
scroll to position [1584, 0]
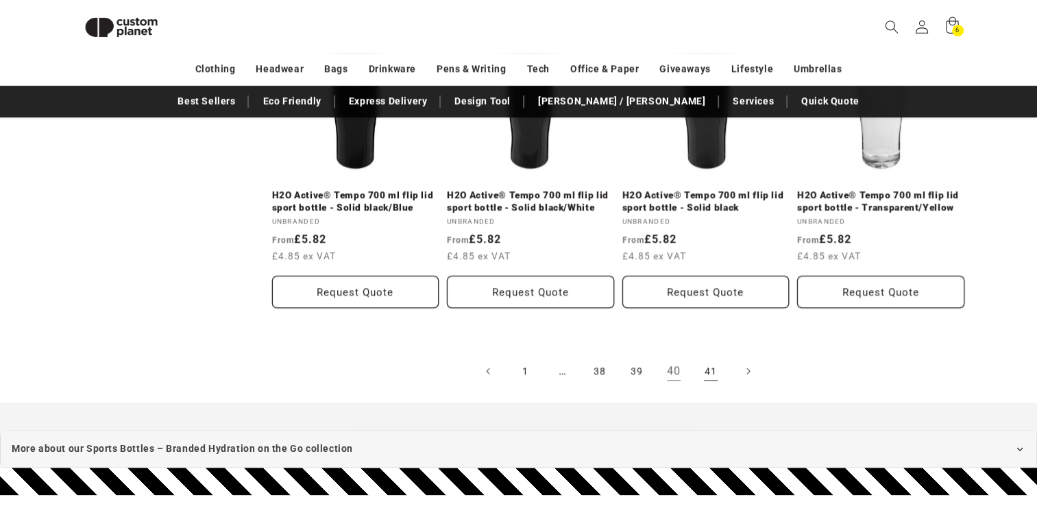
click at [716, 374] on link "41" at bounding box center [711, 371] width 30 height 30
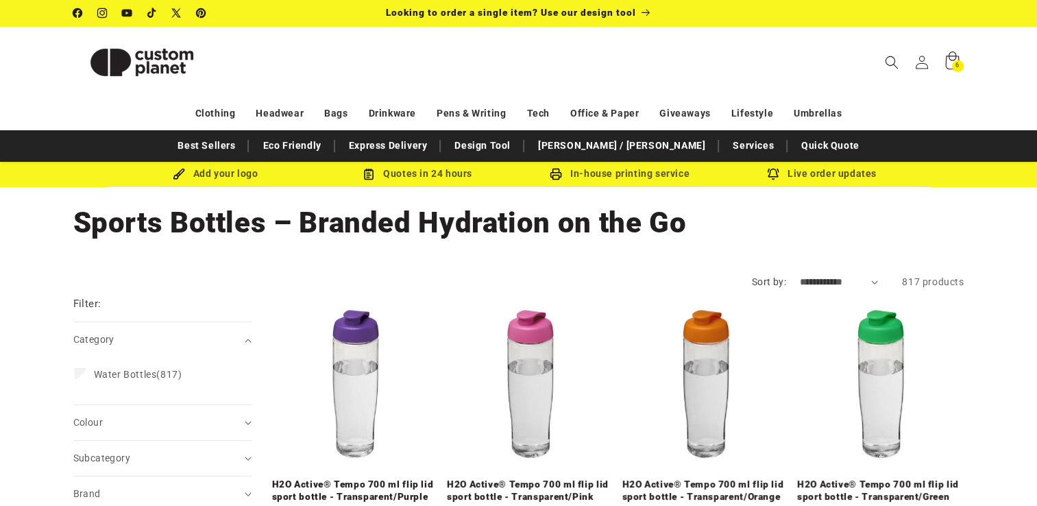
click at [949, 67] on icon at bounding box center [952, 62] width 32 height 32
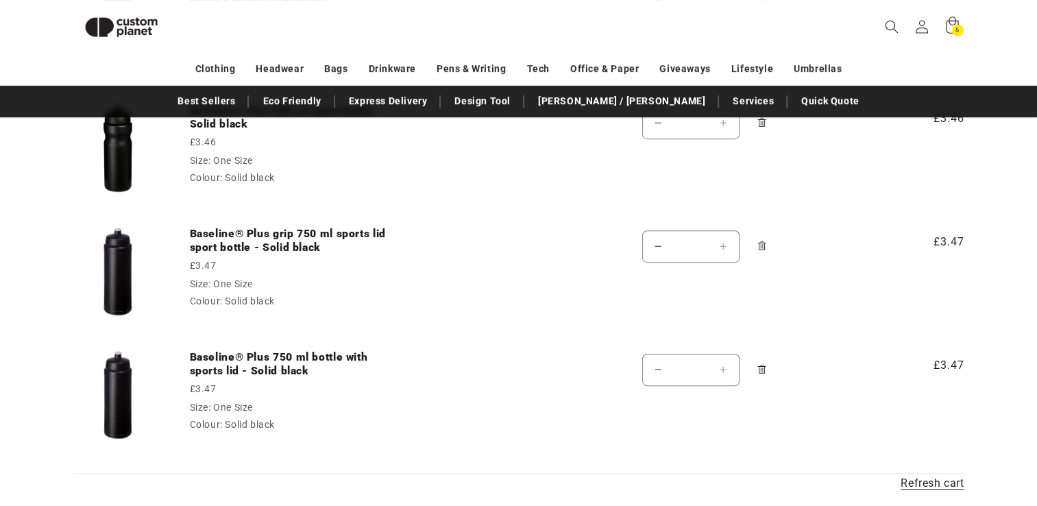
scroll to position [568, 0]
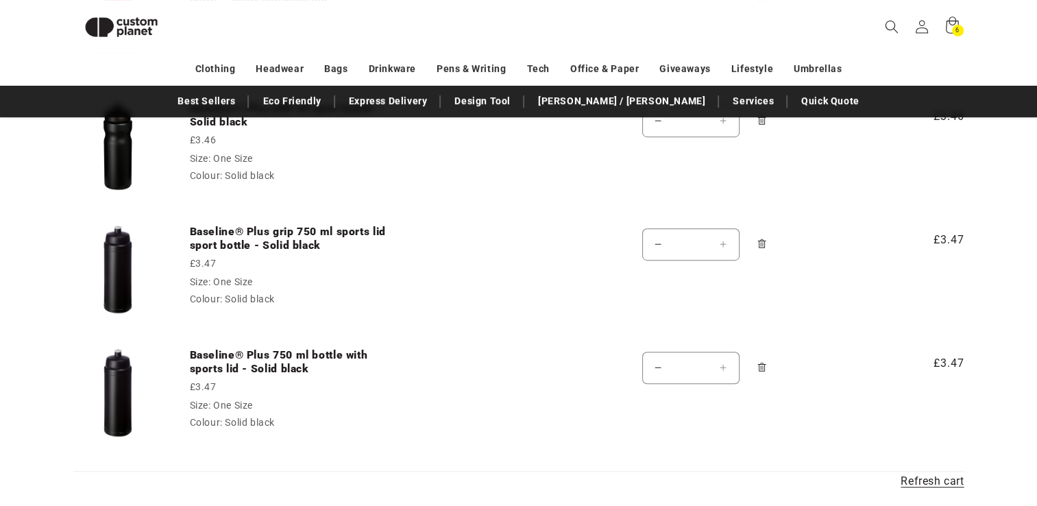
click at [762, 365] on icon "Remove Baseline® Plus 750 ml bottle with sports lid - Solid black - One Size / …" at bounding box center [761, 367] width 3 height 5
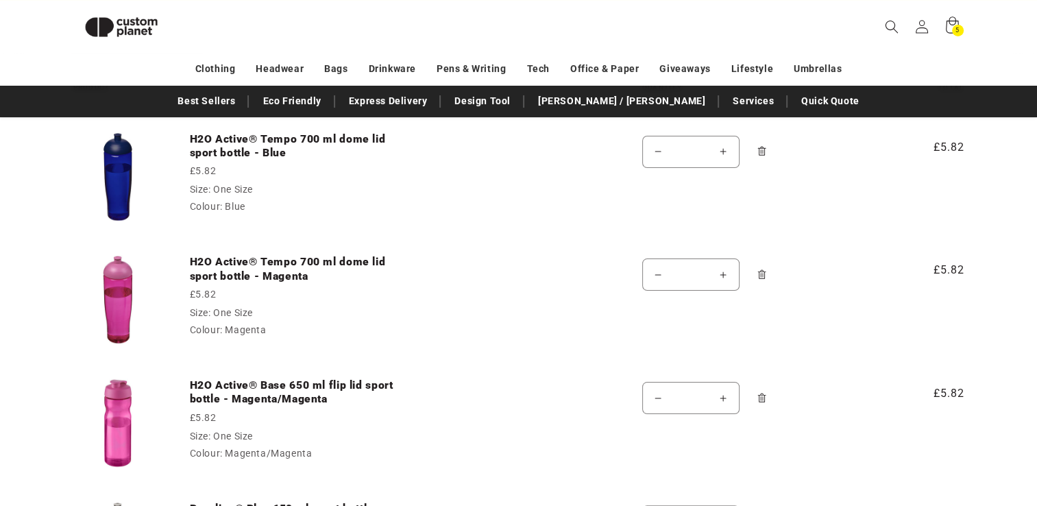
scroll to position [154, 0]
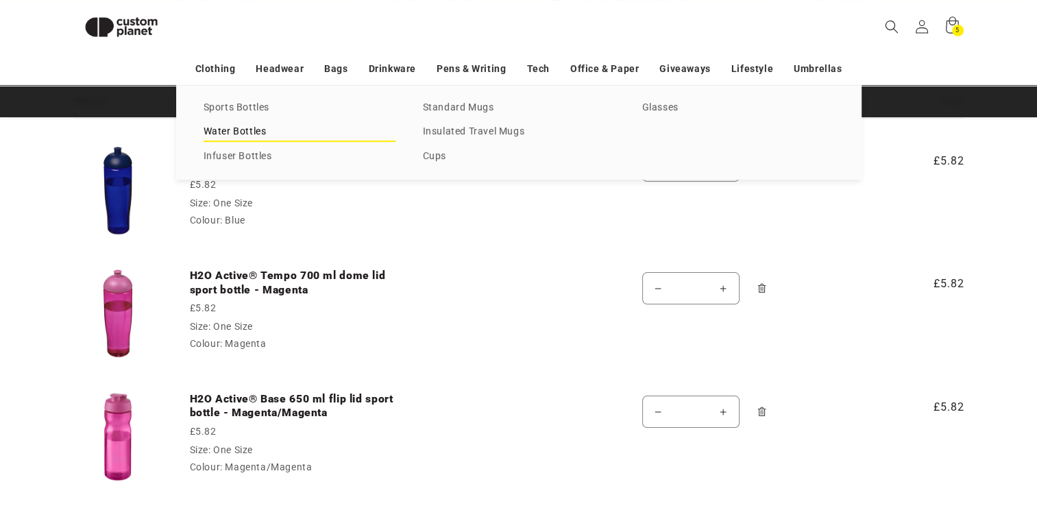
click at [236, 135] on link "Water Bottles" at bounding box center [300, 132] width 192 height 19
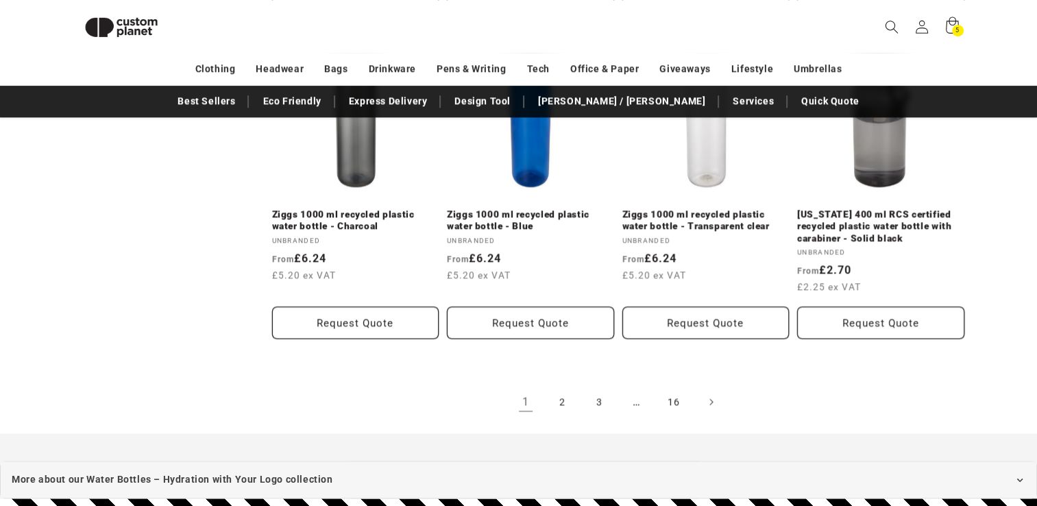
scroll to position [1555, 0]
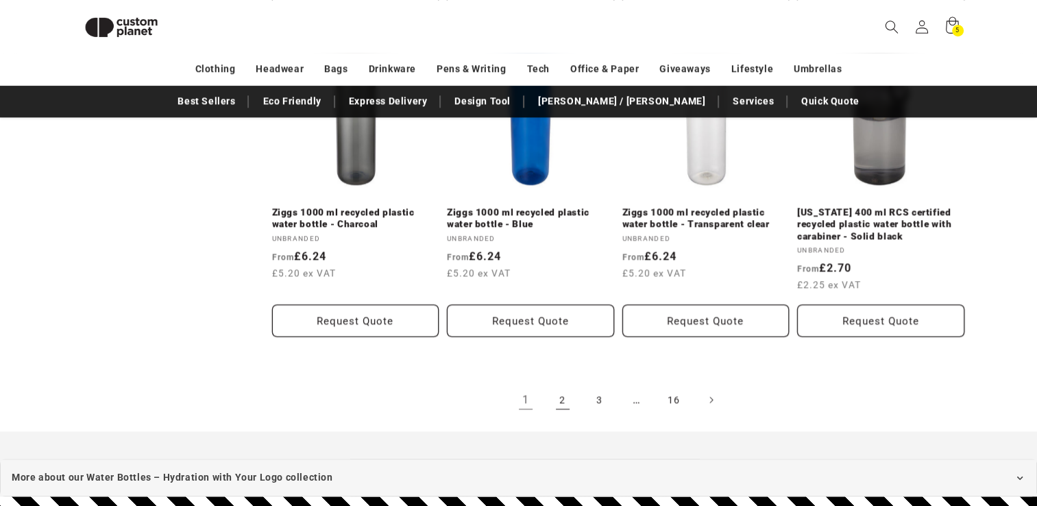
click at [557, 402] on link "2" at bounding box center [563, 400] width 30 height 30
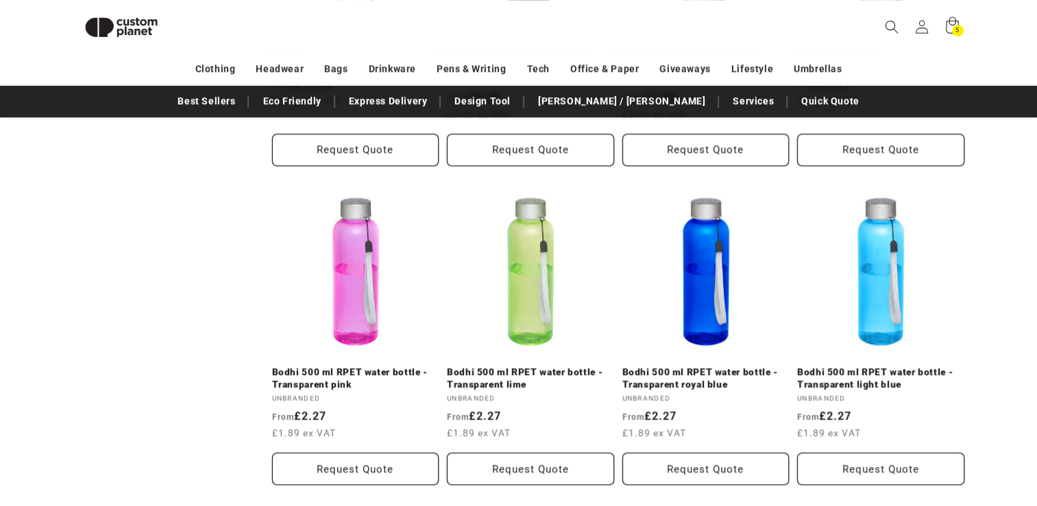
scroll to position [1409, 0]
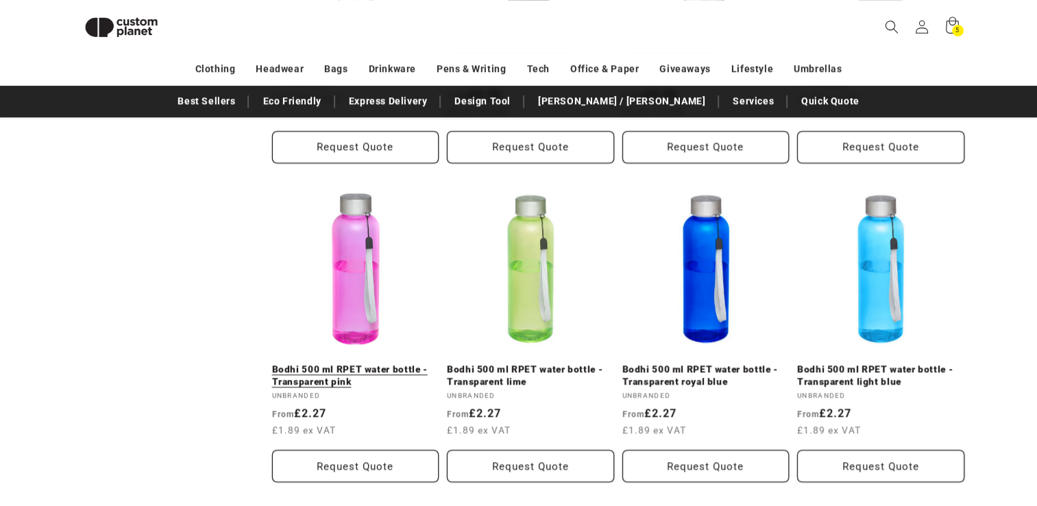
click at [346, 363] on link "Bodhi 500 ml RPET water bottle - Transparent pink" at bounding box center [355, 375] width 167 height 24
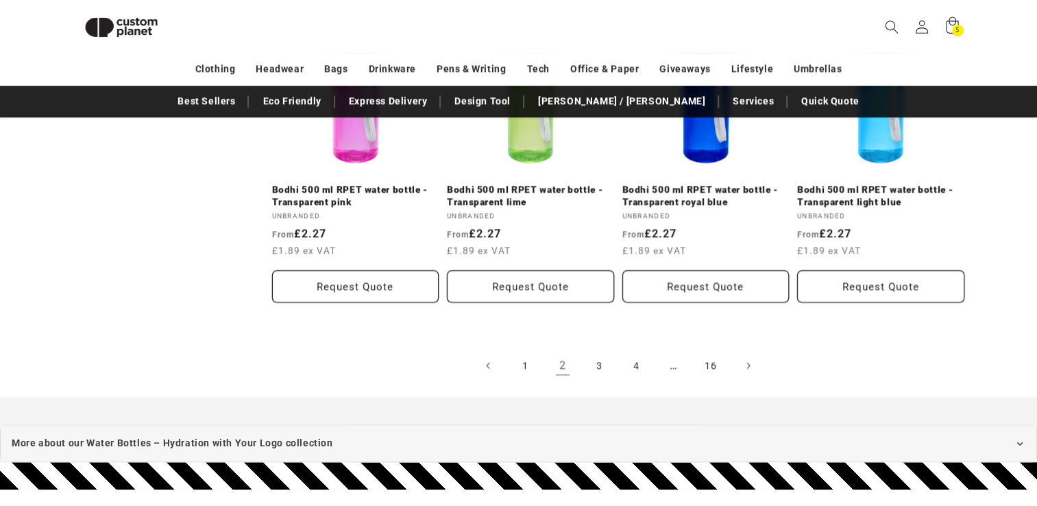
scroll to position [1590, 0]
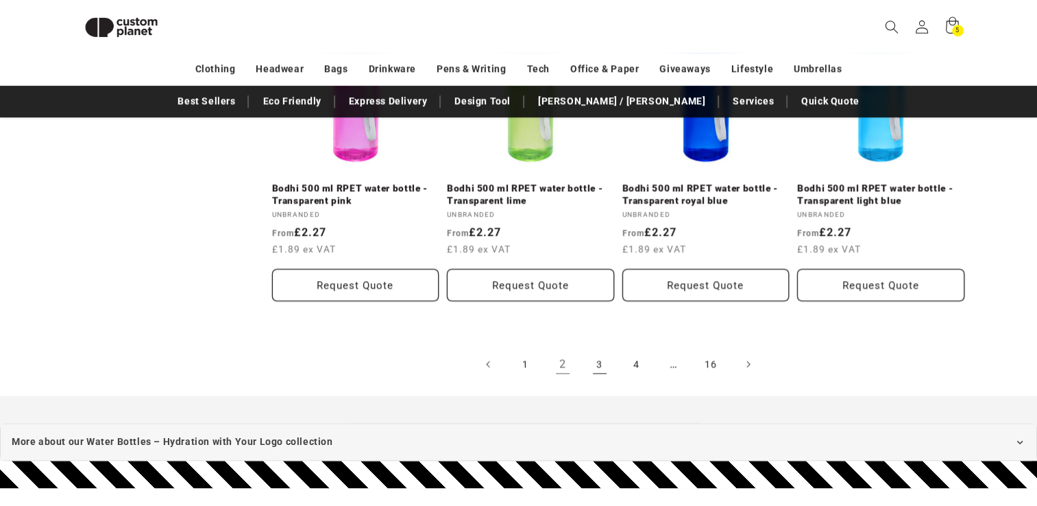
click at [594, 366] on link "3" at bounding box center [600, 364] width 30 height 30
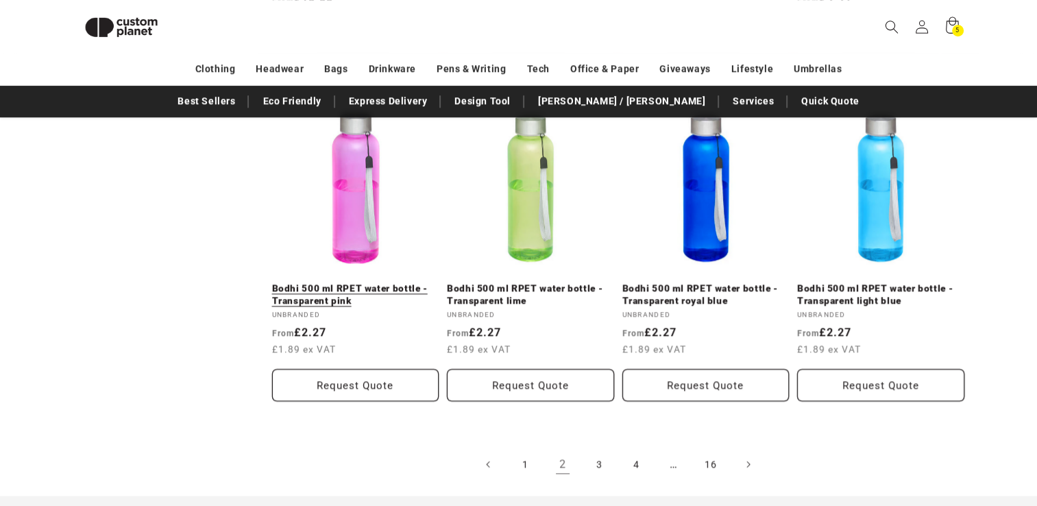
scroll to position [1471, 0]
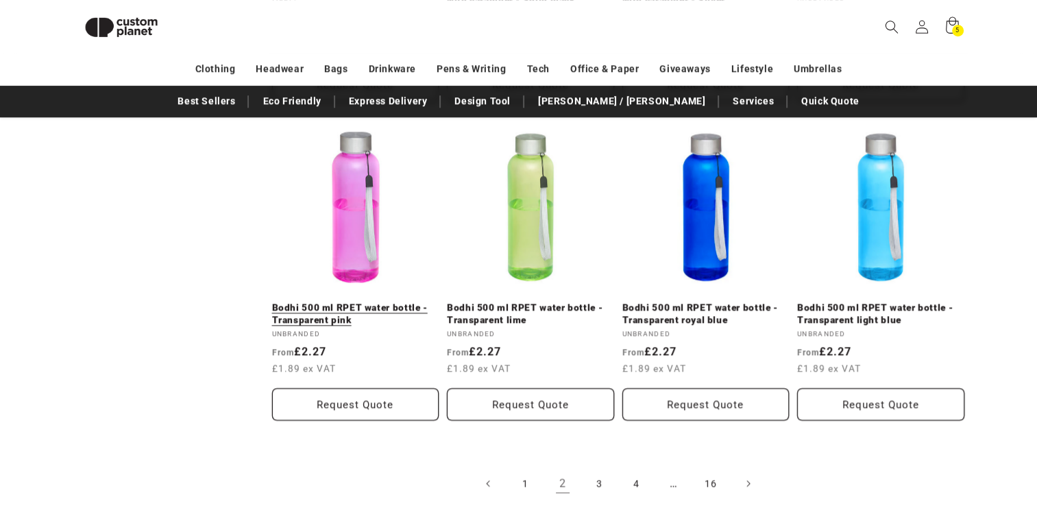
click at [354, 314] on link "Bodhi 500 ml RPET water bottle - Transparent pink" at bounding box center [355, 314] width 167 height 24
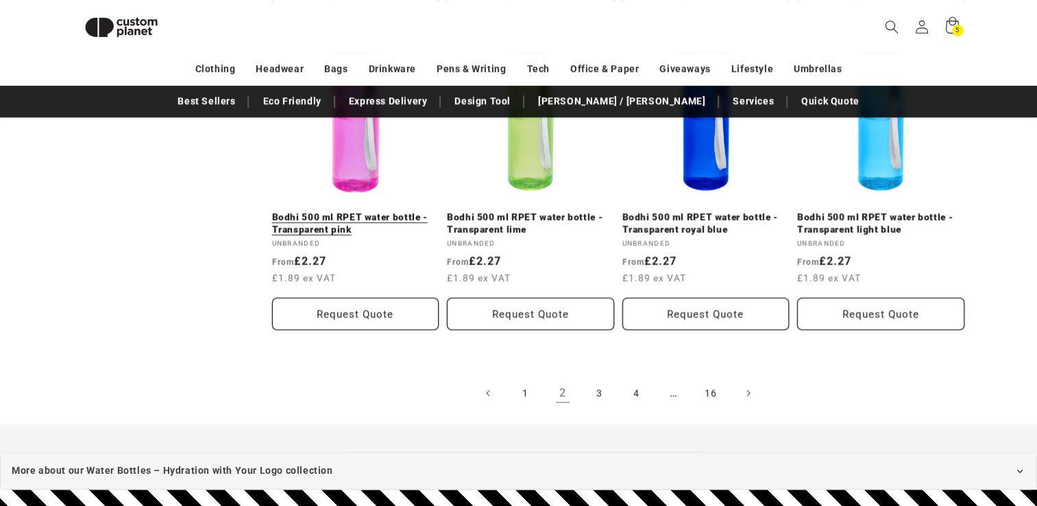
scroll to position [1563, 0]
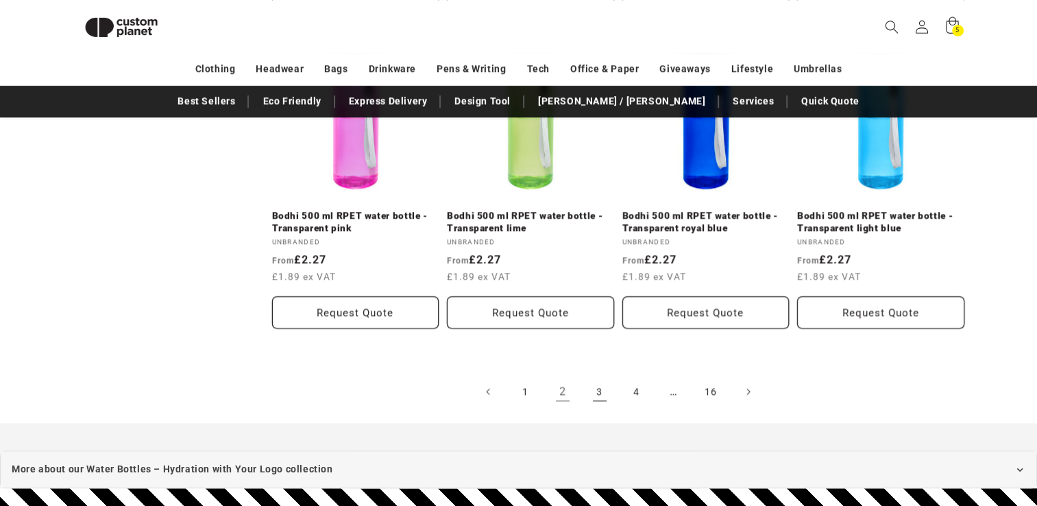
click at [594, 390] on link "3" at bounding box center [600, 391] width 30 height 30
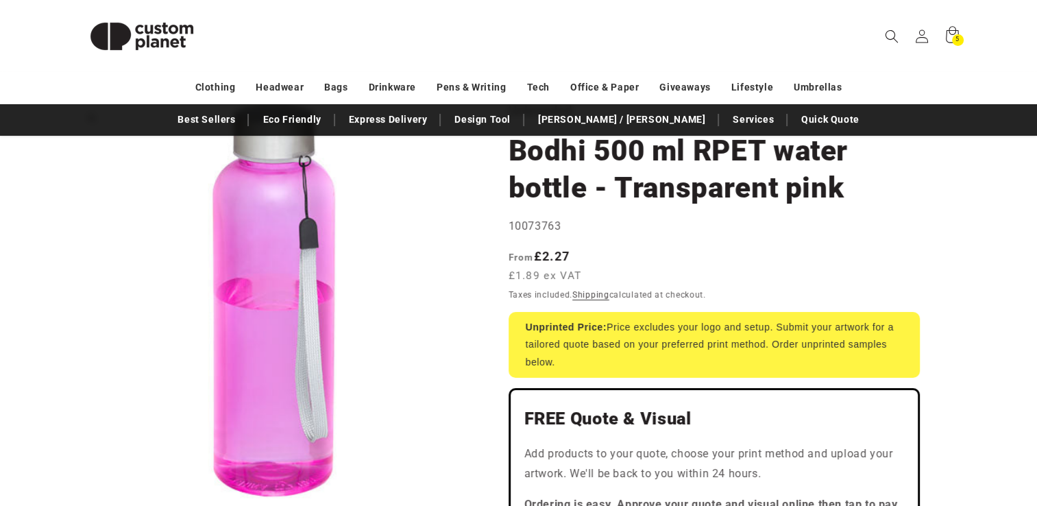
scroll to position [112, 0]
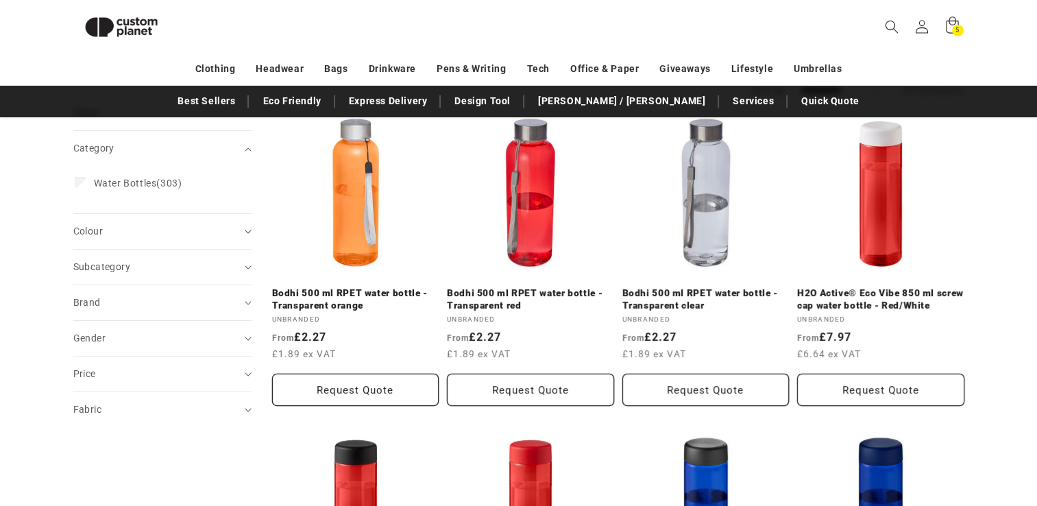
scroll to position [173, 0]
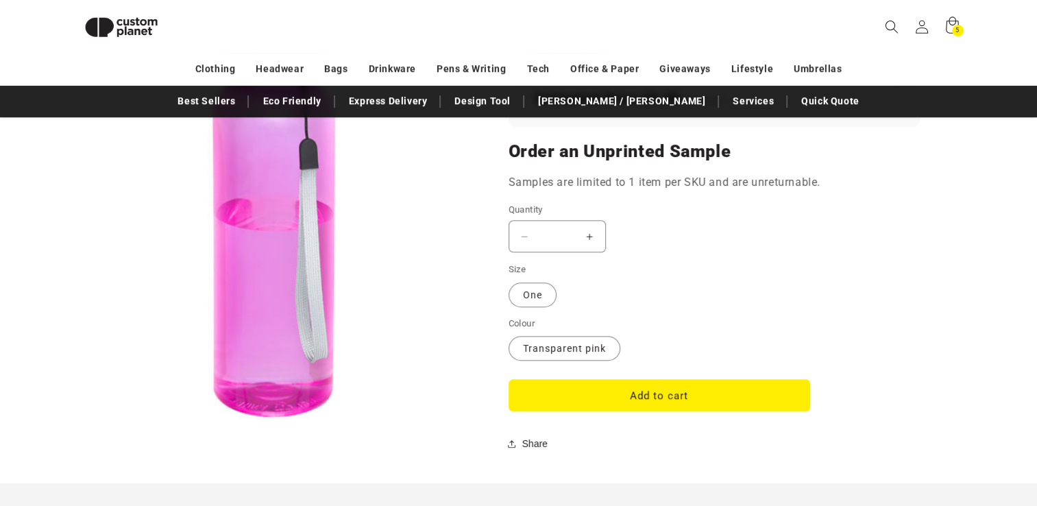
scroll to position [1097, 0]
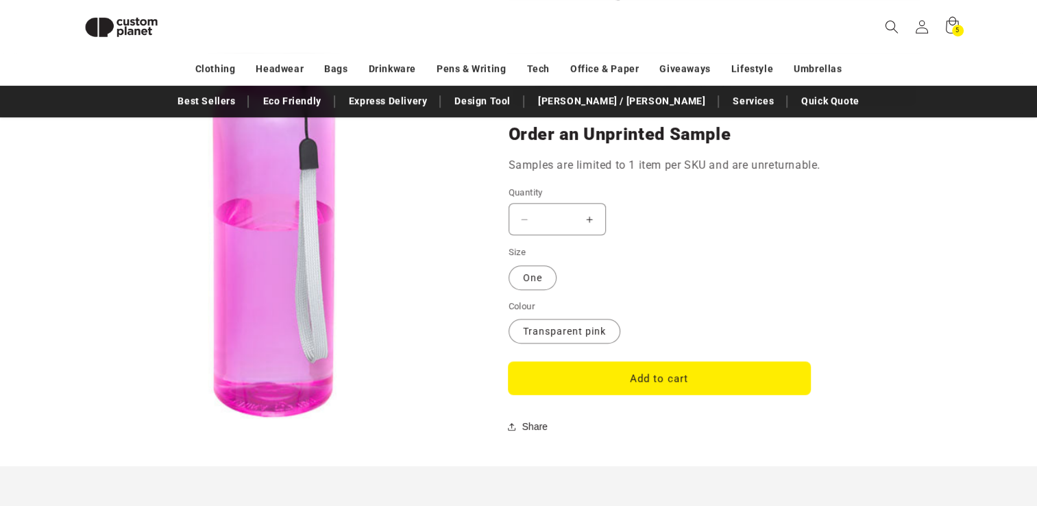
click at [596, 372] on button "Add to cart" at bounding box center [660, 378] width 302 height 32
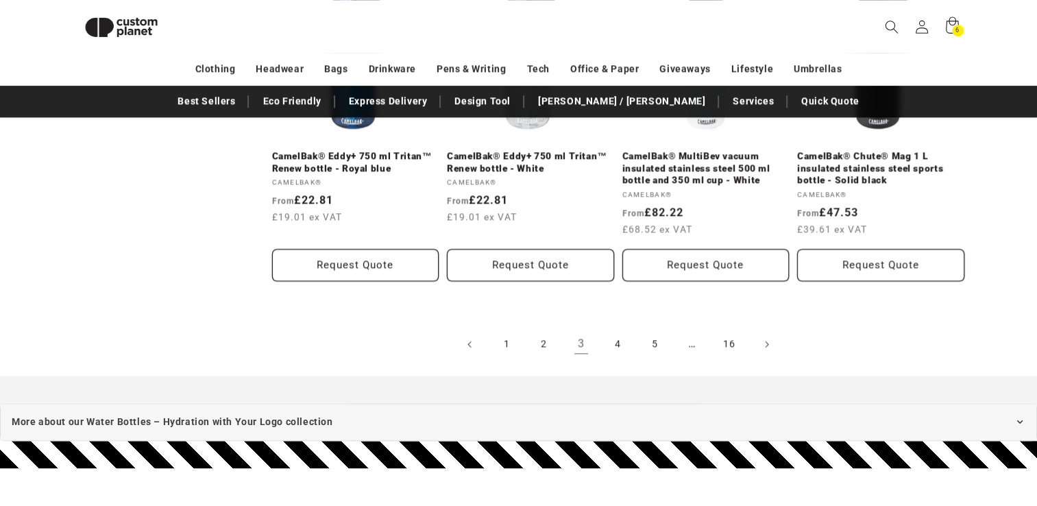
scroll to position [1599, 0]
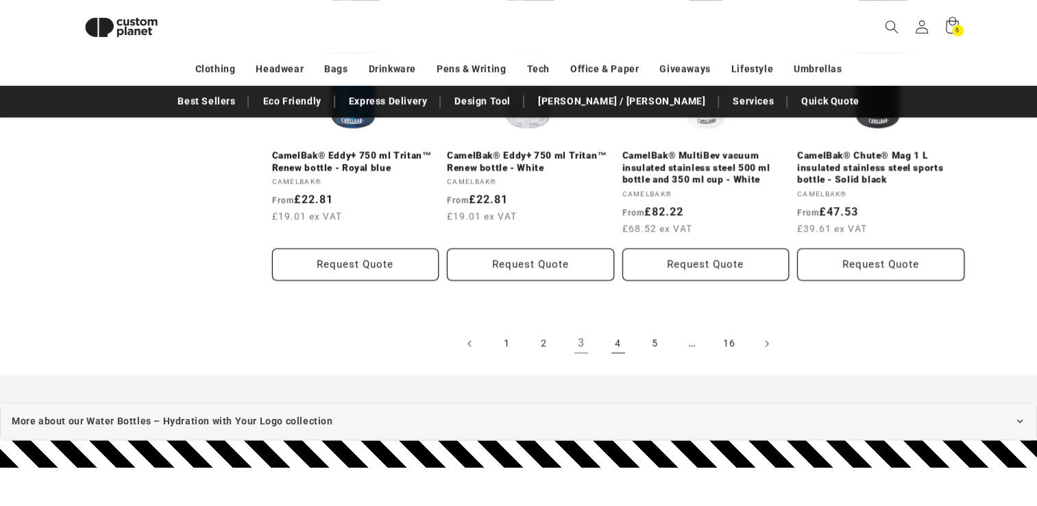
click at [620, 348] on link "4" at bounding box center [618, 343] width 30 height 30
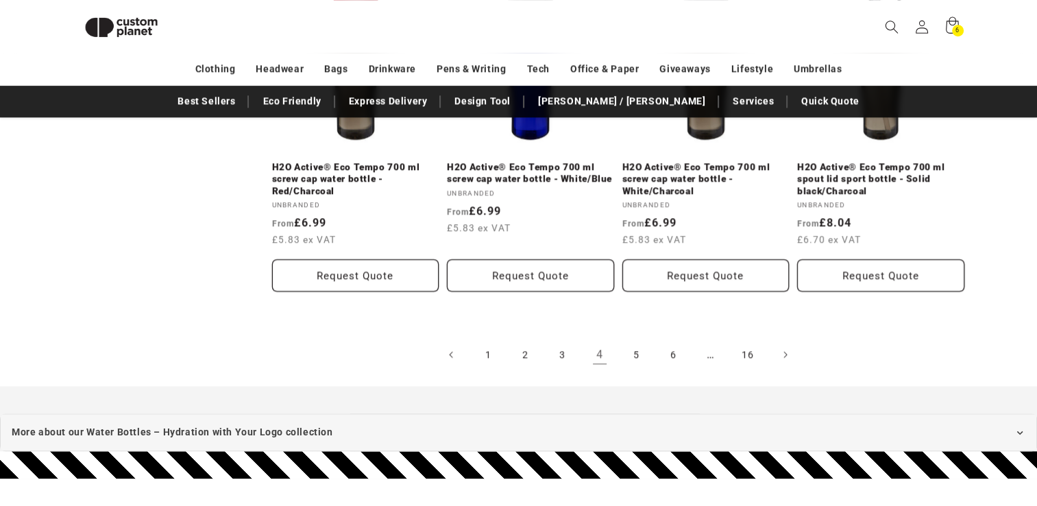
scroll to position [1626, 0]
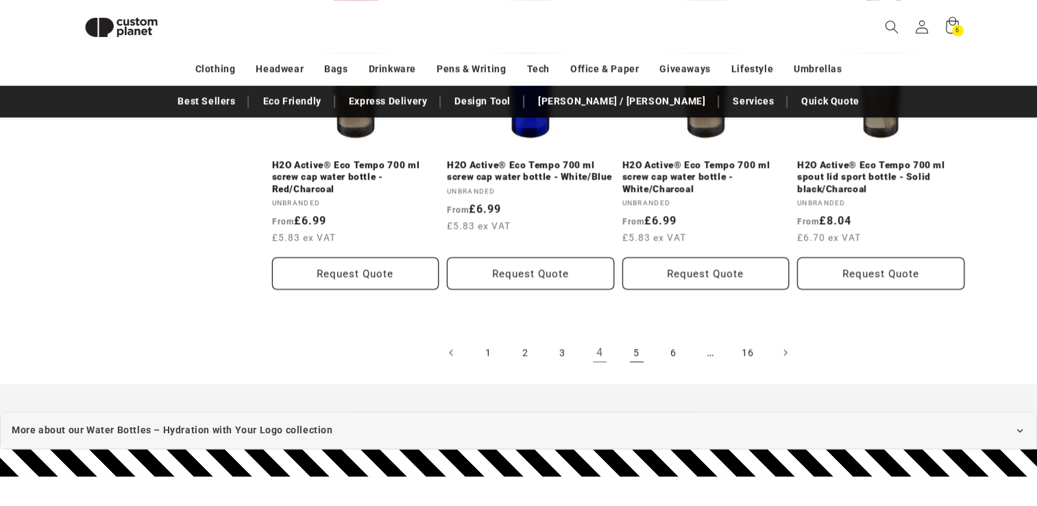
click at [634, 356] on link "5" at bounding box center [637, 352] width 30 height 30
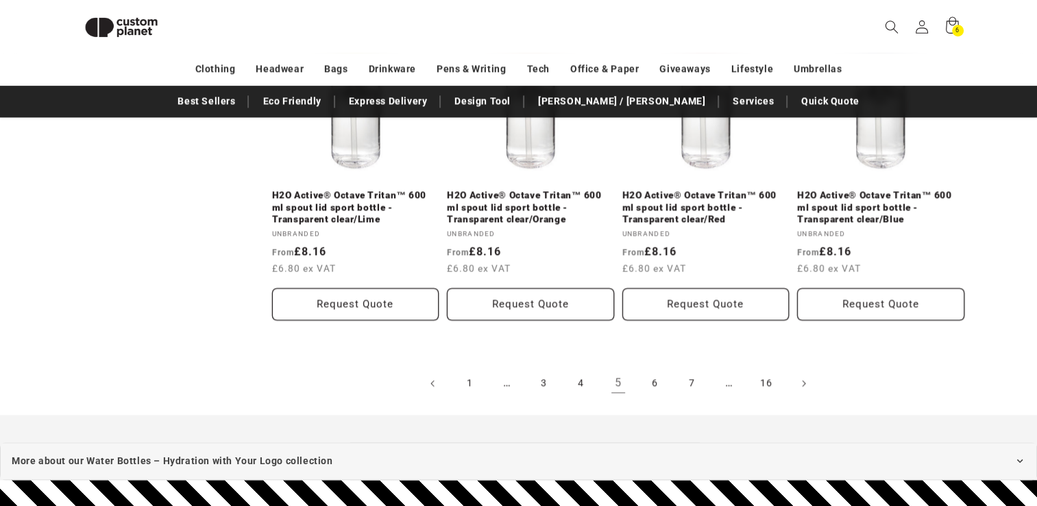
scroll to position [1623, 0]
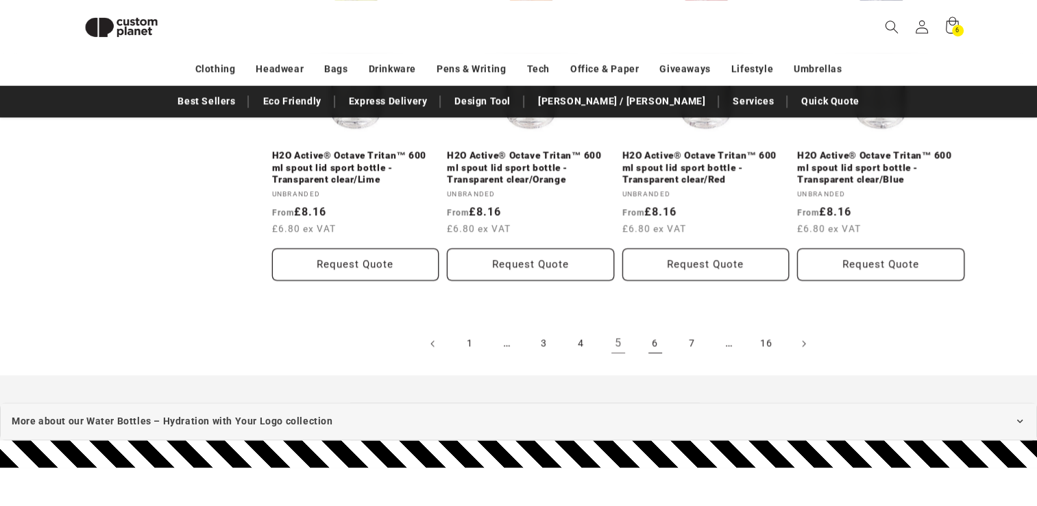
click at [654, 343] on link "6" at bounding box center [655, 343] width 30 height 30
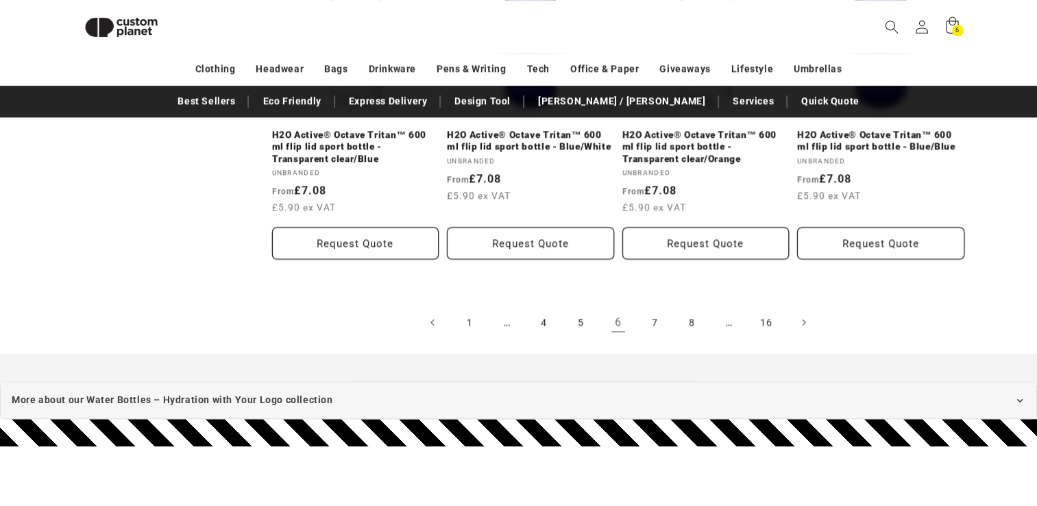
scroll to position [1657, 0]
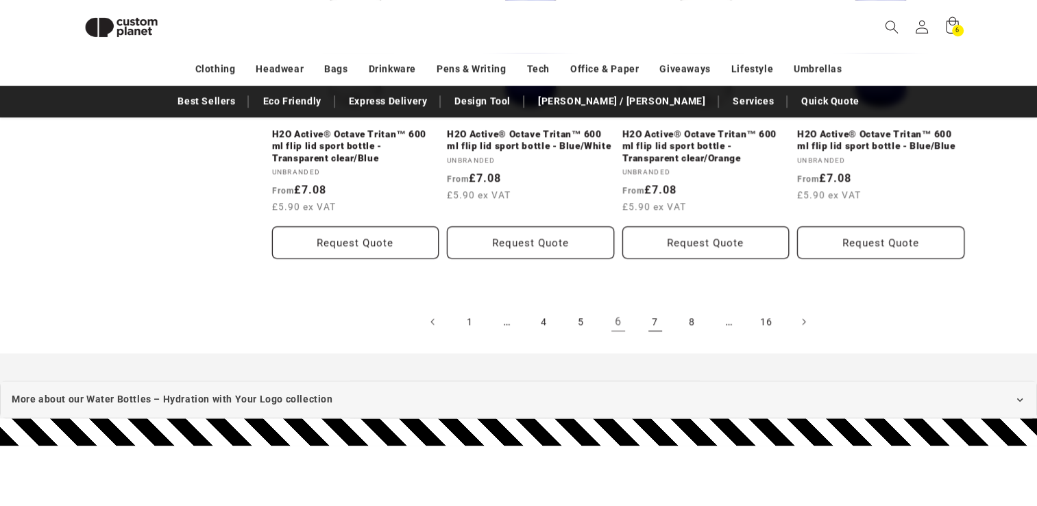
click at [651, 314] on link "7" at bounding box center [655, 321] width 30 height 30
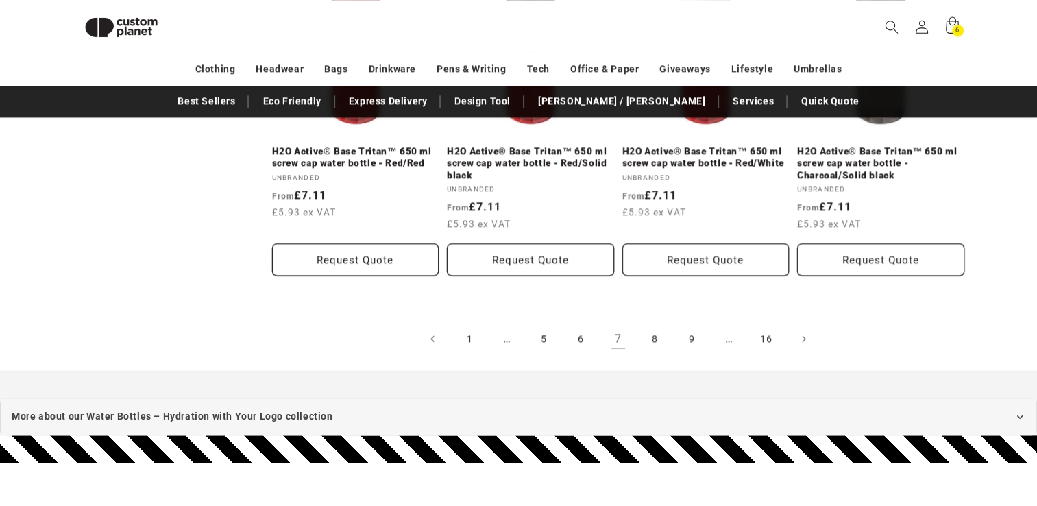
scroll to position [1642, 0]
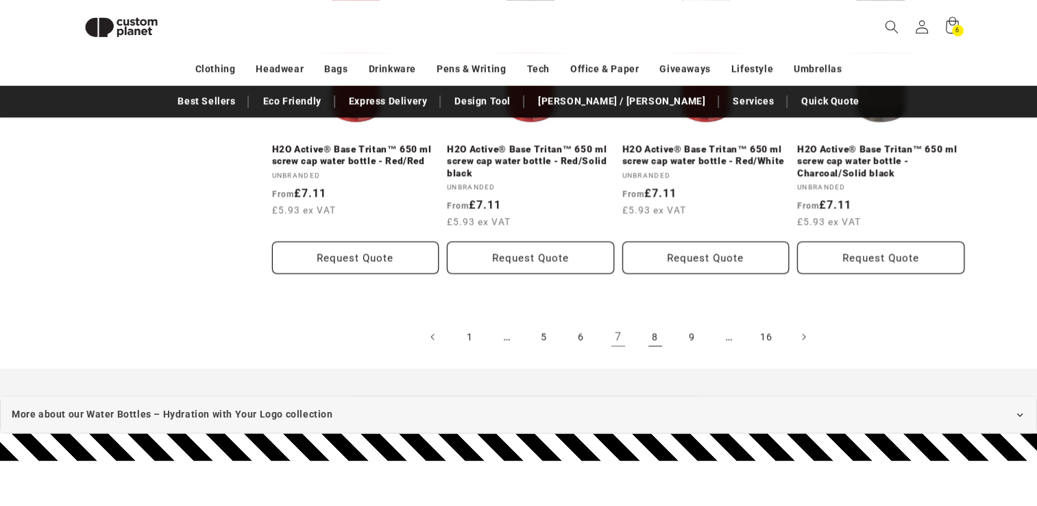
click at [655, 330] on link "8" at bounding box center [655, 337] width 30 height 30
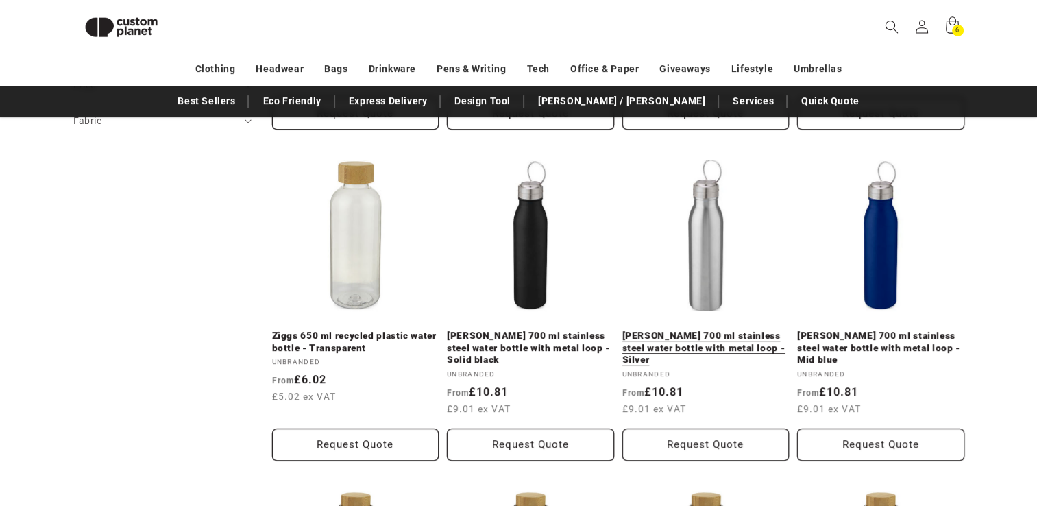
scroll to position [460, 0]
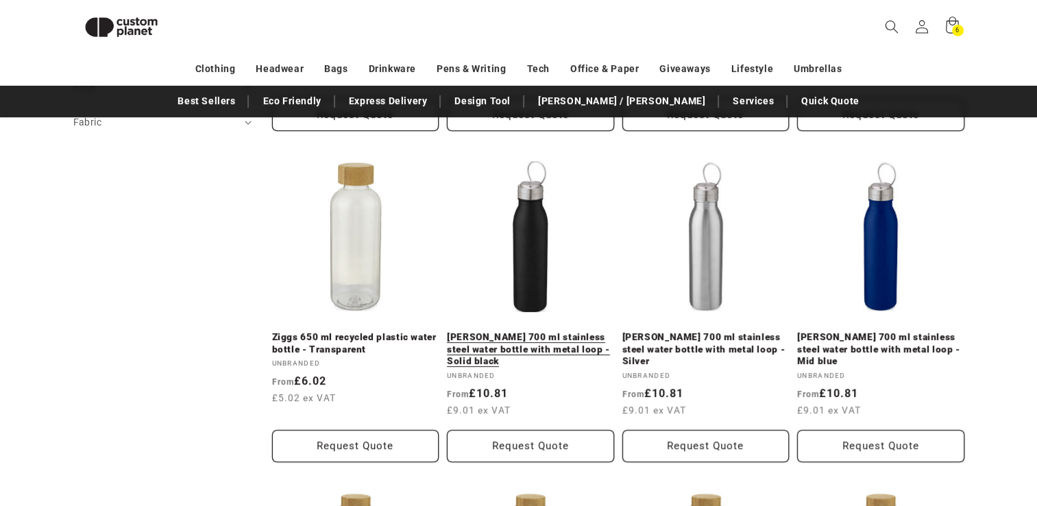
click at [533, 331] on link "[PERSON_NAME] 700 ml stainless steel water bottle with metal loop - Solid black" at bounding box center [530, 349] width 167 height 36
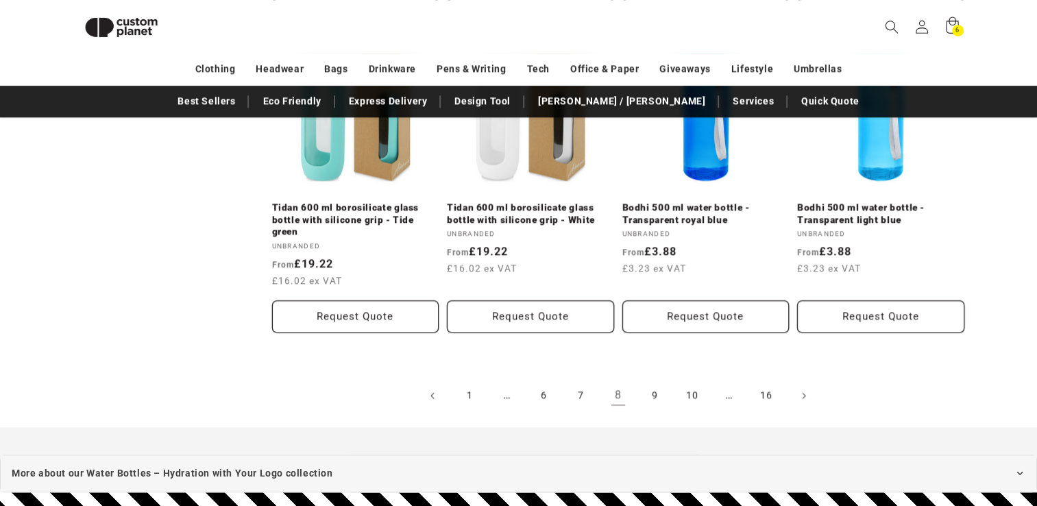
scroll to position [1572, 0]
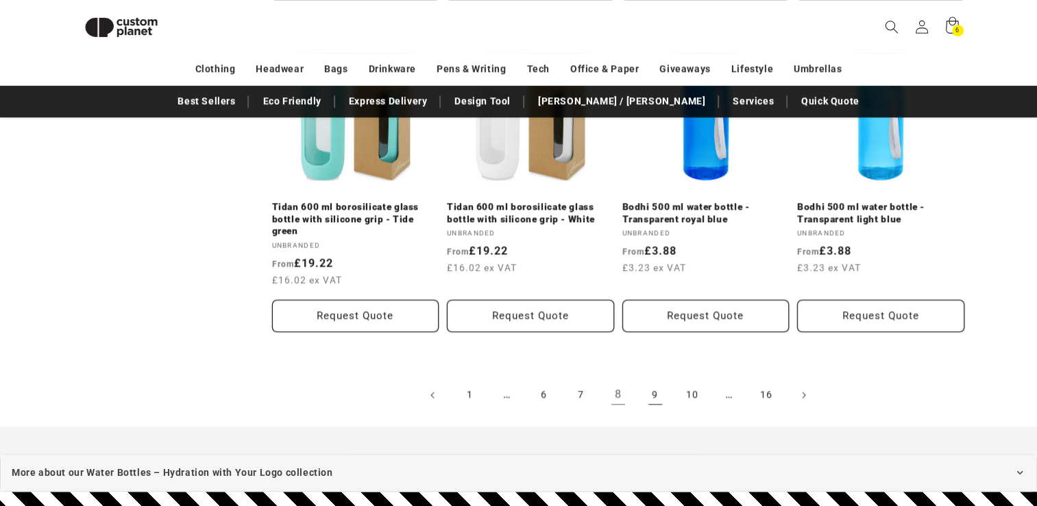
click at [653, 383] on link "9" at bounding box center [655, 395] width 30 height 30
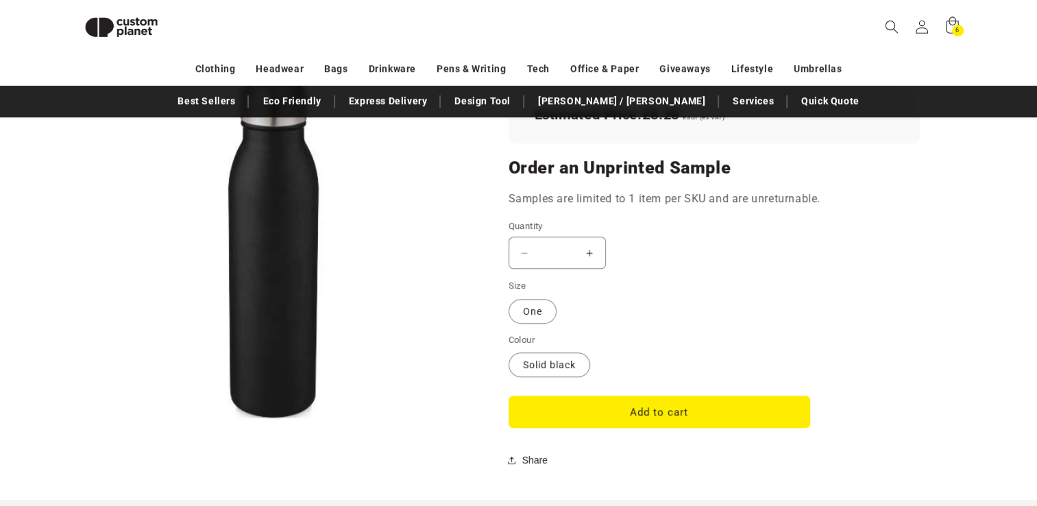
scroll to position [1102, 0]
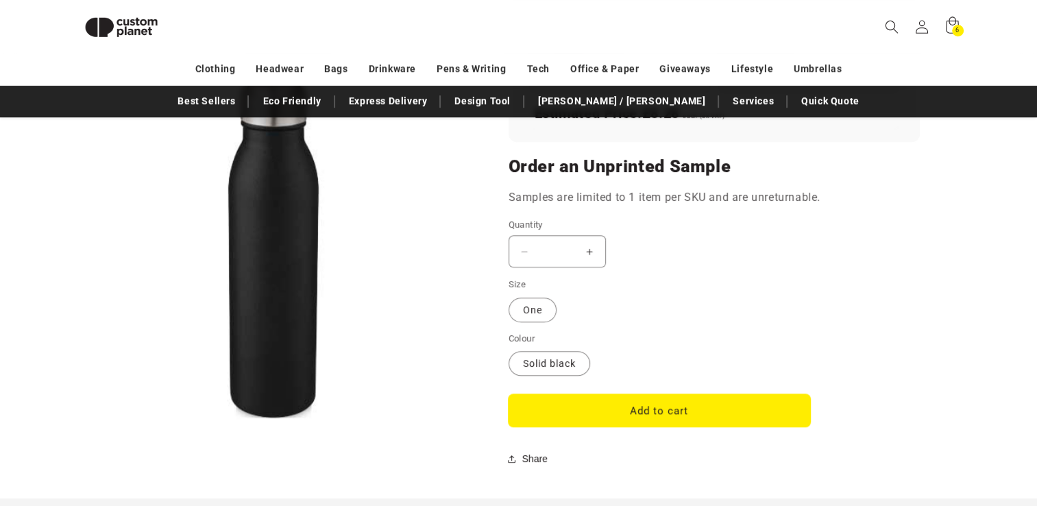
click at [578, 413] on button "Add to cart" at bounding box center [660, 410] width 302 height 32
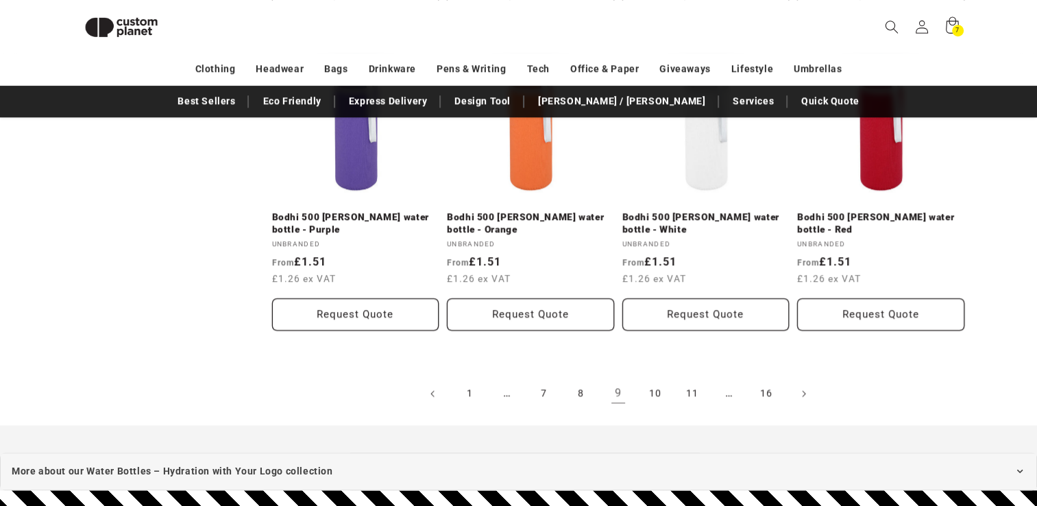
scroll to position [1527, 0]
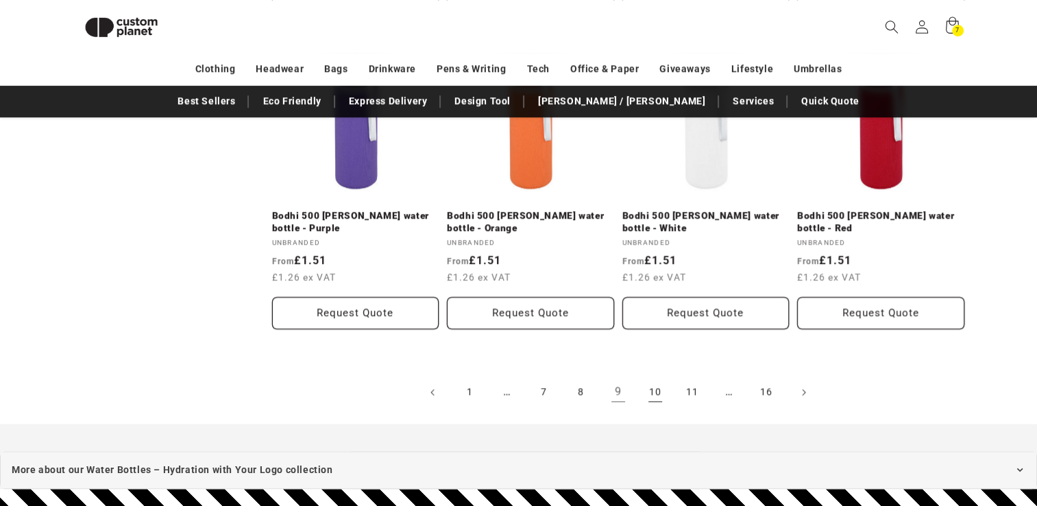
click at [657, 396] on link "10" at bounding box center [655, 392] width 30 height 30
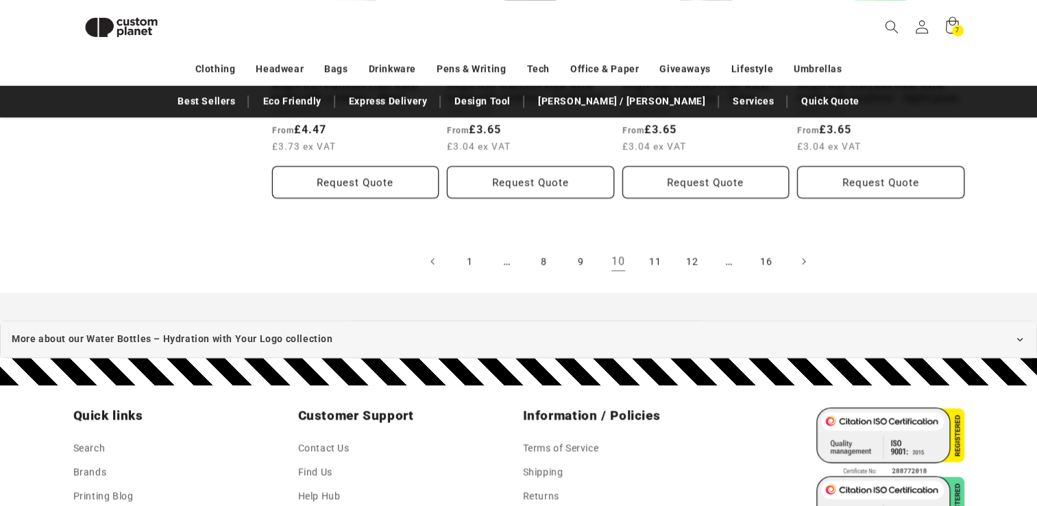
scroll to position [1739, 0]
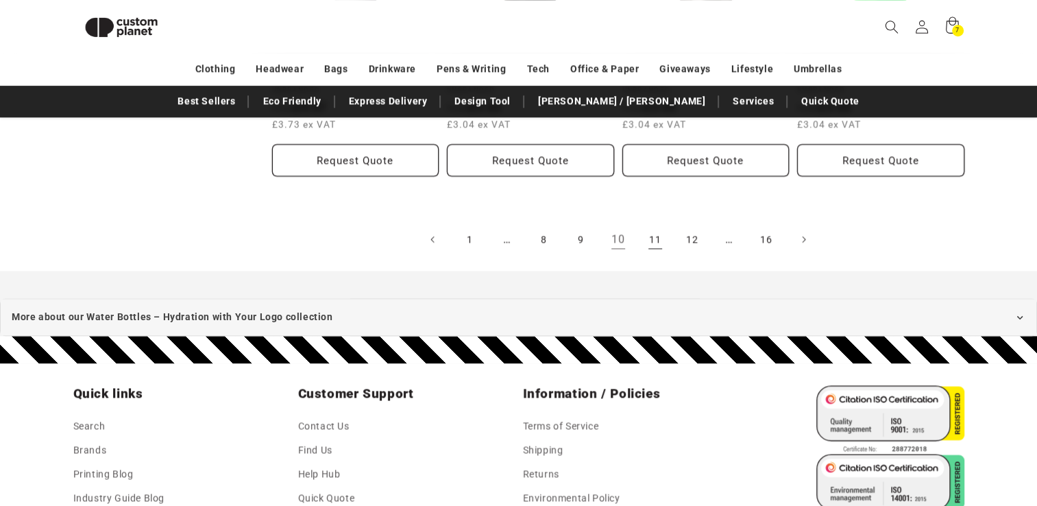
click at [653, 226] on link "11" at bounding box center [655, 239] width 30 height 30
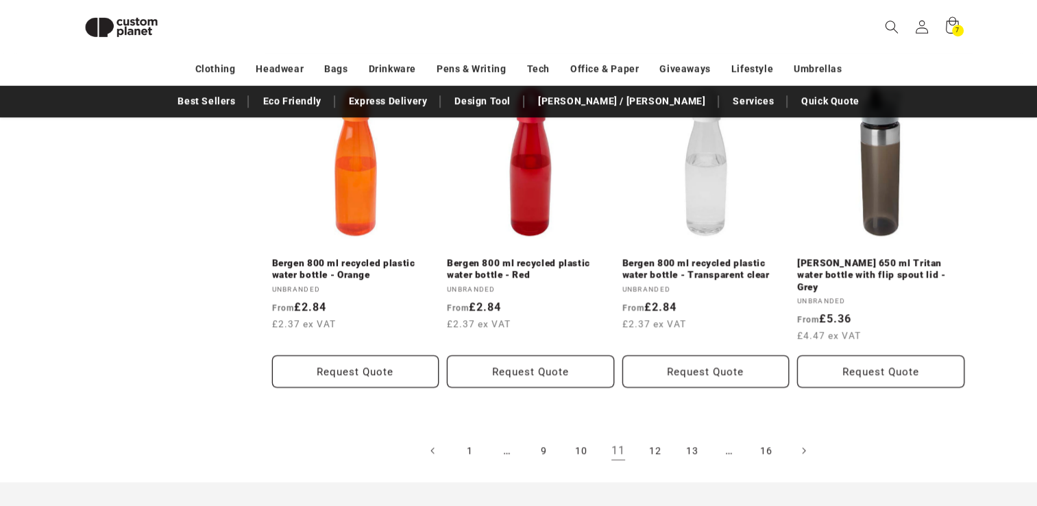
scroll to position [1529, 0]
click at [662, 435] on link "12" at bounding box center [655, 450] width 30 height 30
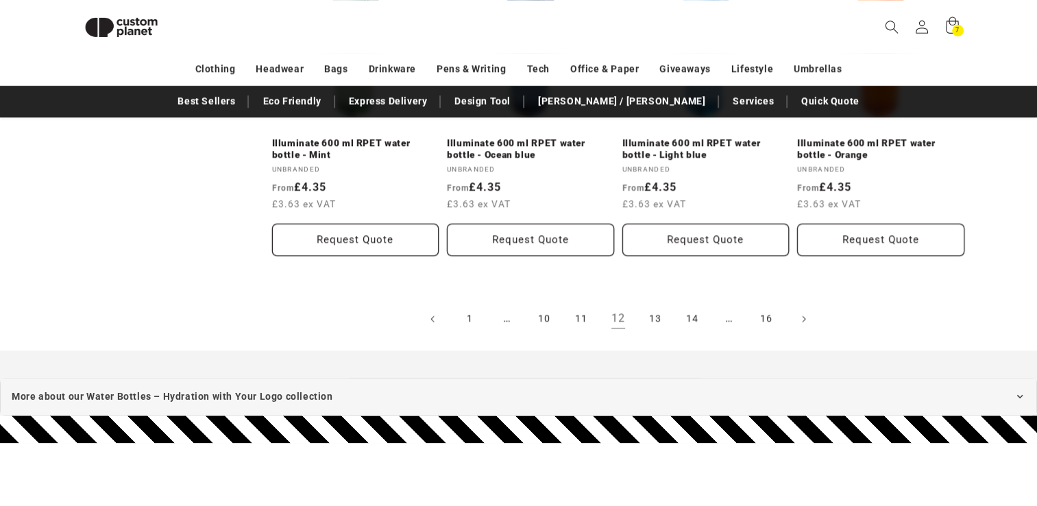
scroll to position [1649, 0]
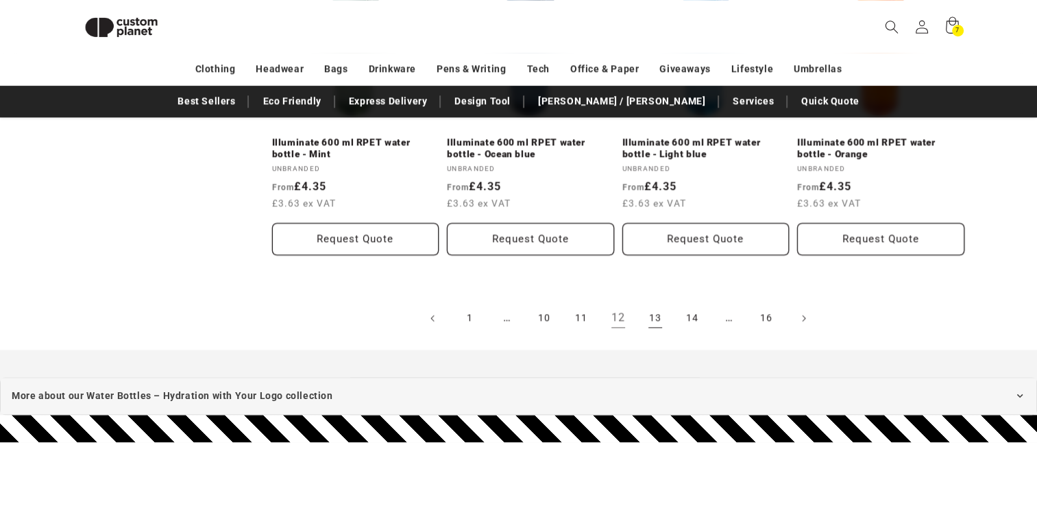
click at [655, 317] on link "13" at bounding box center [655, 318] width 30 height 30
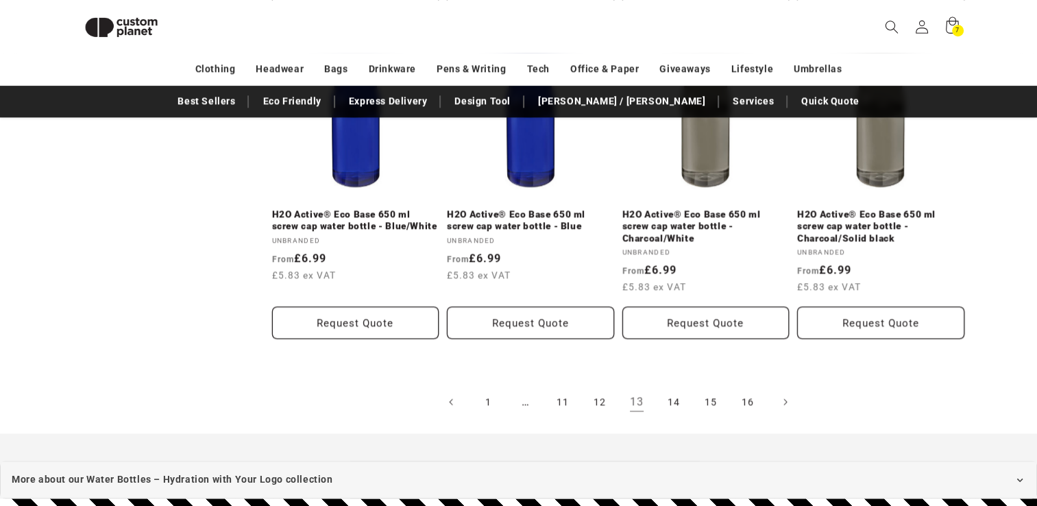
scroll to position [1680, 0]
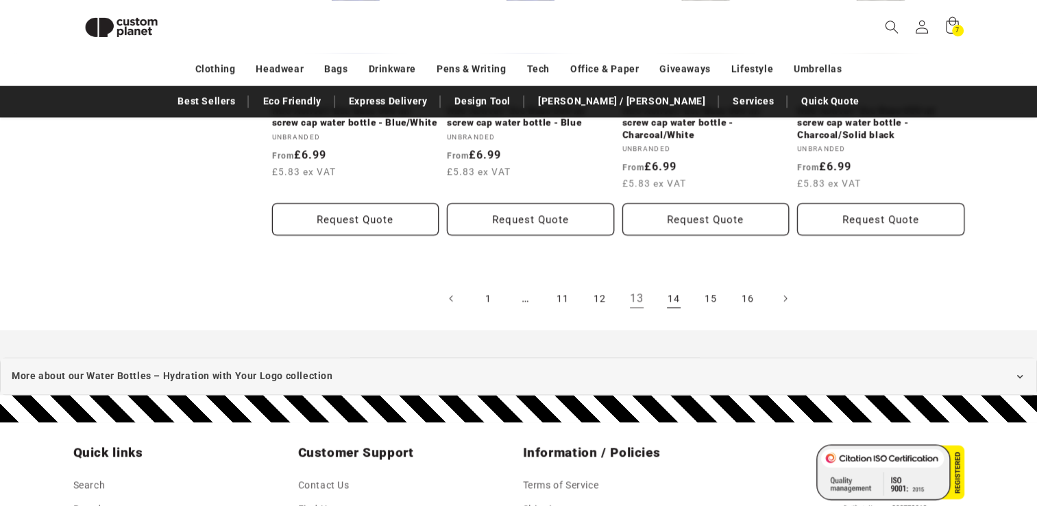
click at [672, 288] on link "14" at bounding box center [674, 298] width 30 height 30
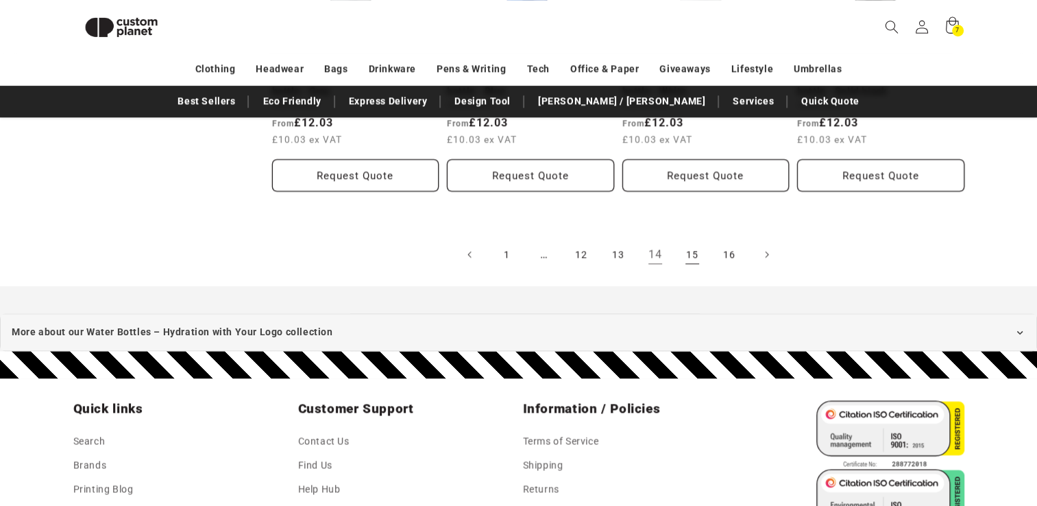
scroll to position [1702, 0]
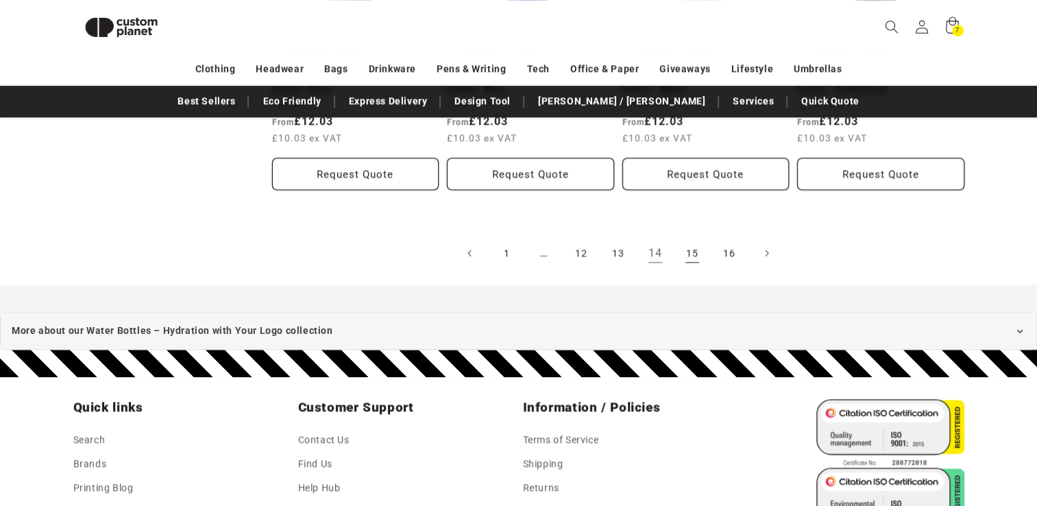
click at [690, 258] on link "15" at bounding box center [692, 253] width 30 height 30
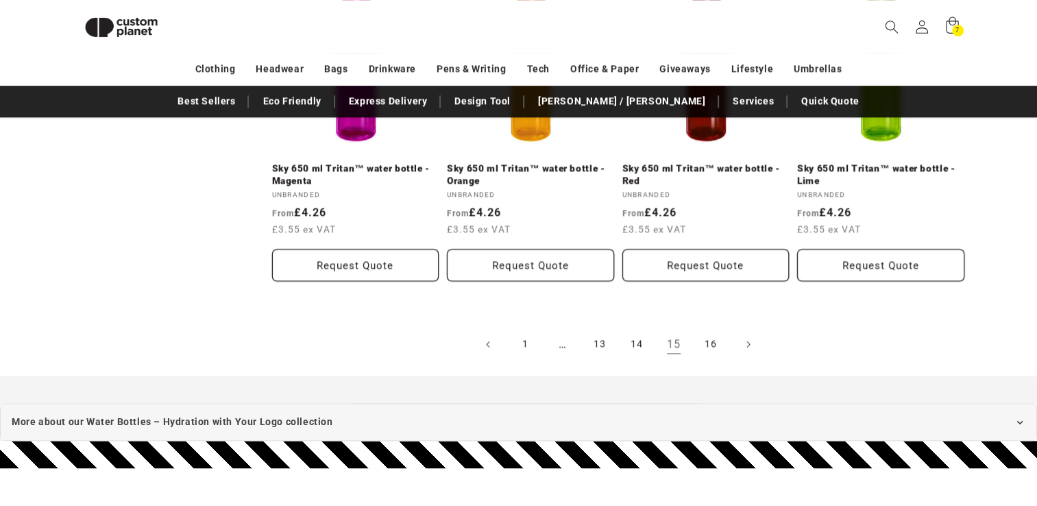
scroll to position [1588, 0]
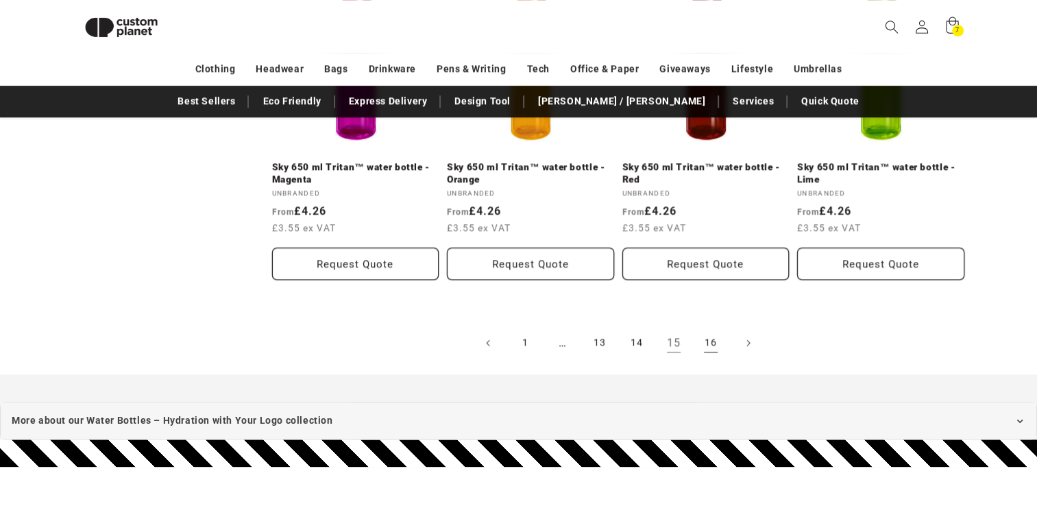
click at [709, 341] on link "16" at bounding box center [711, 343] width 30 height 30
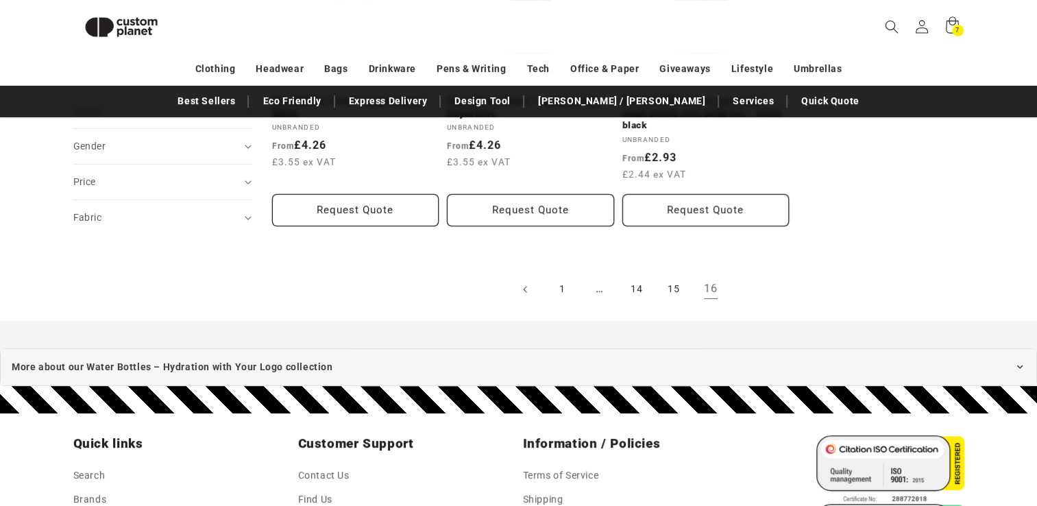
scroll to position [365, 0]
click at [560, 274] on link "1" at bounding box center [563, 289] width 30 height 30
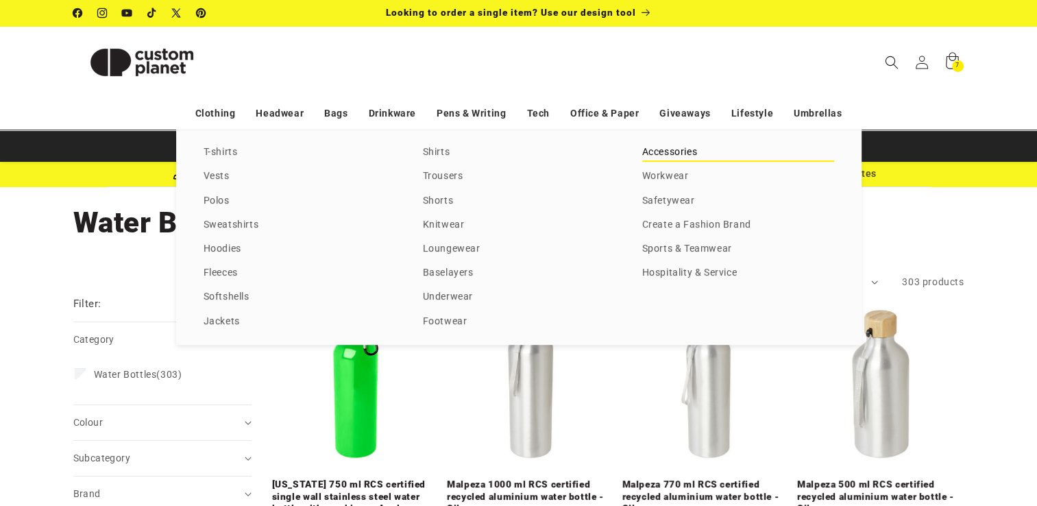
click at [671, 153] on link "Accessories" at bounding box center [738, 152] width 192 height 19
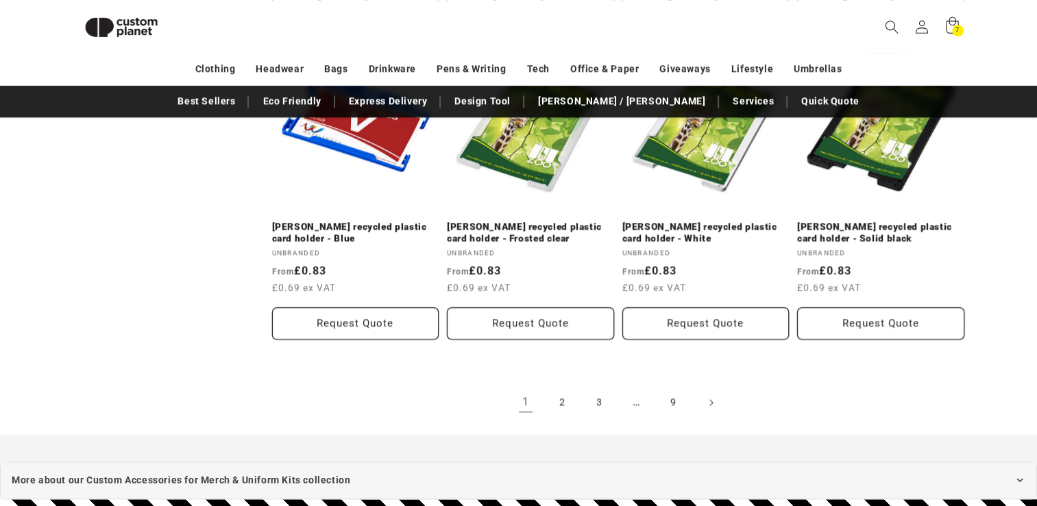
scroll to position [1543, 0]
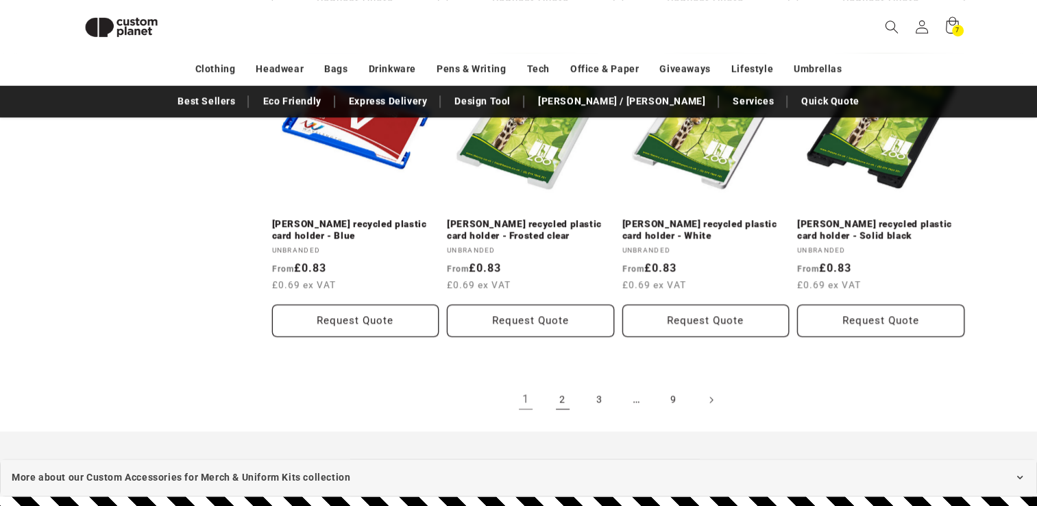
click at [562, 385] on link "2" at bounding box center [563, 400] width 30 height 30
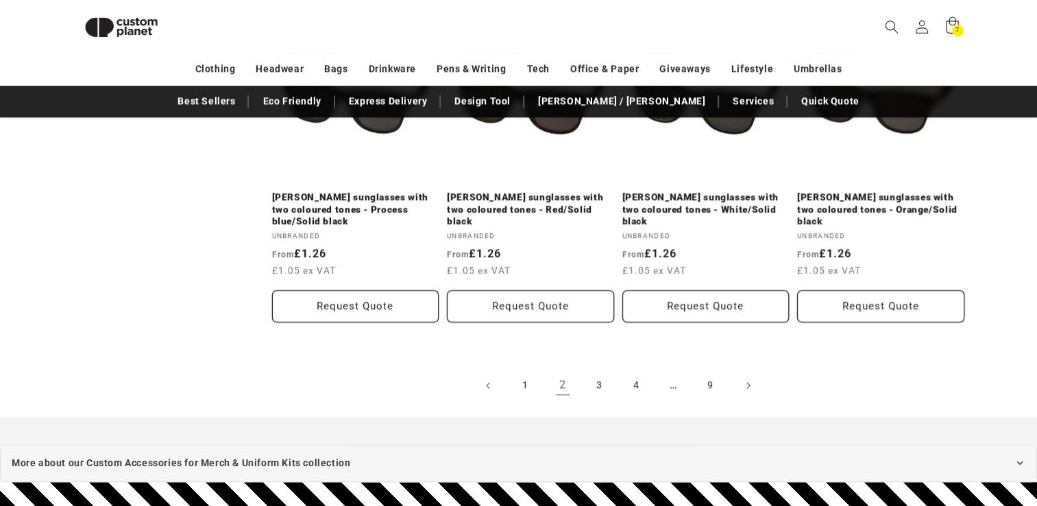
scroll to position [1562, 0]
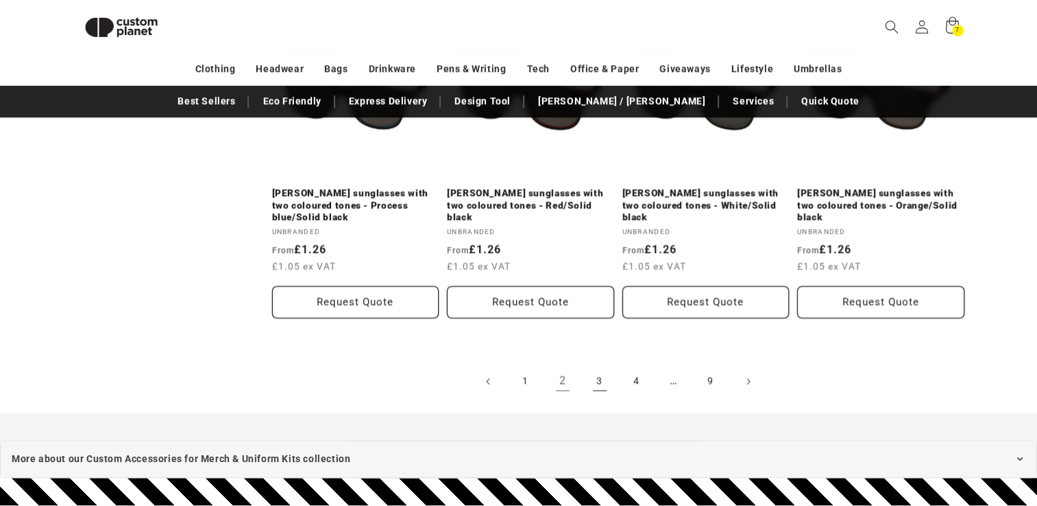
click at [601, 366] on link "3" at bounding box center [600, 381] width 30 height 30
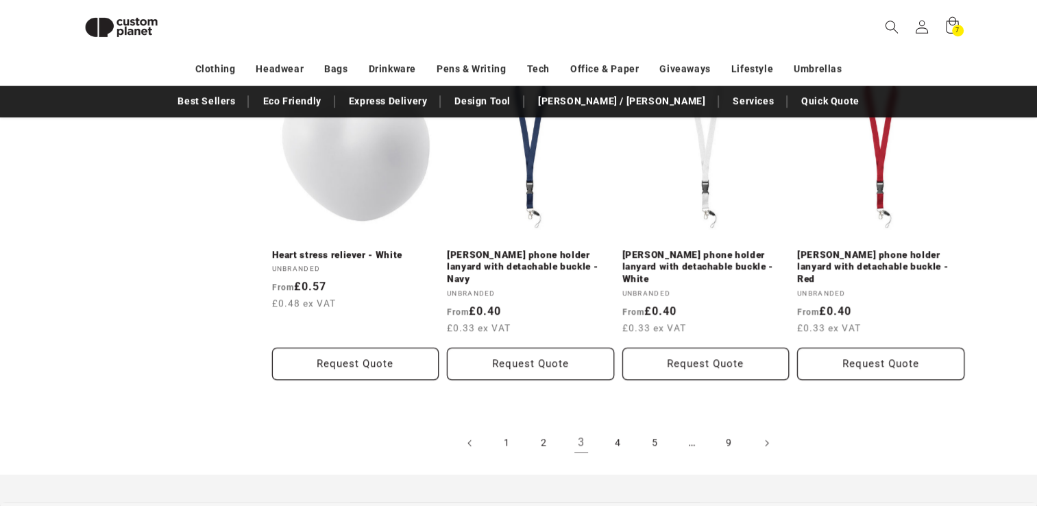
scroll to position [1478, 0]
click at [618, 426] on link "4" at bounding box center [618, 441] width 30 height 30
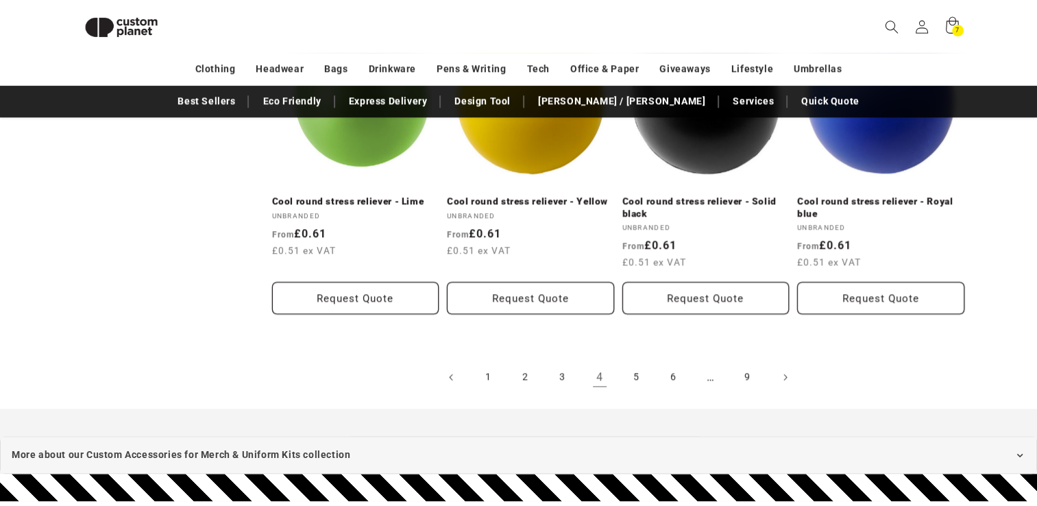
scroll to position [1555, 0]
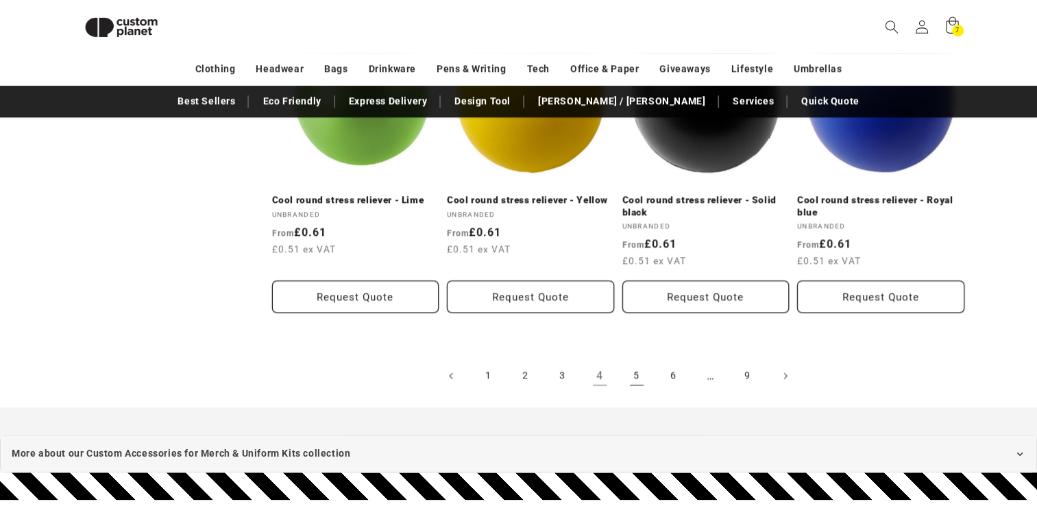
click at [636, 362] on link "5" at bounding box center [637, 376] width 30 height 30
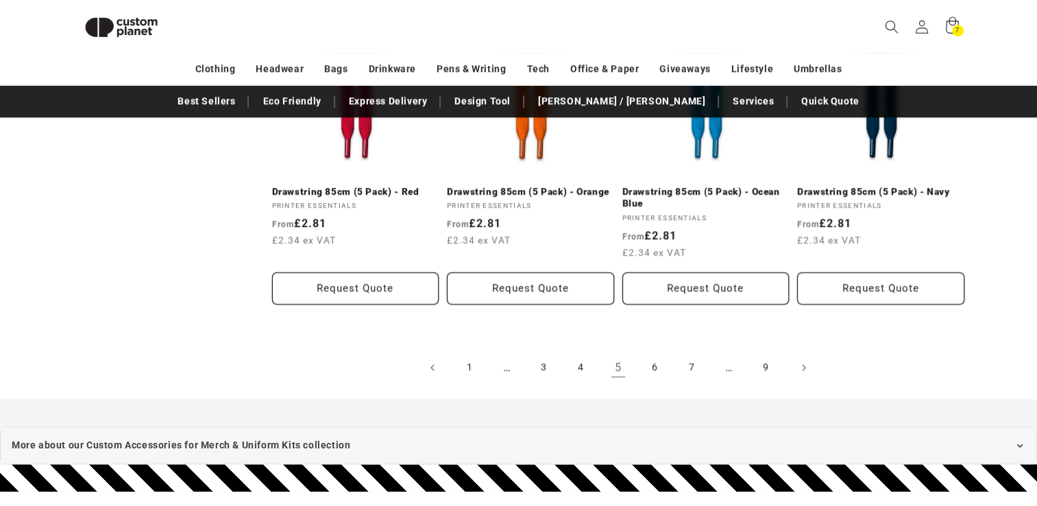
scroll to position [1541, 0]
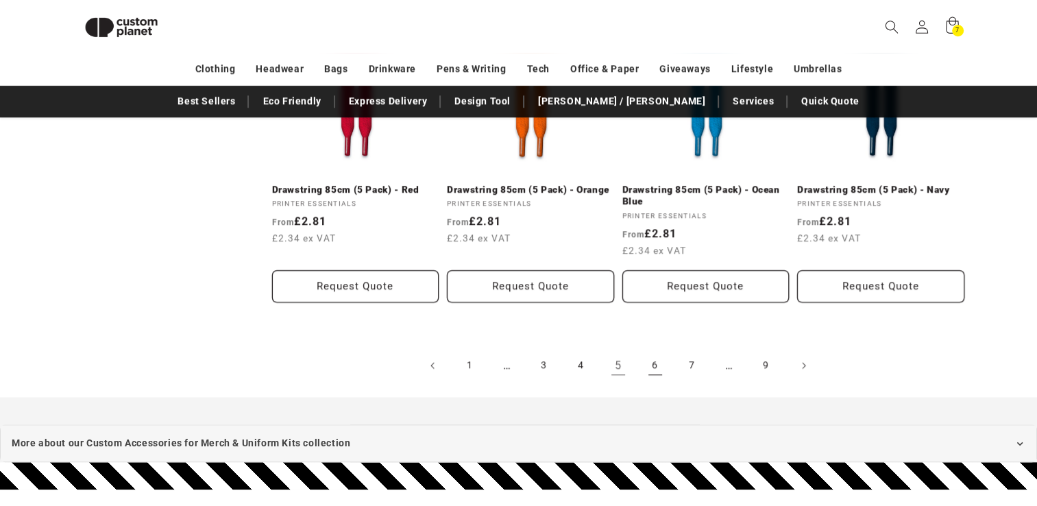
click at [653, 362] on link "6" at bounding box center [655, 365] width 30 height 30
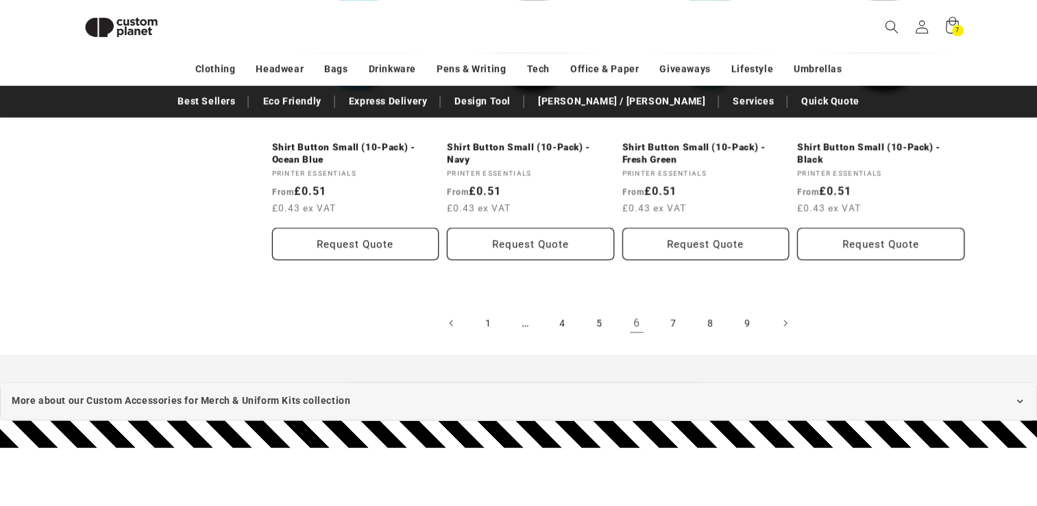
scroll to position [1582, 0]
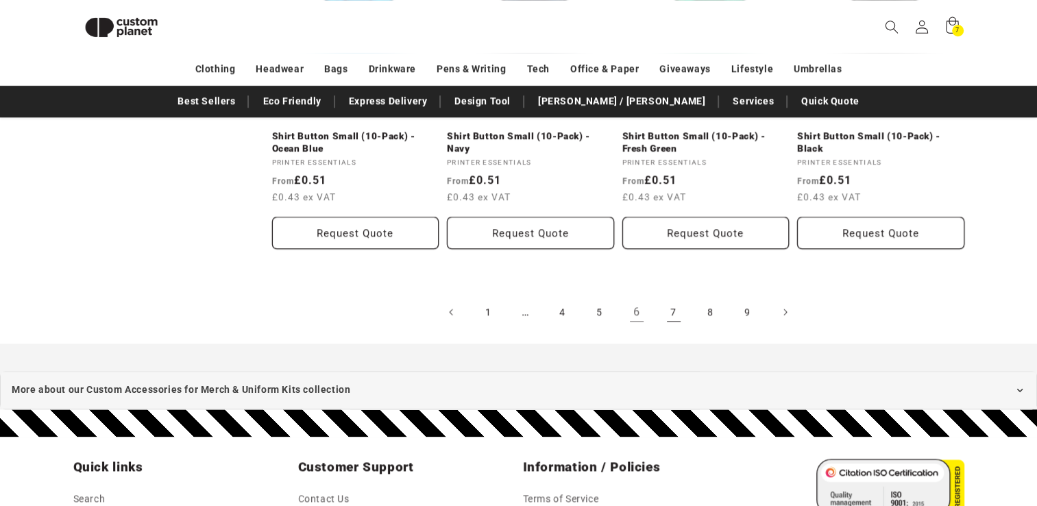
click at [675, 309] on link "7" at bounding box center [674, 312] width 30 height 30
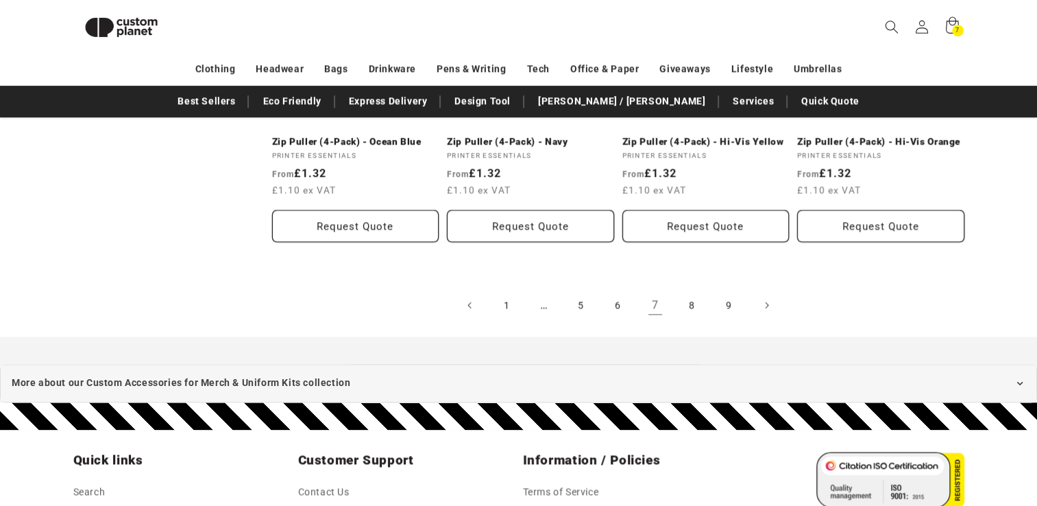
scroll to position [1590, 0]
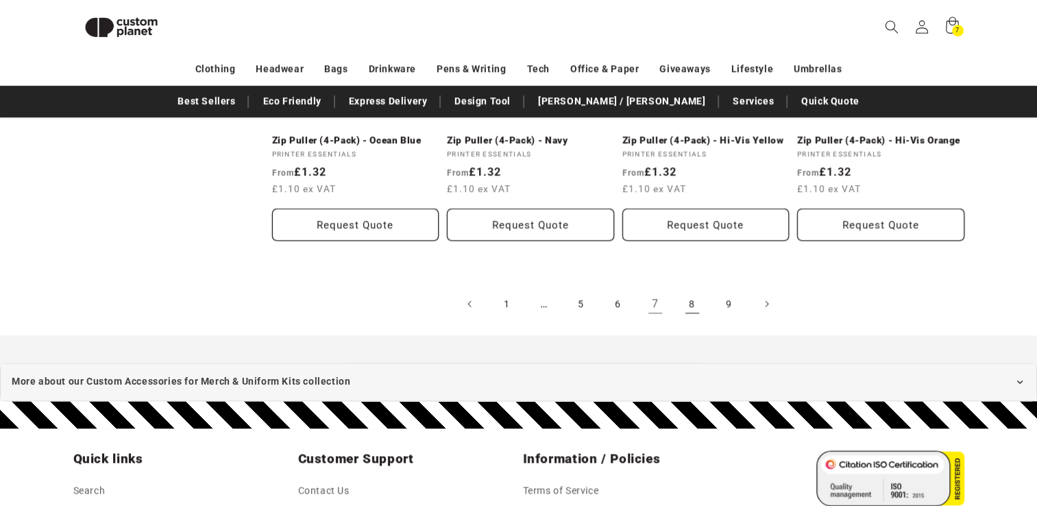
click at [689, 306] on link "8" at bounding box center [692, 304] width 30 height 30
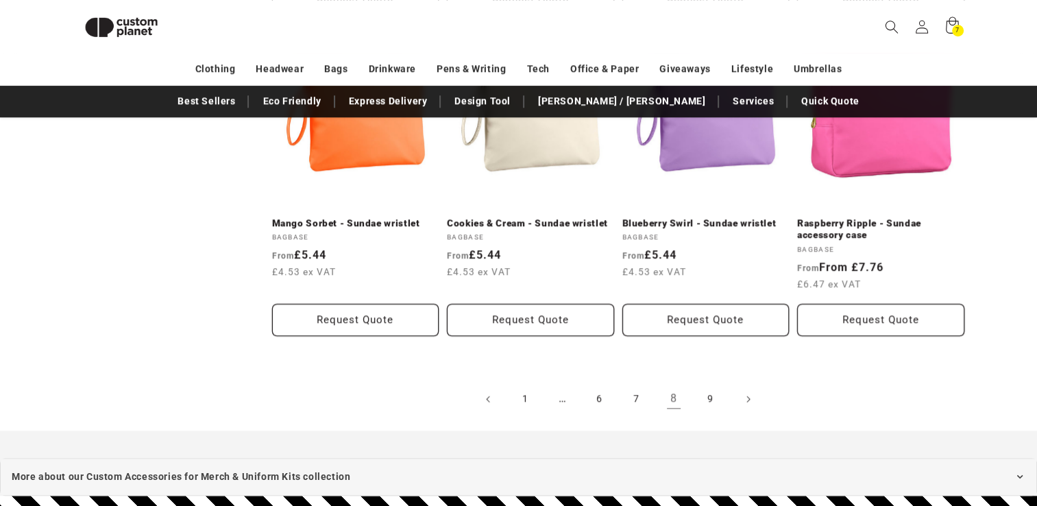
scroll to position [1486, 0]
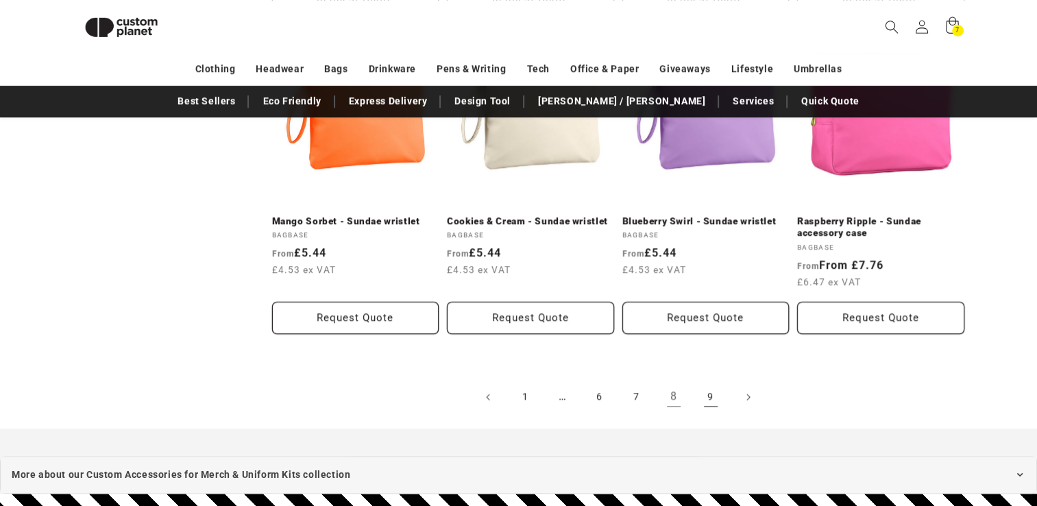
click at [708, 399] on link "9" at bounding box center [711, 397] width 30 height 30
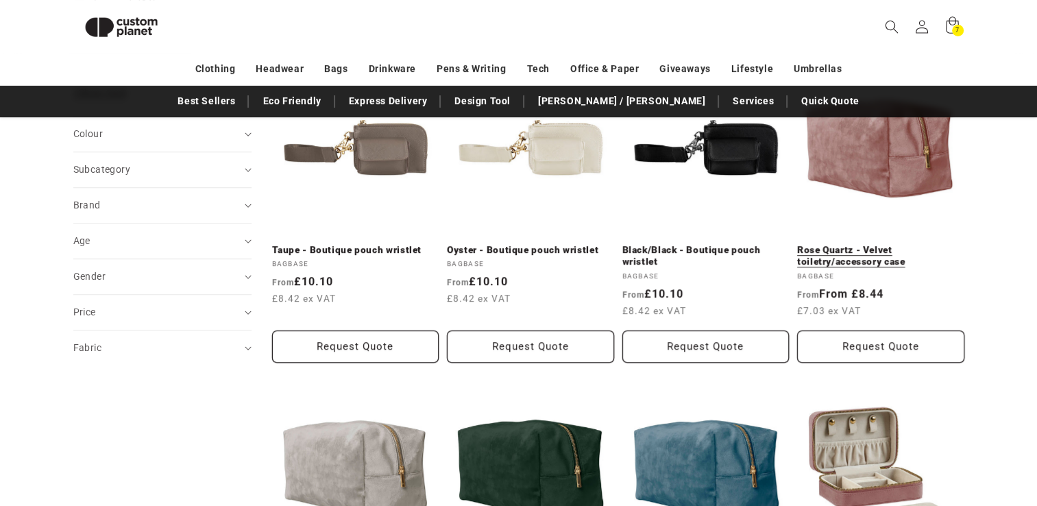
scroll to position [533, 0]
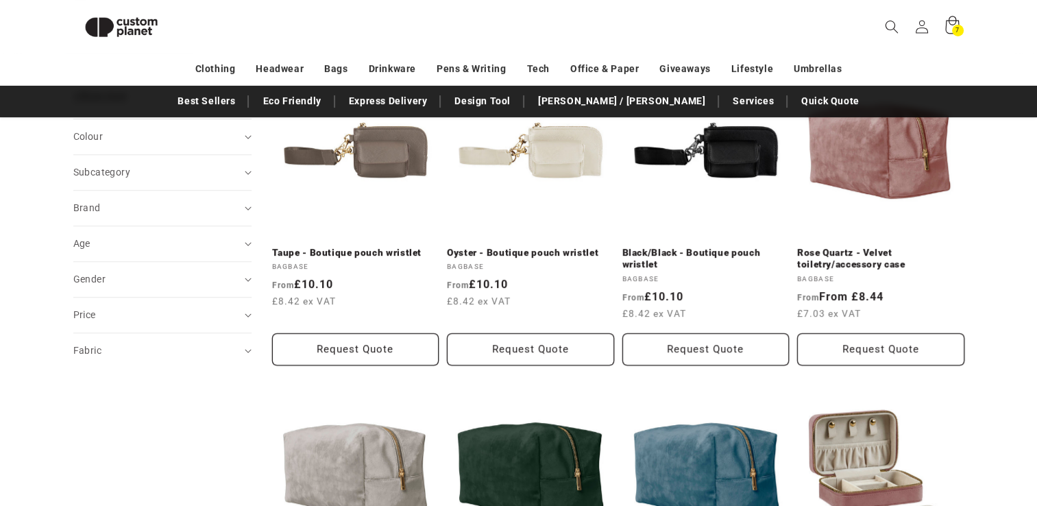
click at [948, 22] on icon at bounding box center [952, 26] width 32 height 32
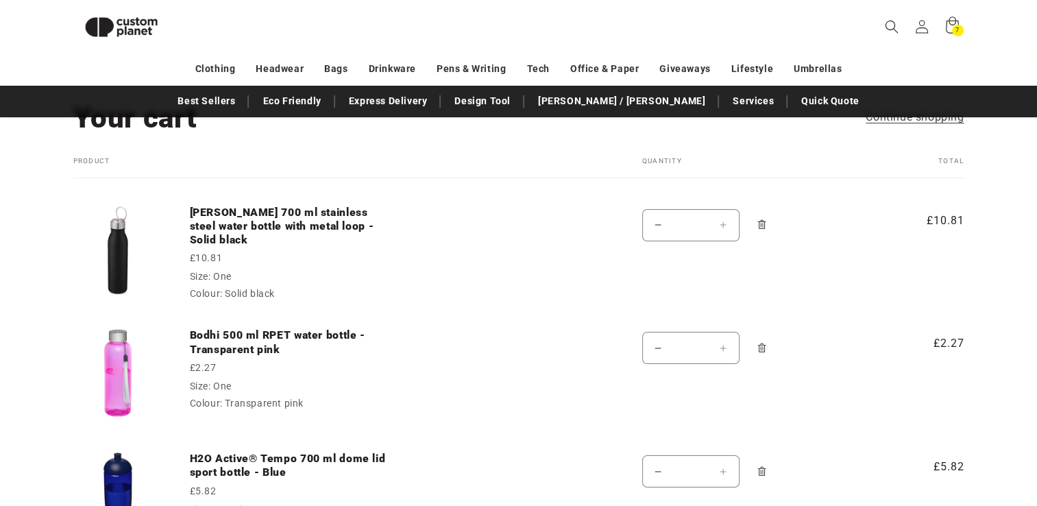
scroll to position [93, 0]
click at [313, 222] on link "[PERSON_NAME] 700 ml stainless steel water bottle with metal loop - Solid black" at bounding box center [293, 227] width 206 height 42
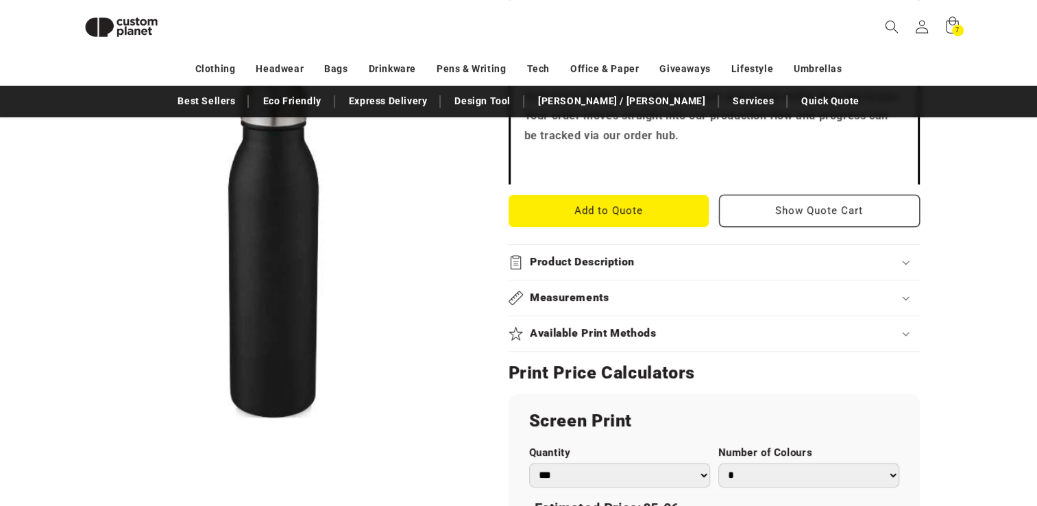
scroll to position [562, 0]
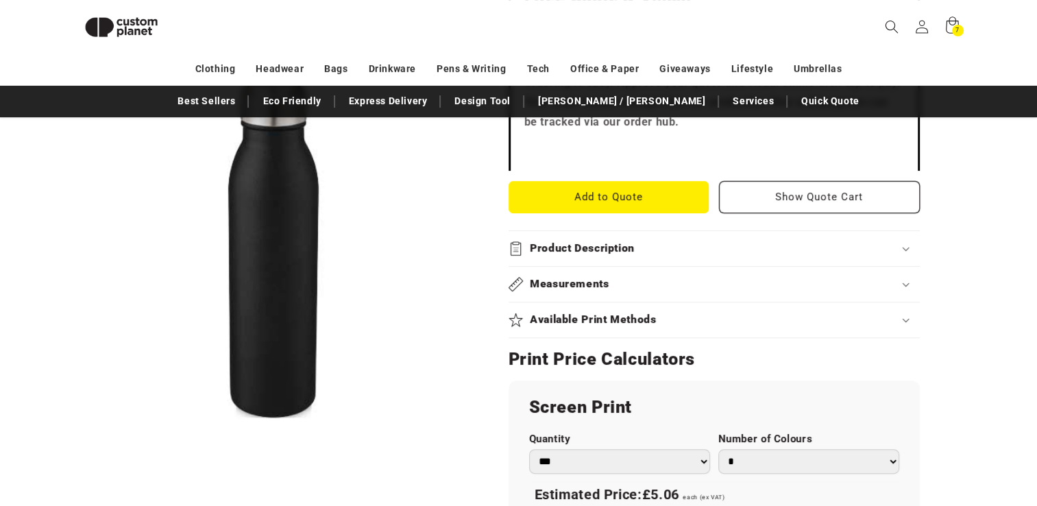
click at [784, 311] on summary "Available Print Methods" at bounding box center [714, 319] width 411 height 35
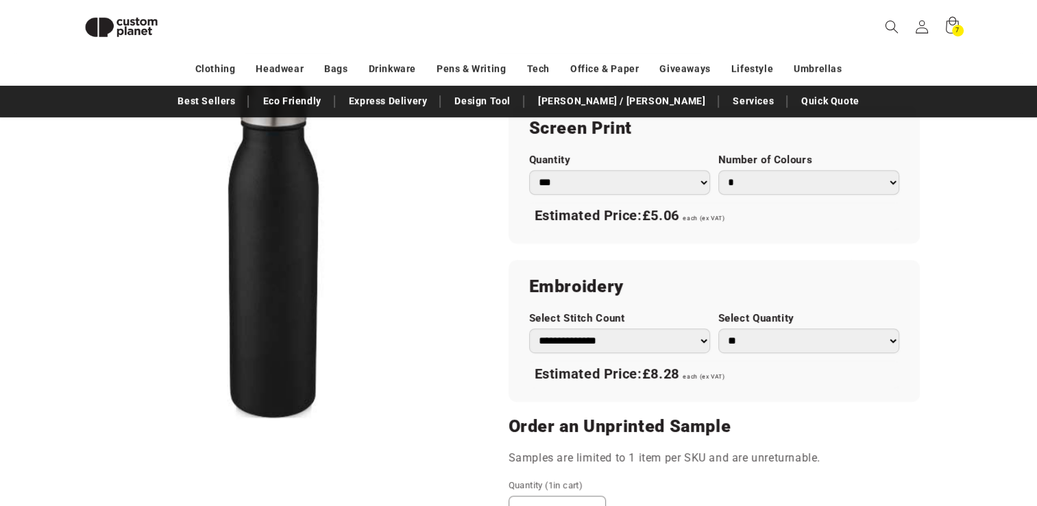
scroll to position [872, 0]
click at [828, 171] on select "* * * * * * *" at bounding box center [808, 181] width 181 height 25
click at [809, 182] on select "* * * * * * *" at bounding box center [808, 181] width 181 height 25
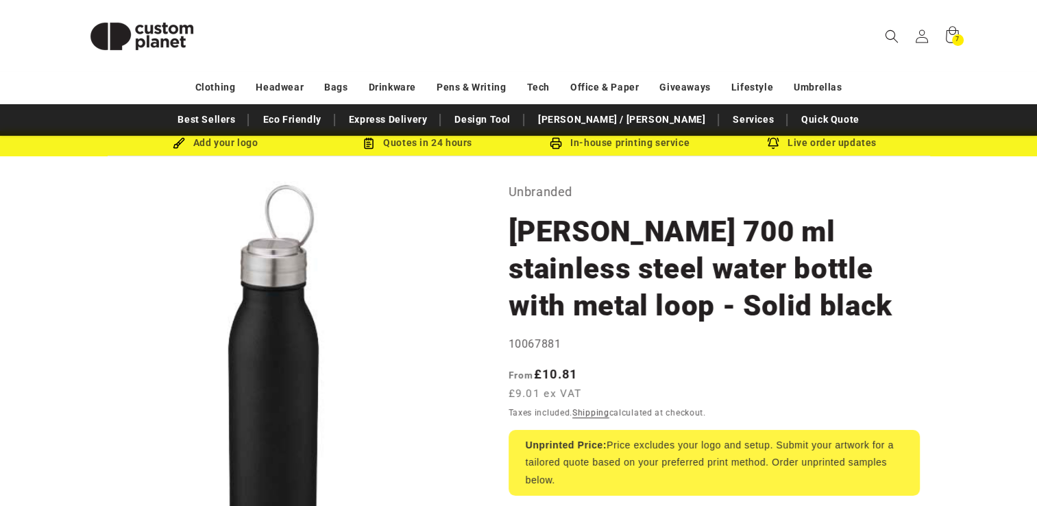
scroll to position [0, 0]
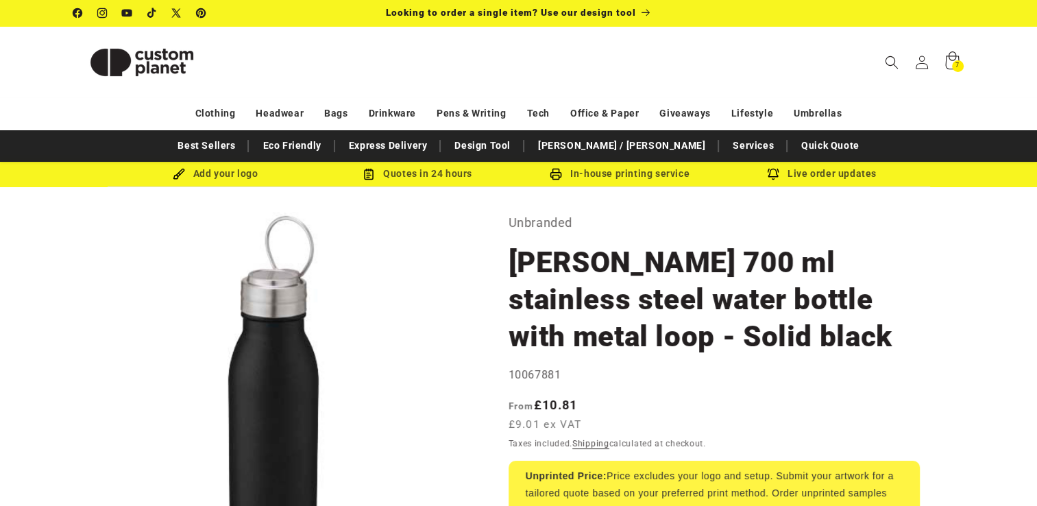
click at [950, 69] on icon at bounding box center [952, 62] width 32 height 32
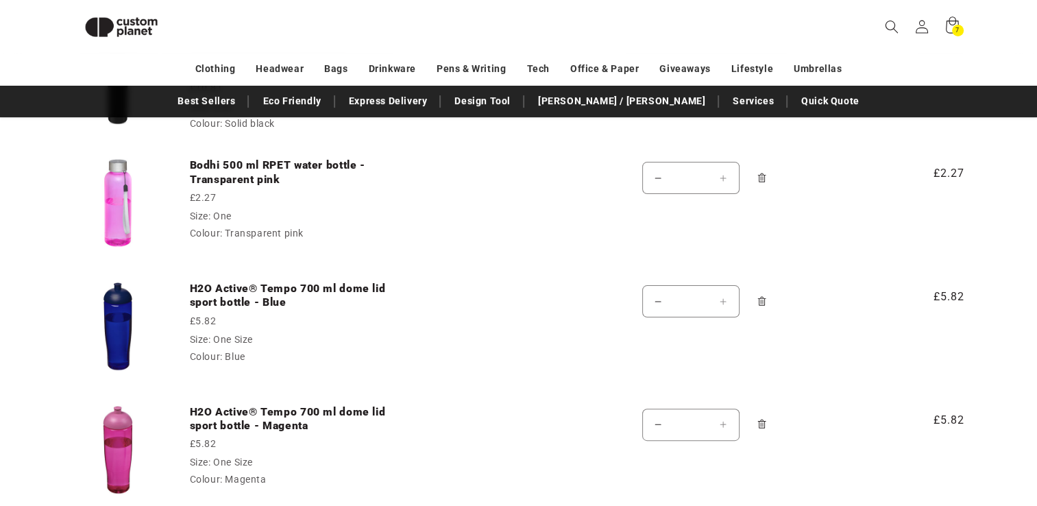
scroll to position [256, 0]
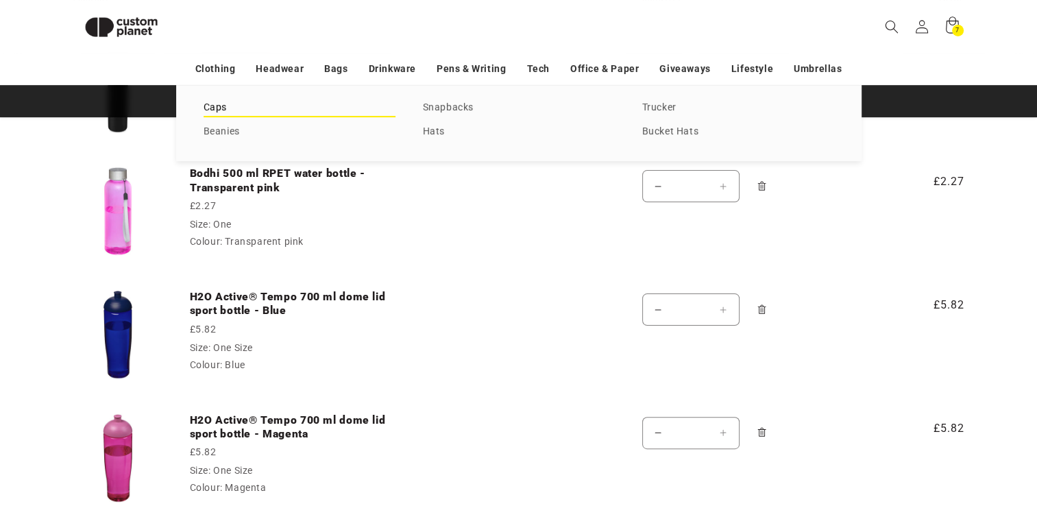
click at [222, 106] on link "Caps" at bounding box center [300, 108] width 192 height 19
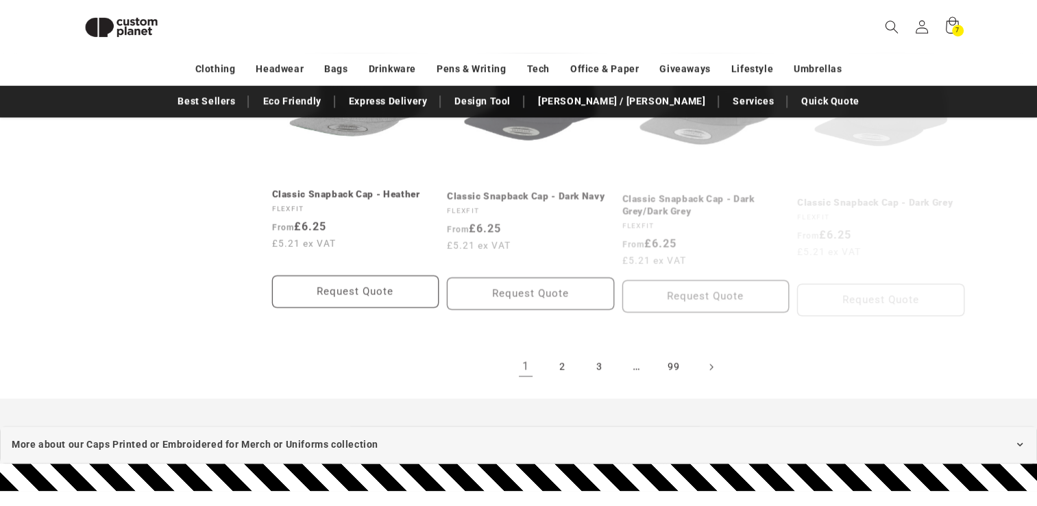
scroll to position [1552, 0]
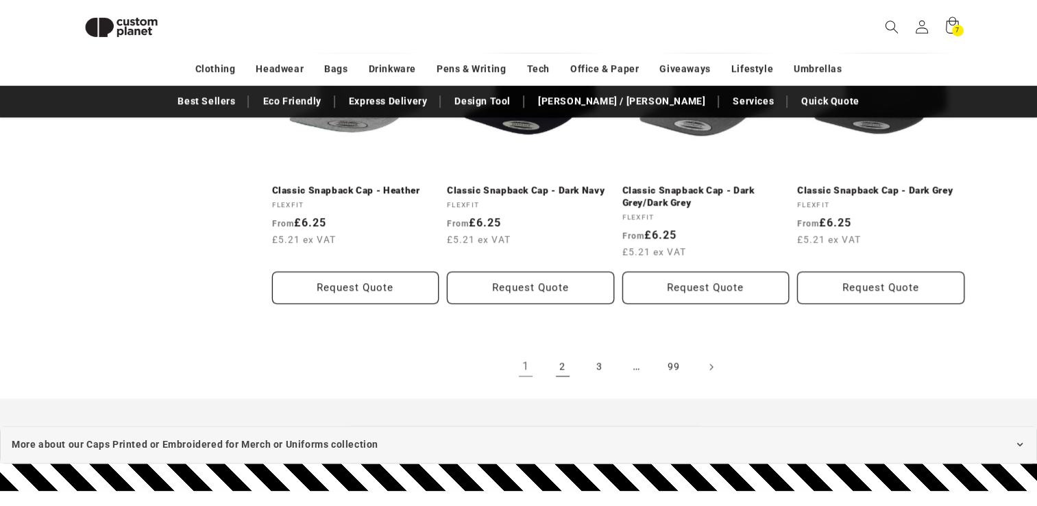
click at [564, 366] on link "2" at bounding box center [563, 367] width 30 height 30
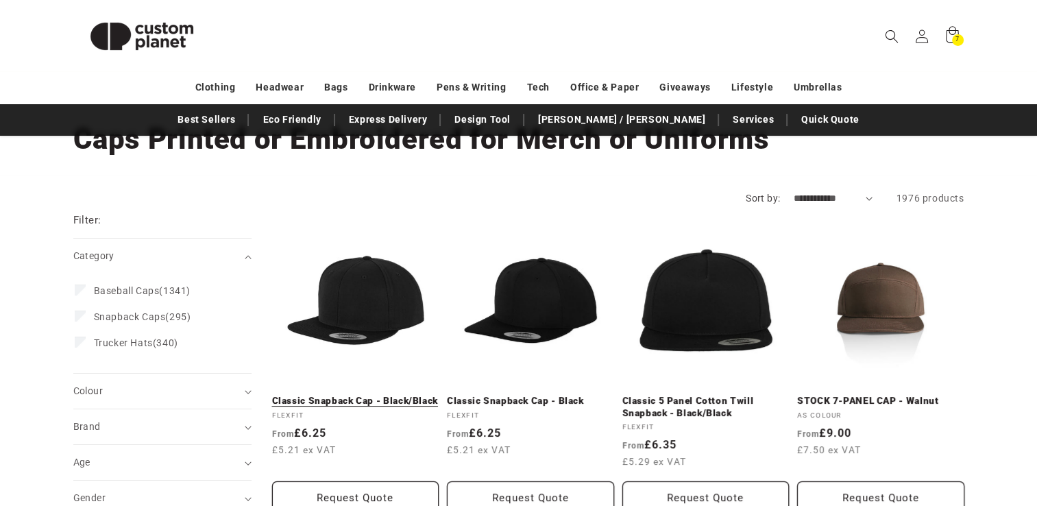
scroll to position [101, 0]
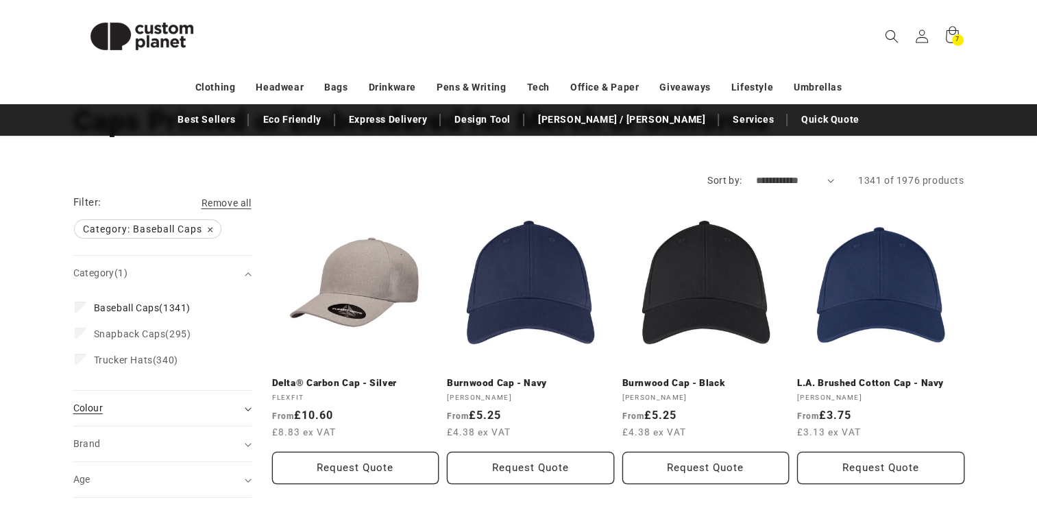
click at [132, 409] on div "Colour (0)" at bounding box center [156, 408] width 167 height 14
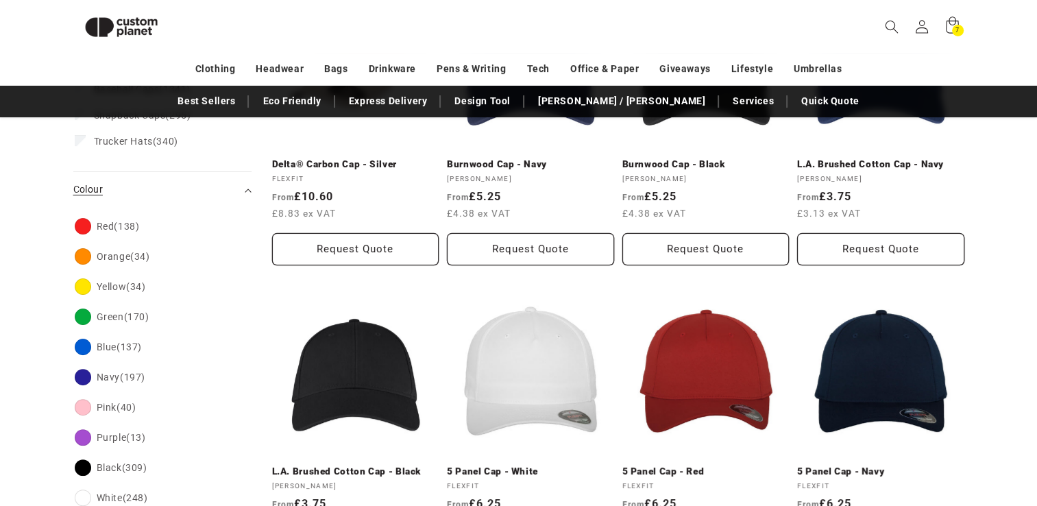
scroll to position [306, 0]
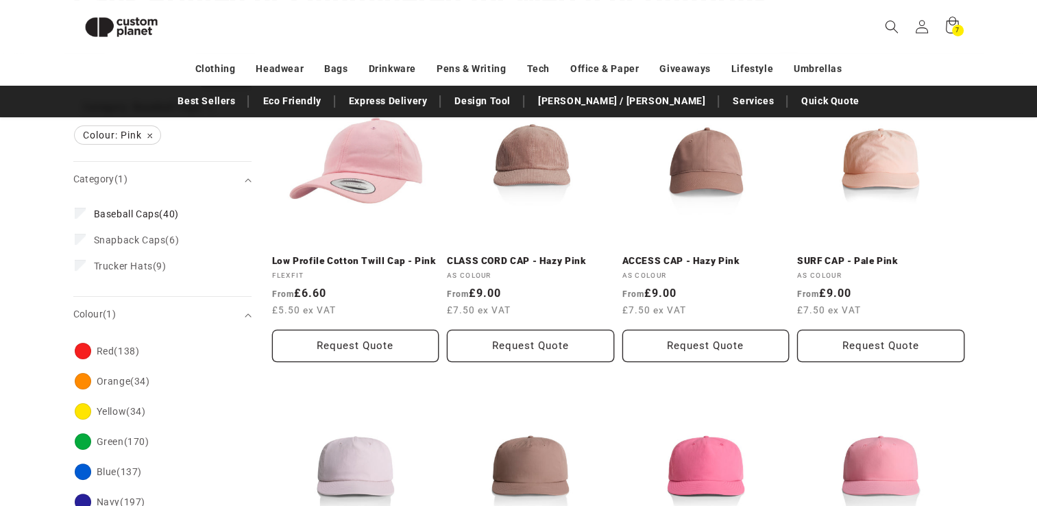
scroll to position [204, 0]
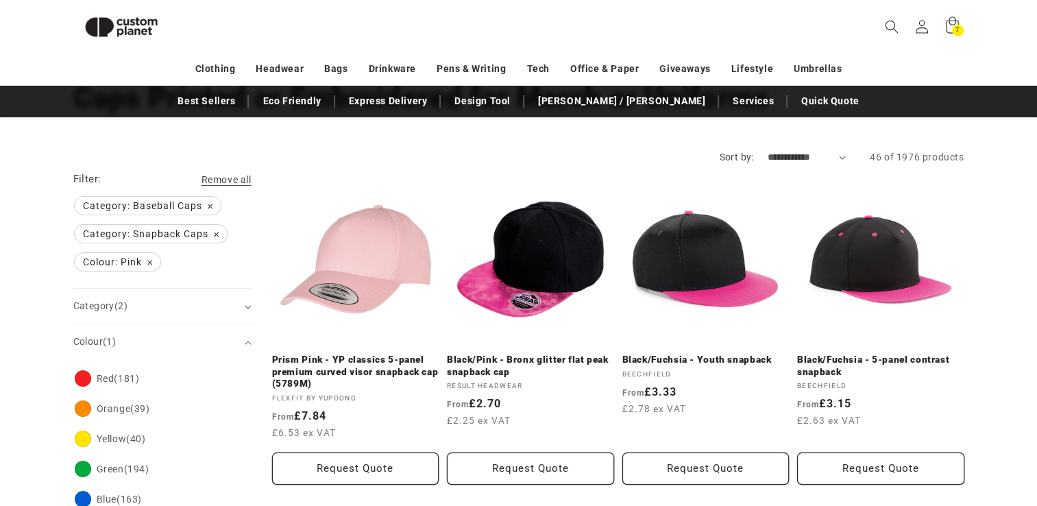
scroll to position [104, 0]
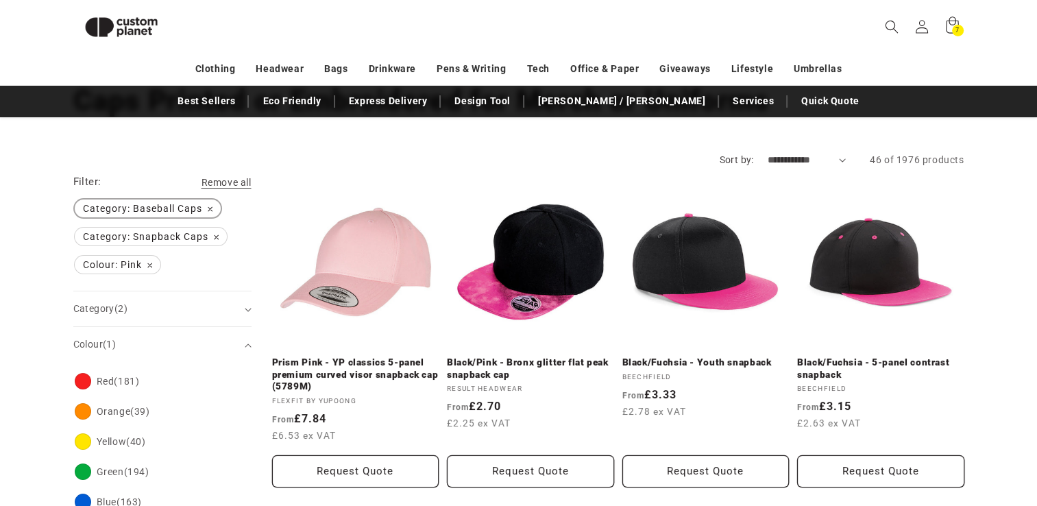
click at [208, 207] on span "Category: Baseball Caps Remove filter" at bounding box center [148, 208] width 146 height 18
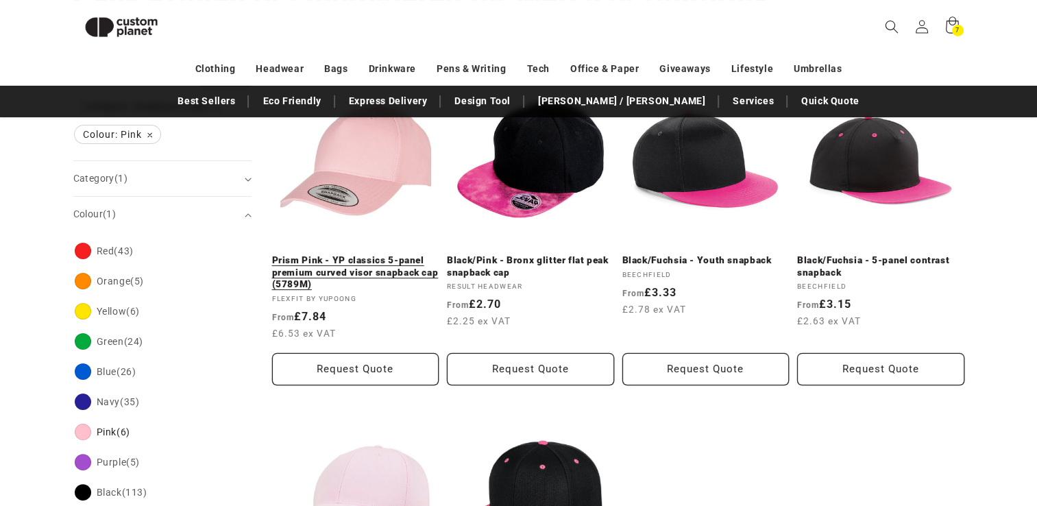
scroll to position [123, 0]
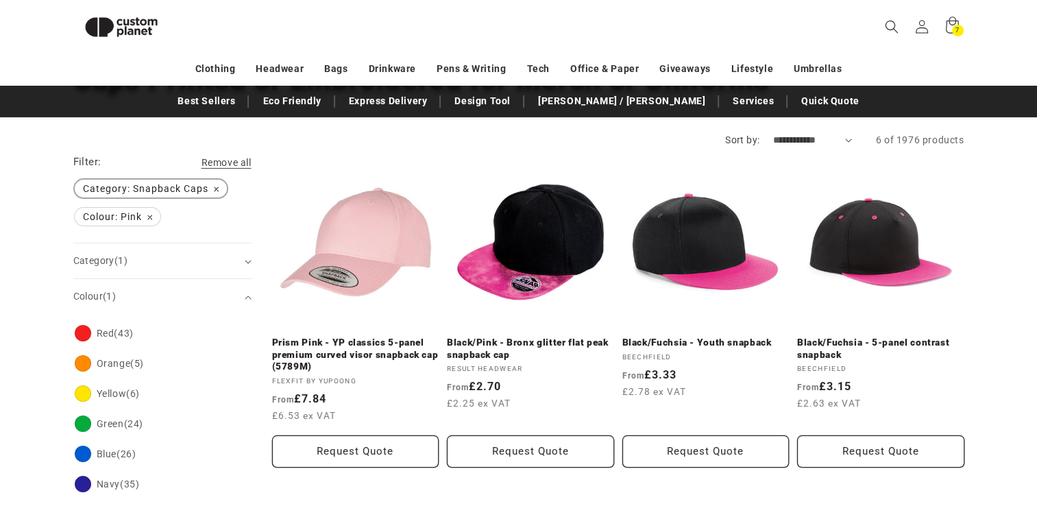
click at [213, 189] on span "Category: Snapback Caps Remove filter" at bounding box center [151, 189] width 152 height 18
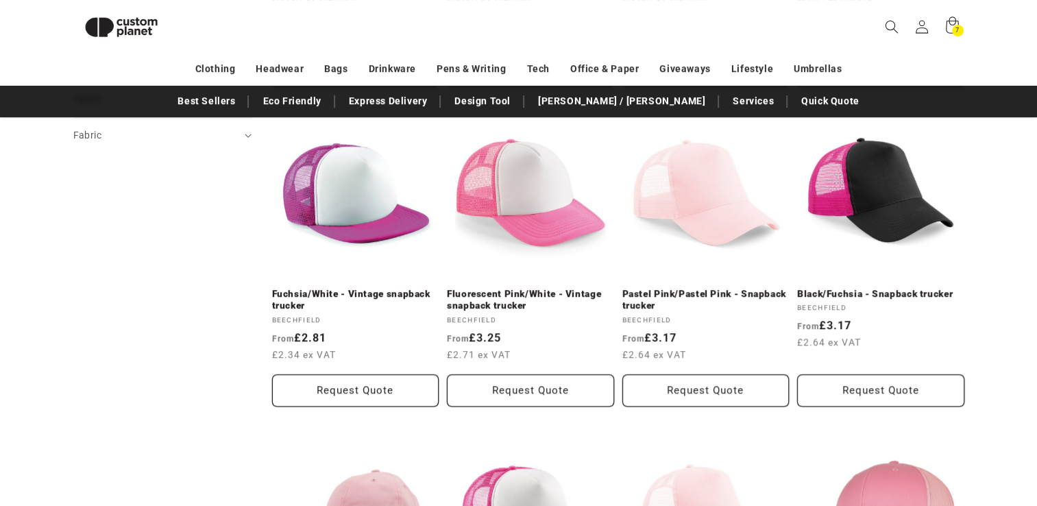
scroll to position [822, 0]
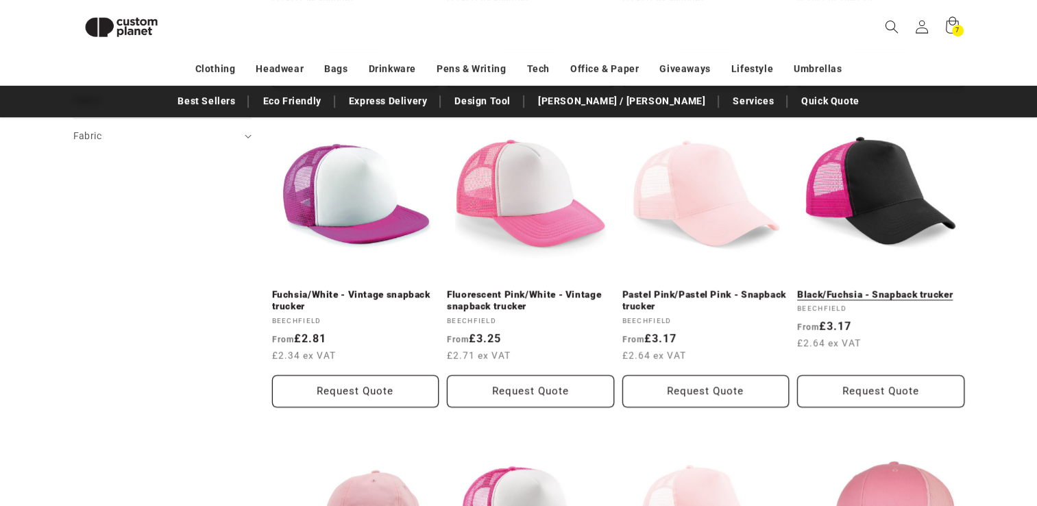
click at [823, 289] on link "Black/Fuchsia - Snapback trucker" at bounding box center [880, 295] width 167 height 12
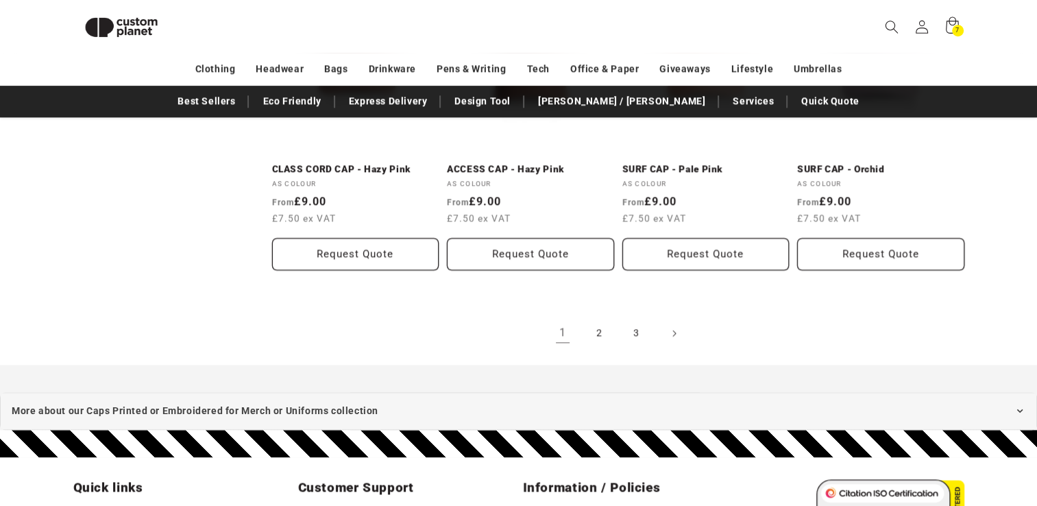
scroll to position [1585, 0]
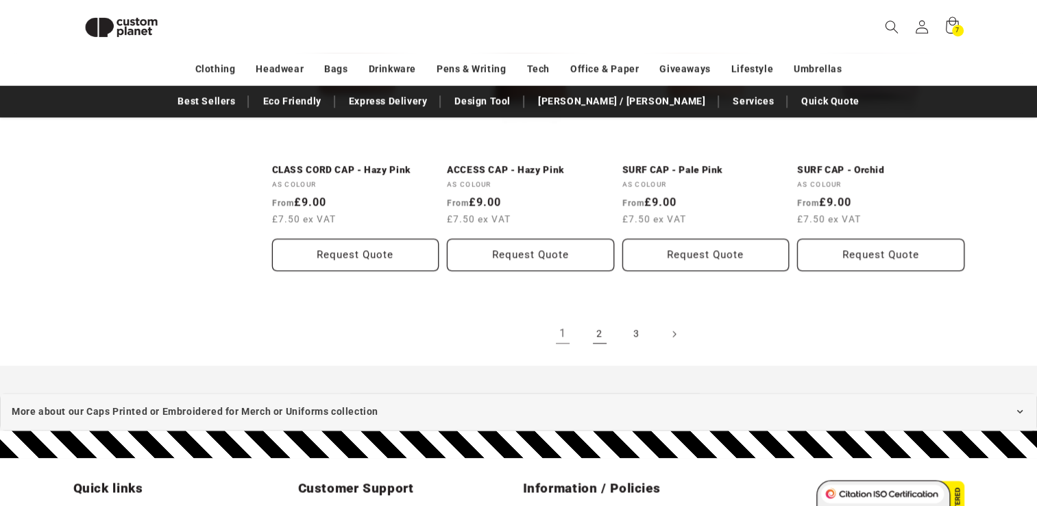
click at [612, 331] on link "2" at bounding box center [600, 334] width 30 height 30
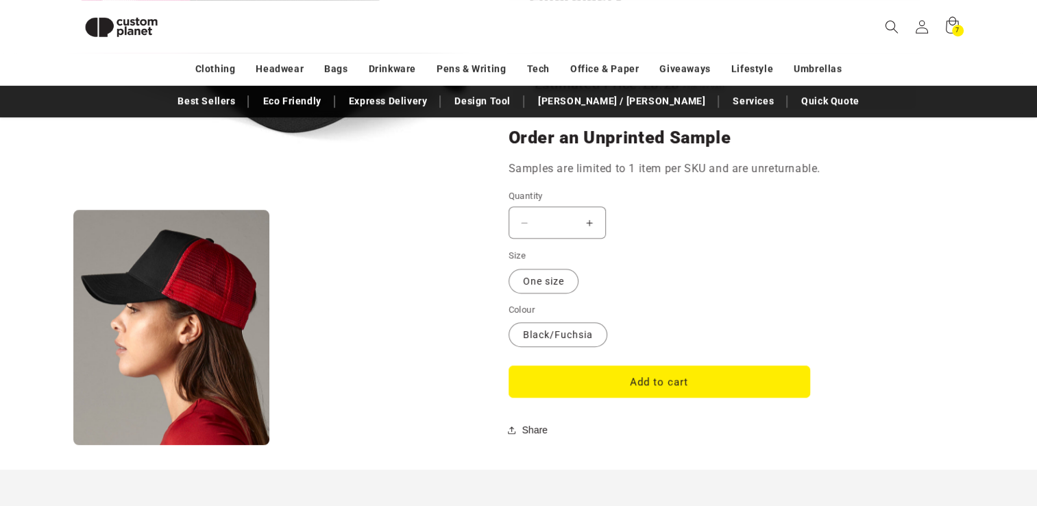
scroll to position [1095, 0]
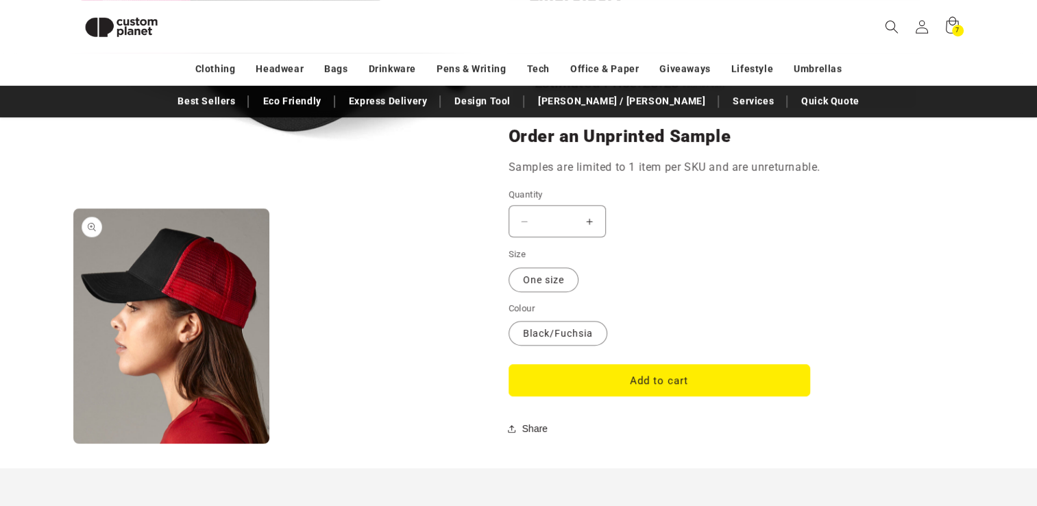
click at [73, 444] on button "Open media 2 in modal" at bounding box center [73, 444] width 0 height 0
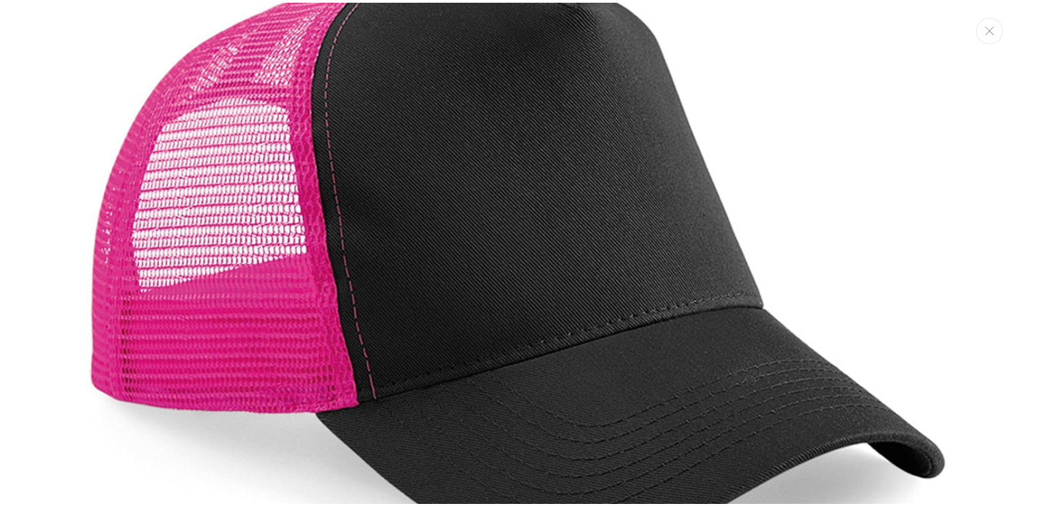
scroll to position [180, 0]
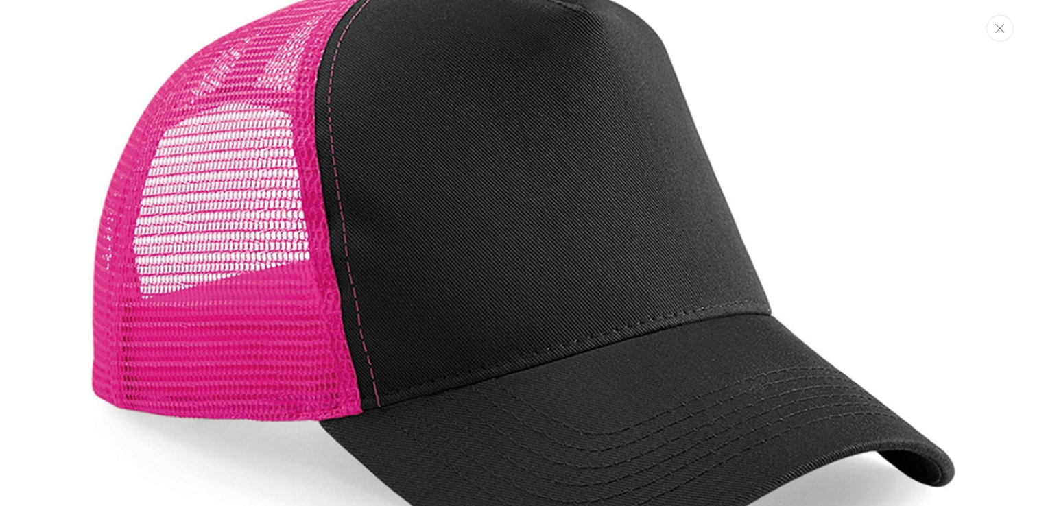
click at [1002, 27] on icon "Close" at bounding box center [1000, 28] width 10 height 9
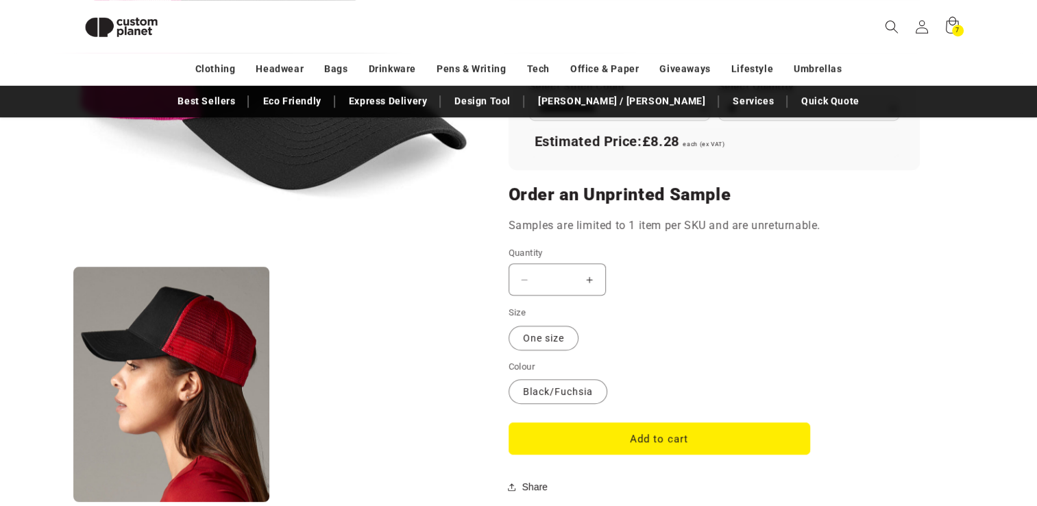
scroll to position [1037, 0]
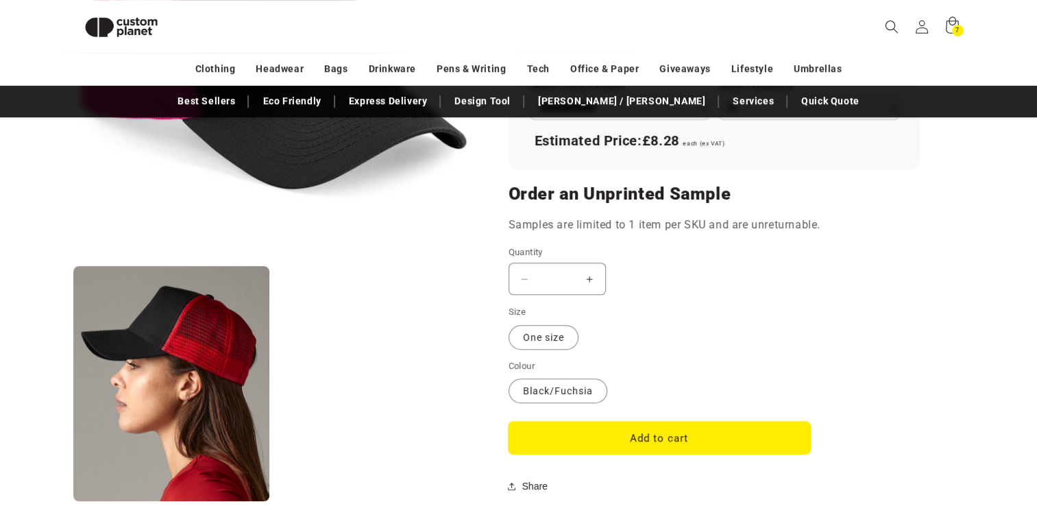
click at [625, 428] on button "Add to cart" at bounding box center [660, 438] width 302 height 32
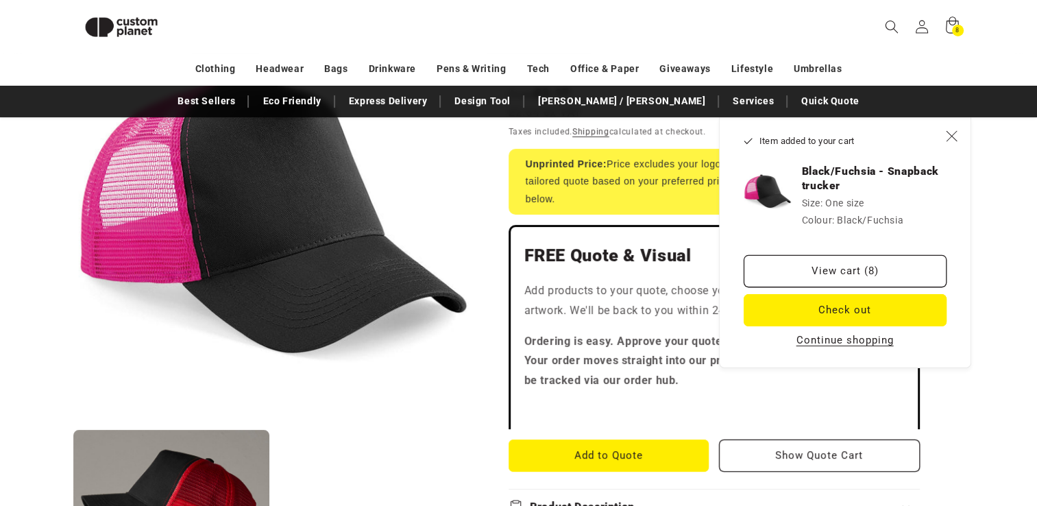
scroll to position [0, 0]
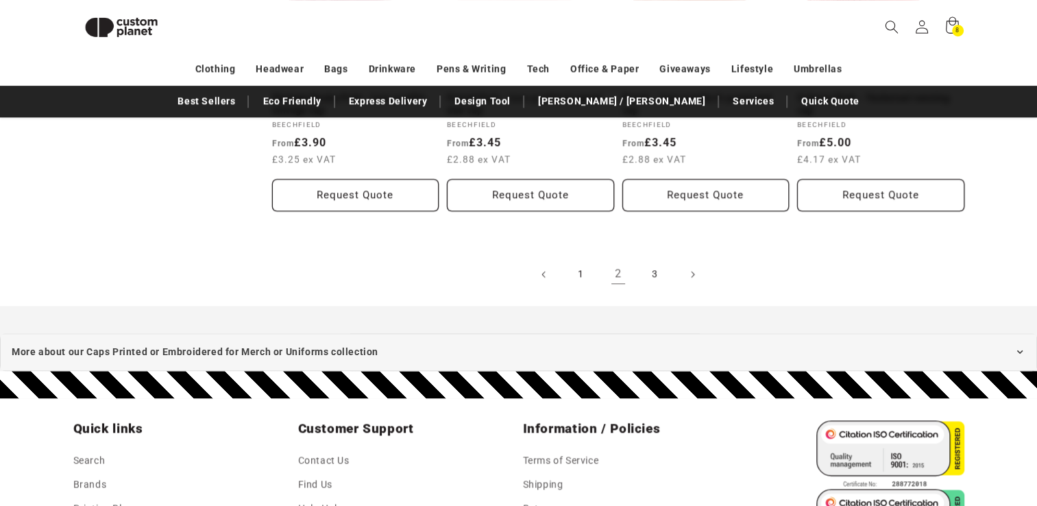
scroll to position [1646, 0]
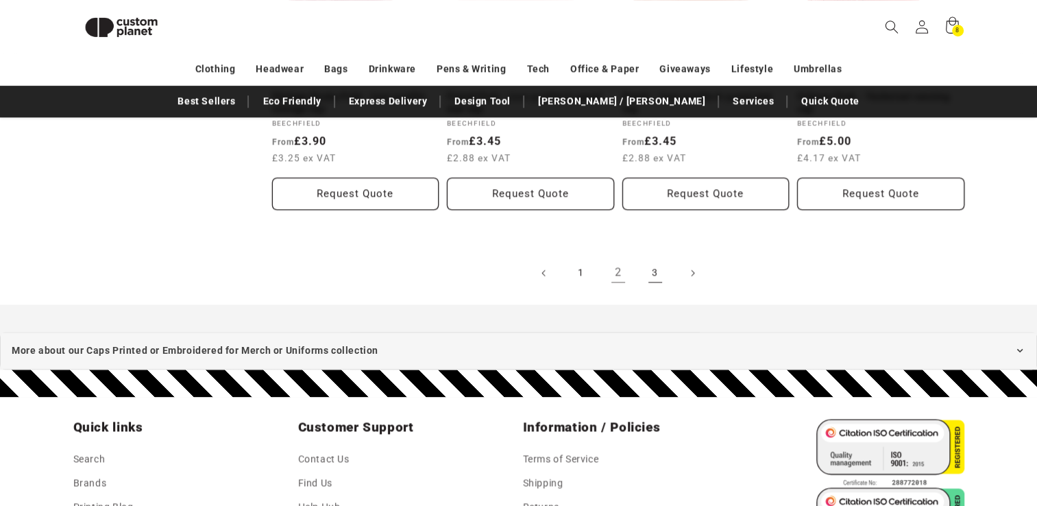
click at [653, 266] on link "3" at bounding box center [655, 273] width 30 height 30
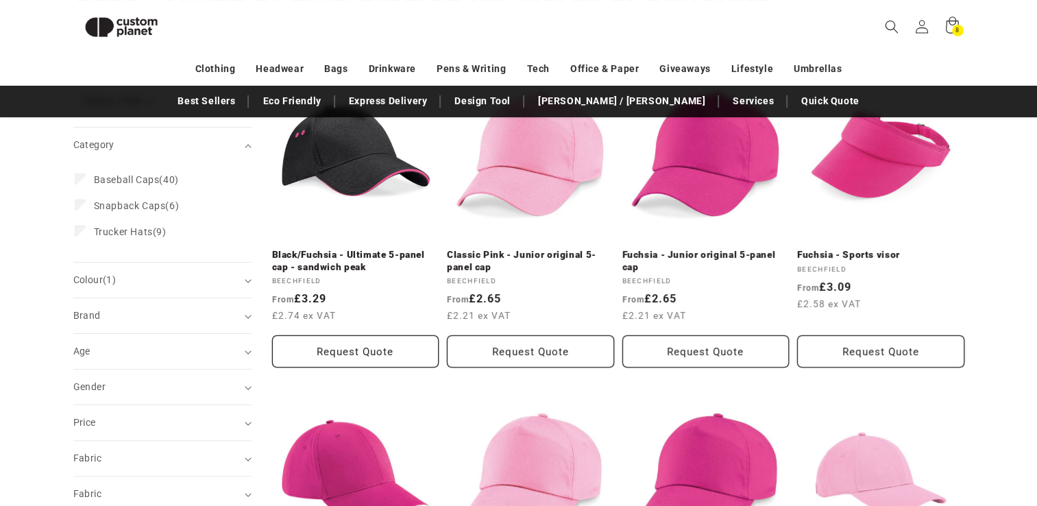
scroll to position [210, 0]
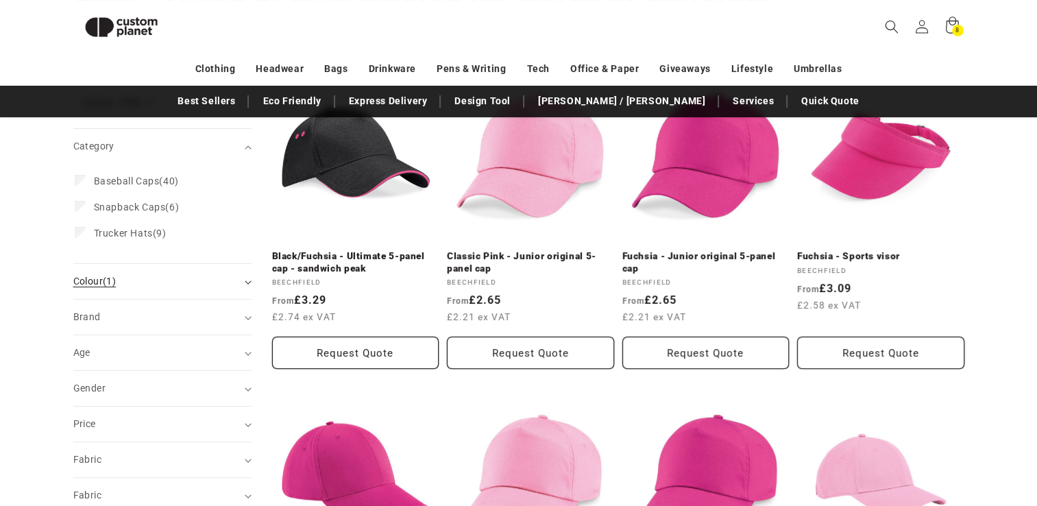
click at [239, 281] on summary "Colour (1)" at bounding box center [162, 281] width 178 height 35
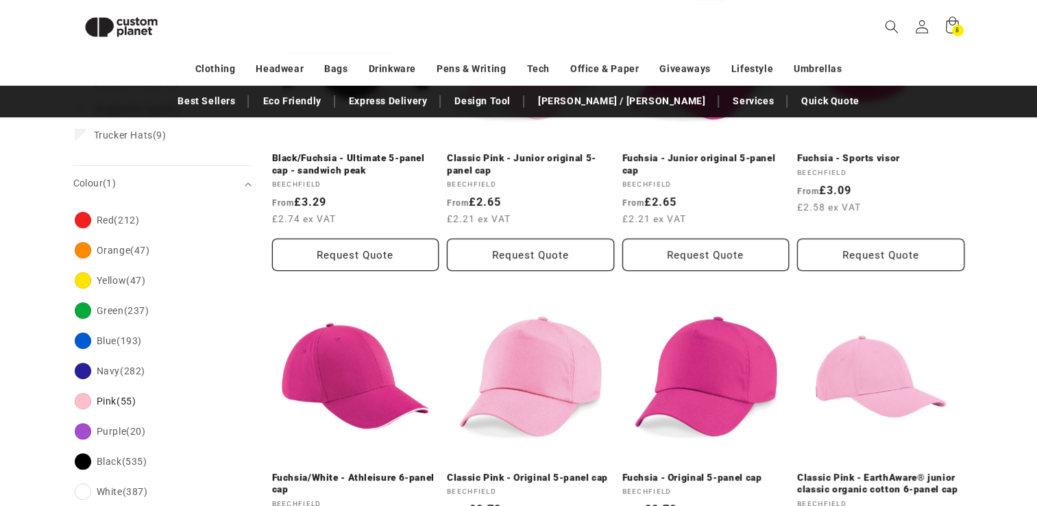
scroll to position [308, 0]
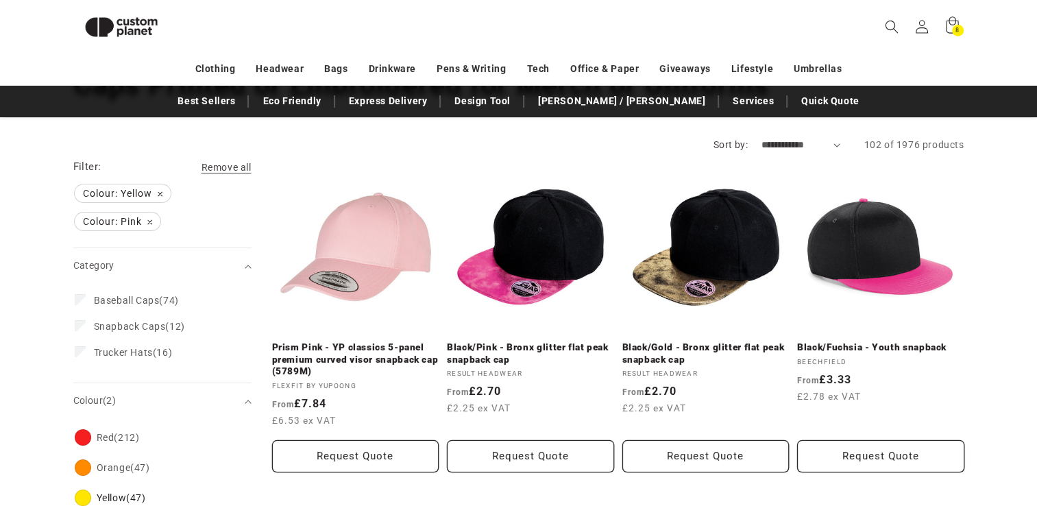
scroll to position [118, 0]
click at [149, 224] on span "Colour: Pink Remove filter" at bounding box center [118, 222] width 86 height 18
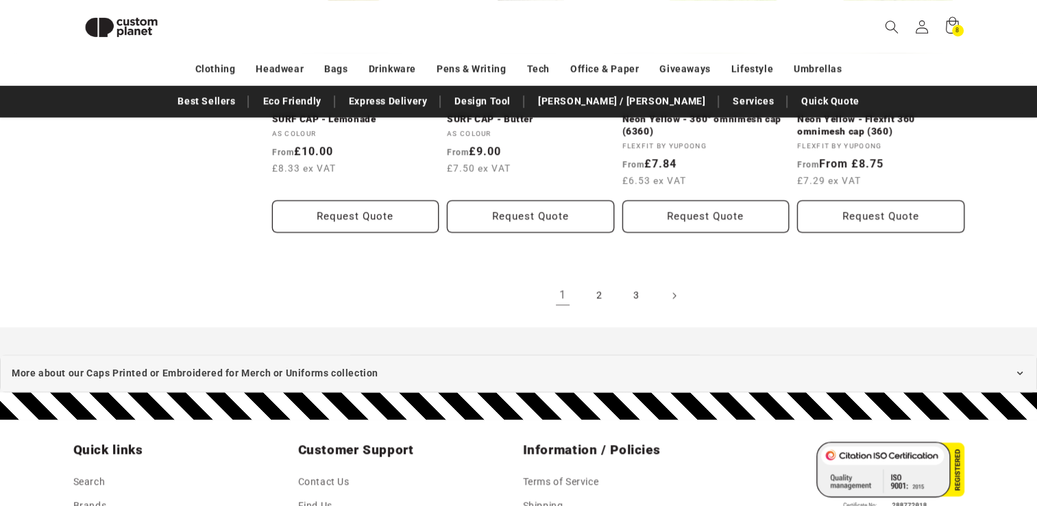
scroll to position [1624, 0]
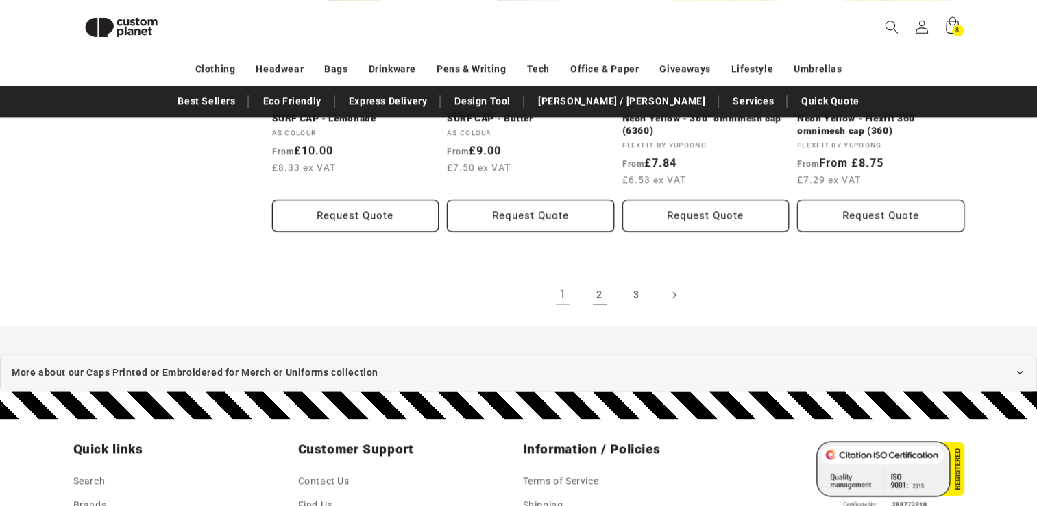
click at [604, 293] on link "2" at bounding box center [600, 295] width 30 height 30
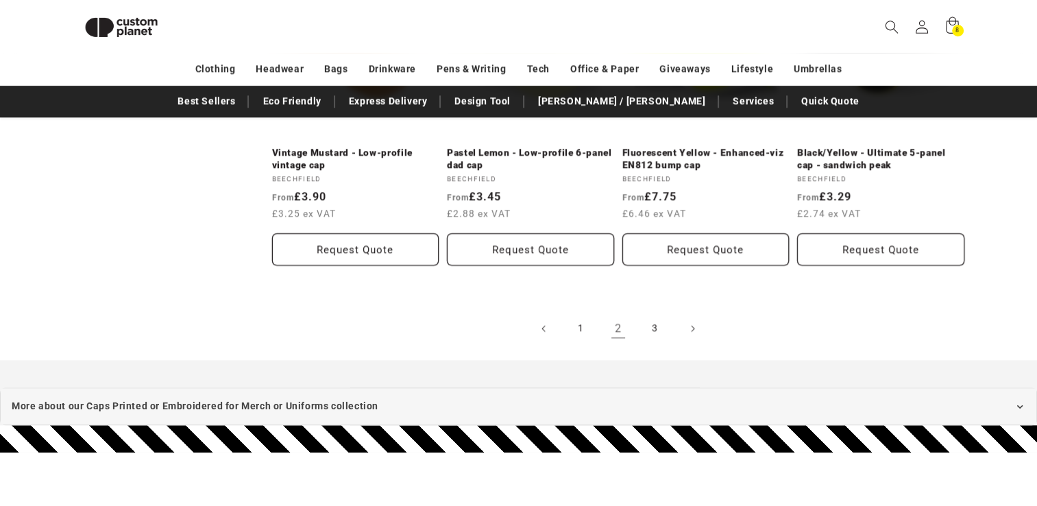
scroll to position [1621, 0]
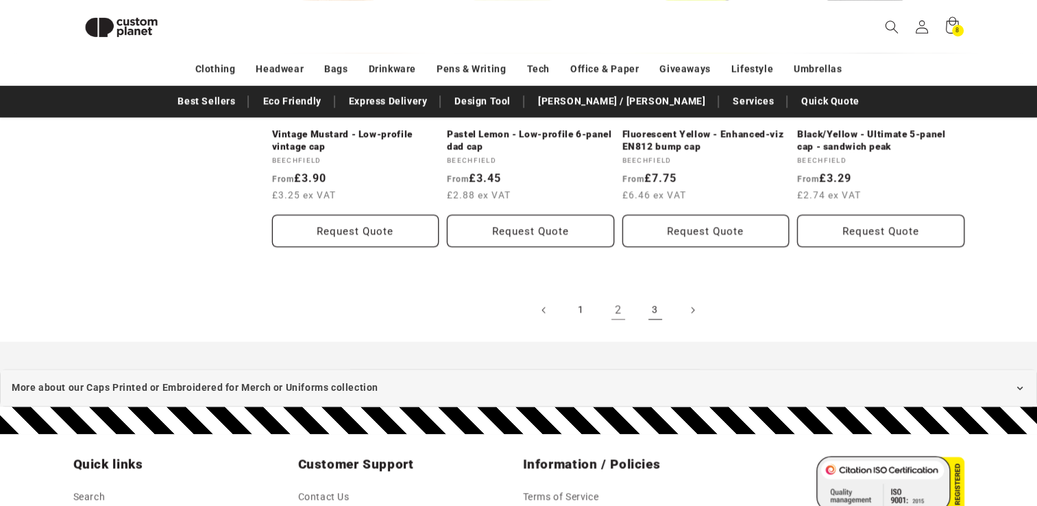
click at [657, 309] on link "3" at bounding box center [655, 310] width 30 height 30
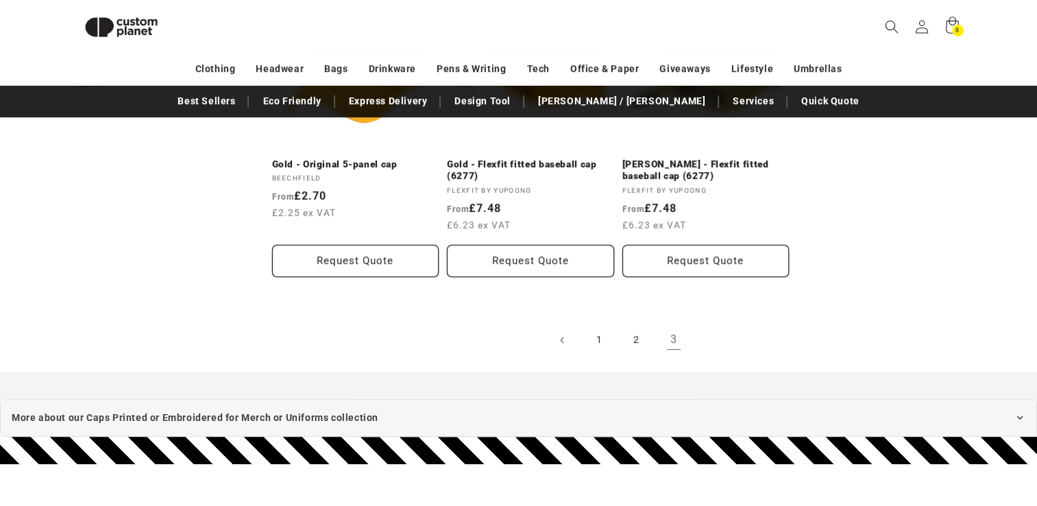
scroll to position [625, 0]
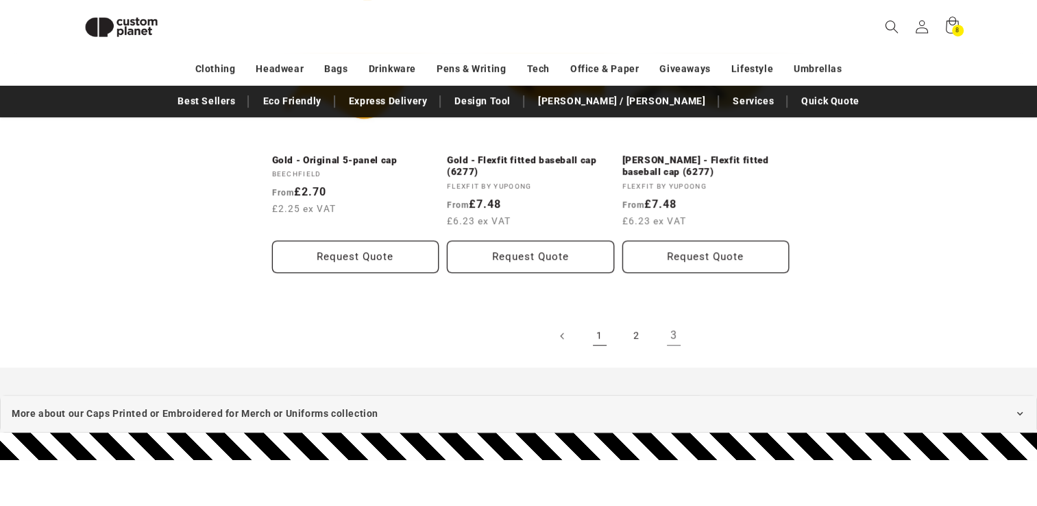
click at [592, 333] on link "1" at bounding box center [600, 336] width 30 height 30
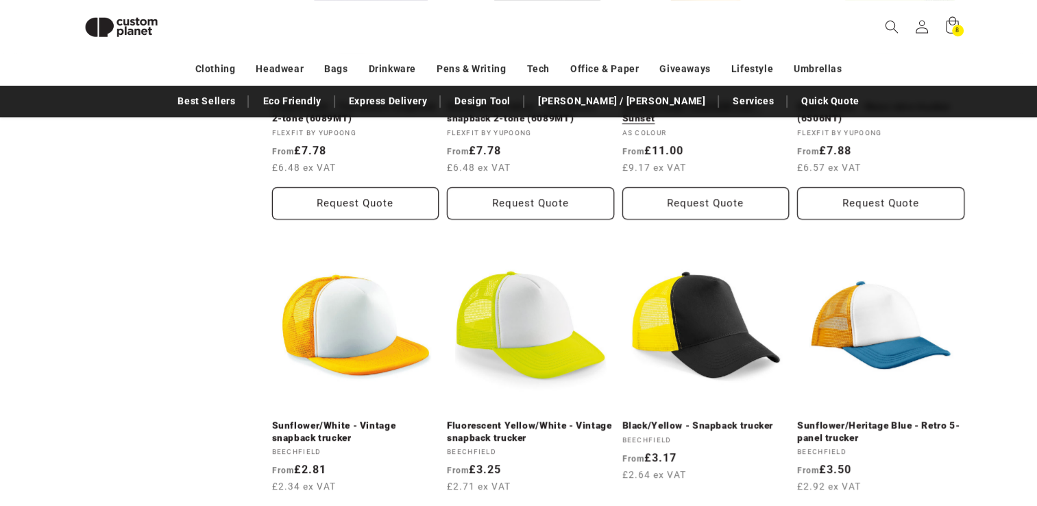
scroll to position [694, 0]
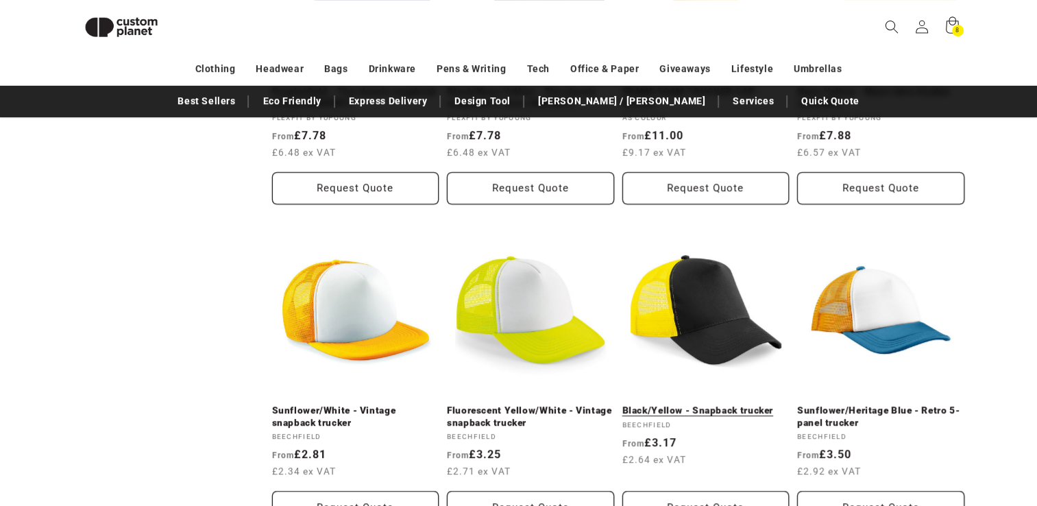
click at [652, 404] on link "Black/Yellow - Snapback trucker" at bounding box center [705, 410] width 167 height 12
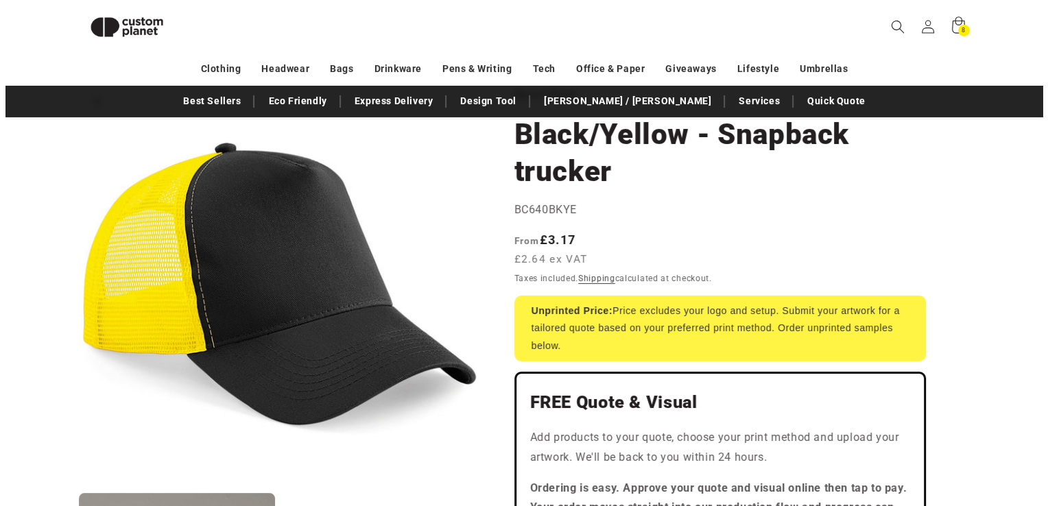
scroll to position [107, 0]
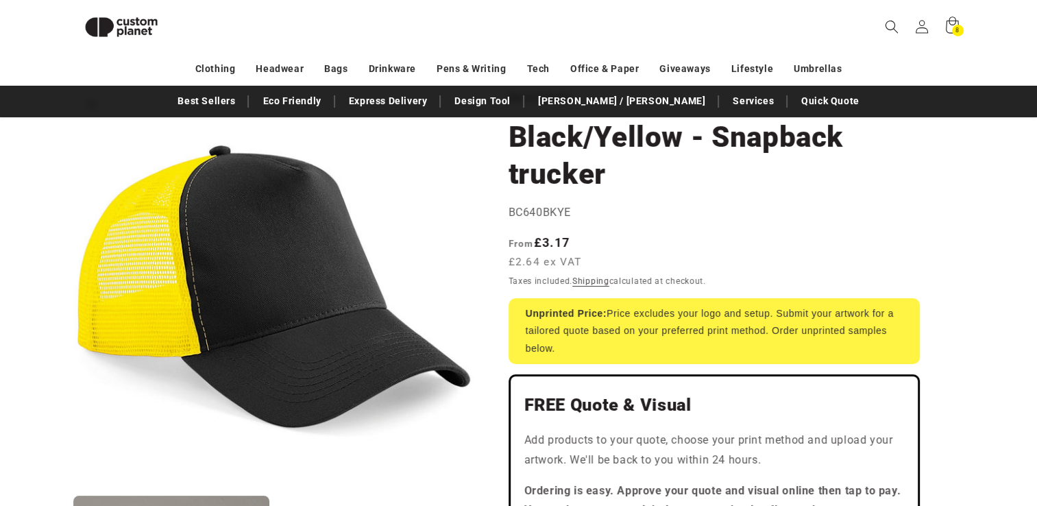
click at [73, 487] on button "Open media 1 in modal" at bounding box center [73, 487] width 0 height 0
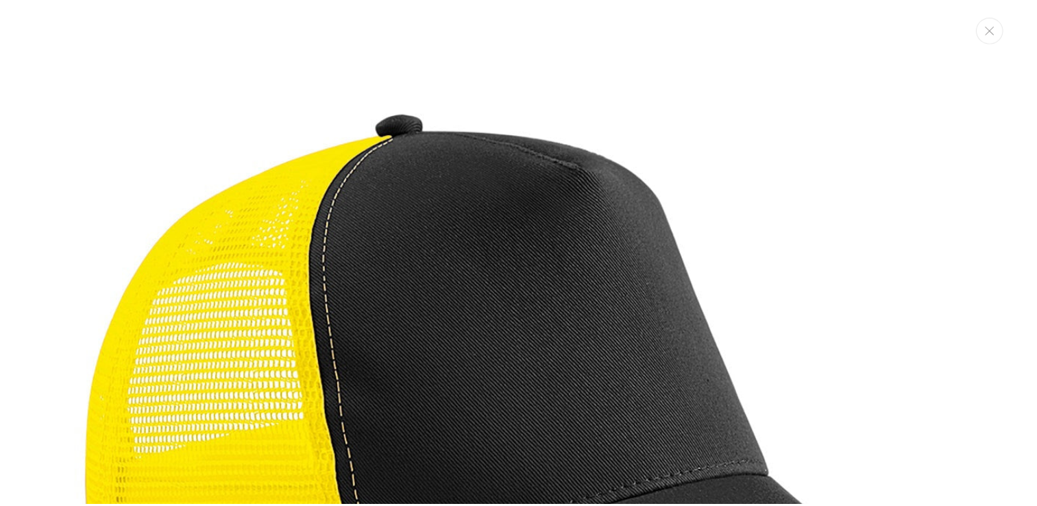
scroll to position [0, 0]
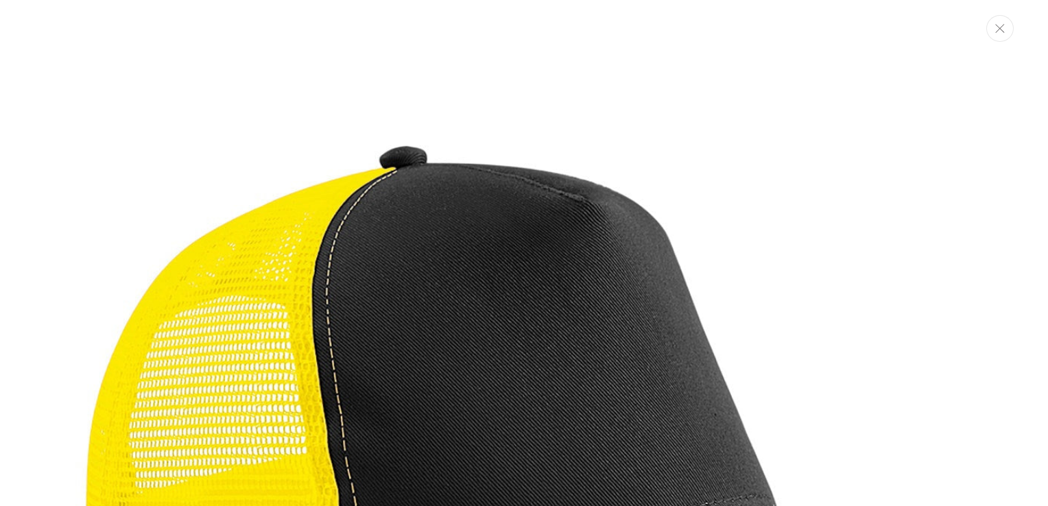
click at [1002, 31] on icon "Close" at bounding box center [999, 28] width 9 height 9
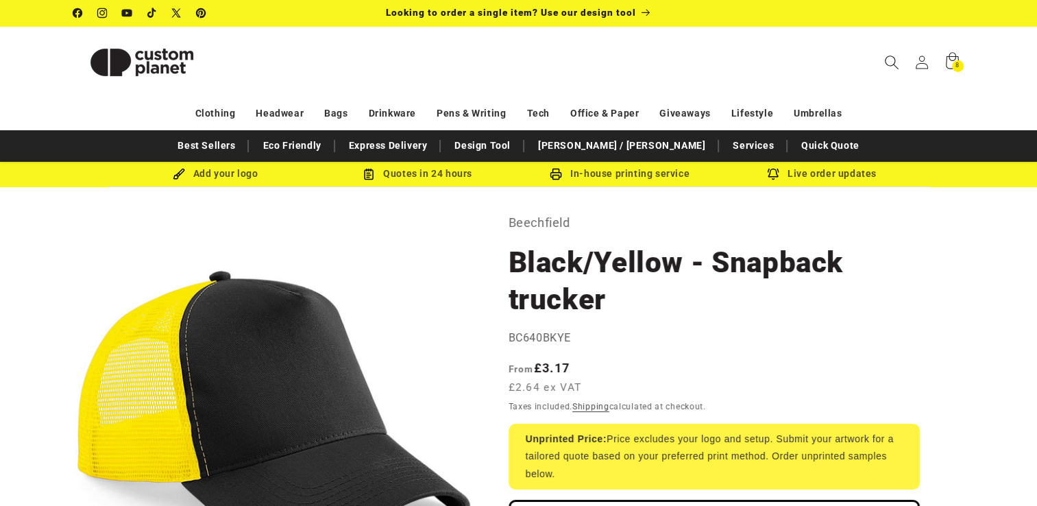
click at [891, 59] on icon "Search" at bounding box center [891, 62] width 14 height 14
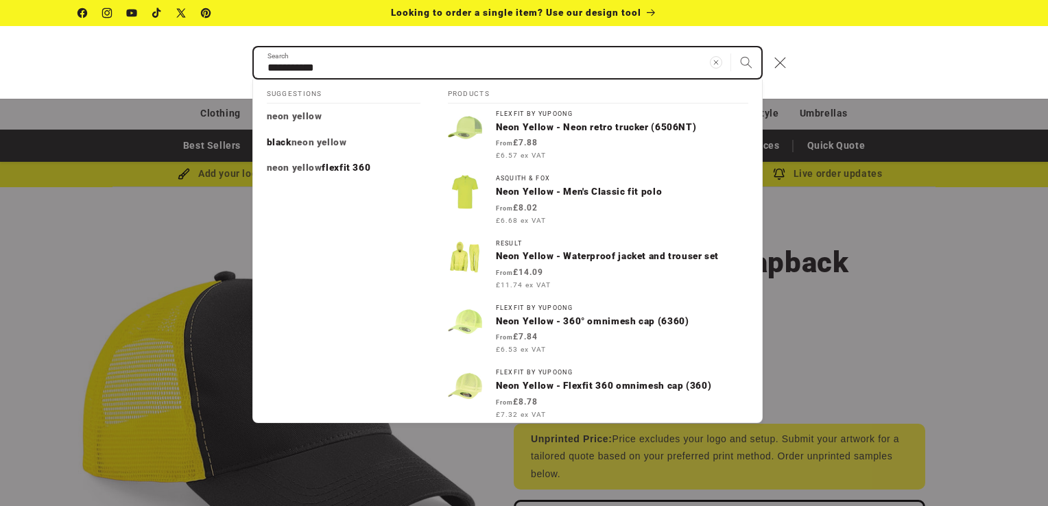
type input "**********"
click at [731, 47] on button "Search" at bounding box center [746, 62] width 30 height 30
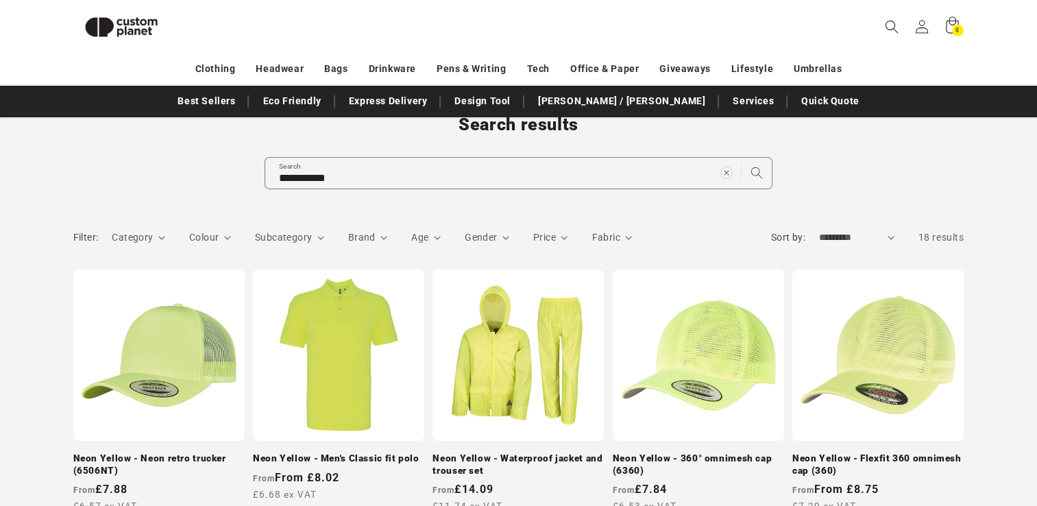
scroll to position [92, 0]
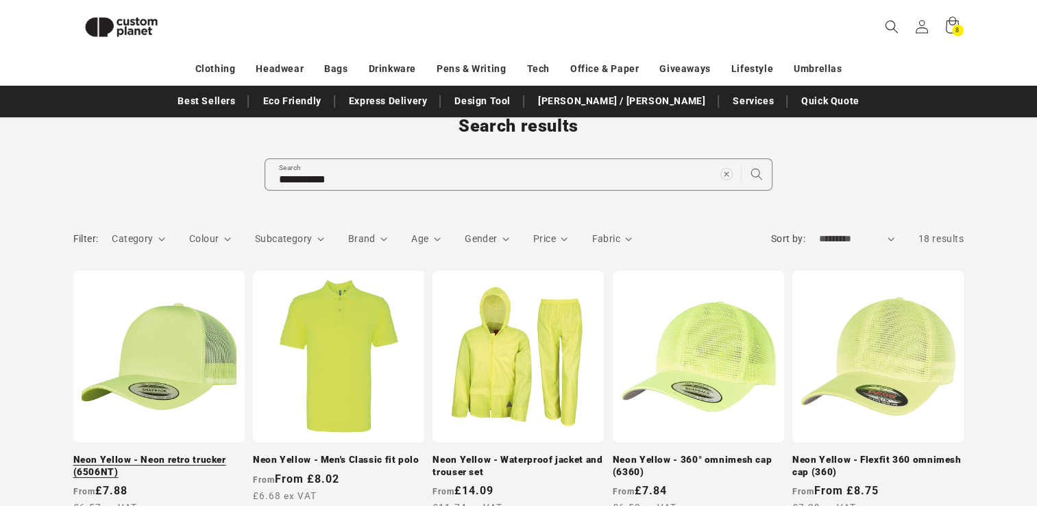
click at [132, 454] on link "Neon Yellow - Neon retro trucker (6506NT)" at bounding box center [158, 466] width 171 height 24
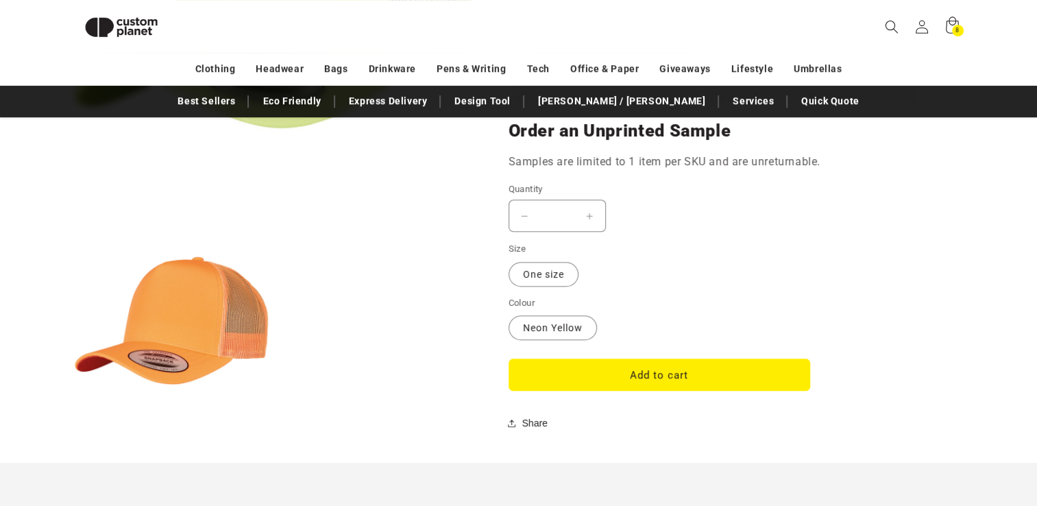
scroll to position [1098, 0]
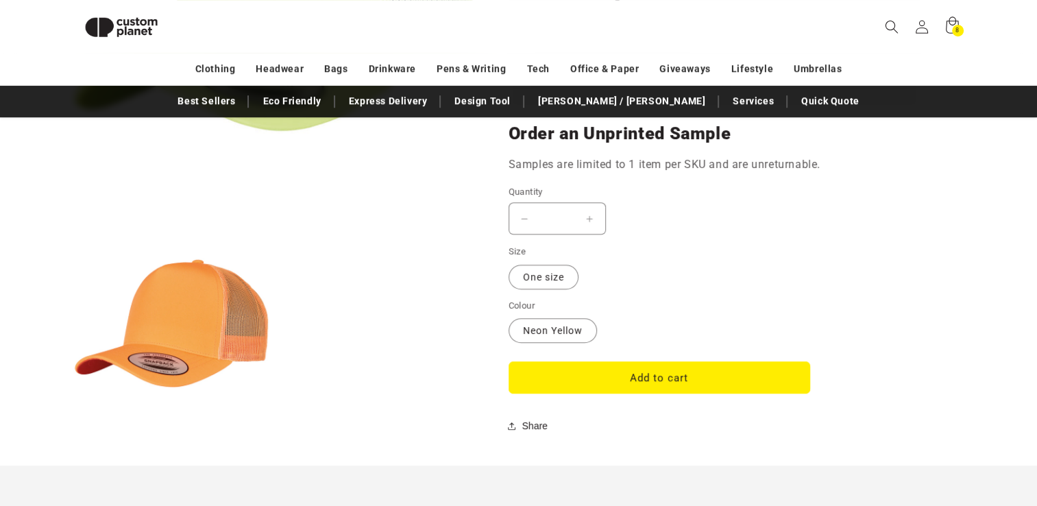
click at [647, 371] on button "Add to cart" at bounding box center [660, 377] width 302 height 32
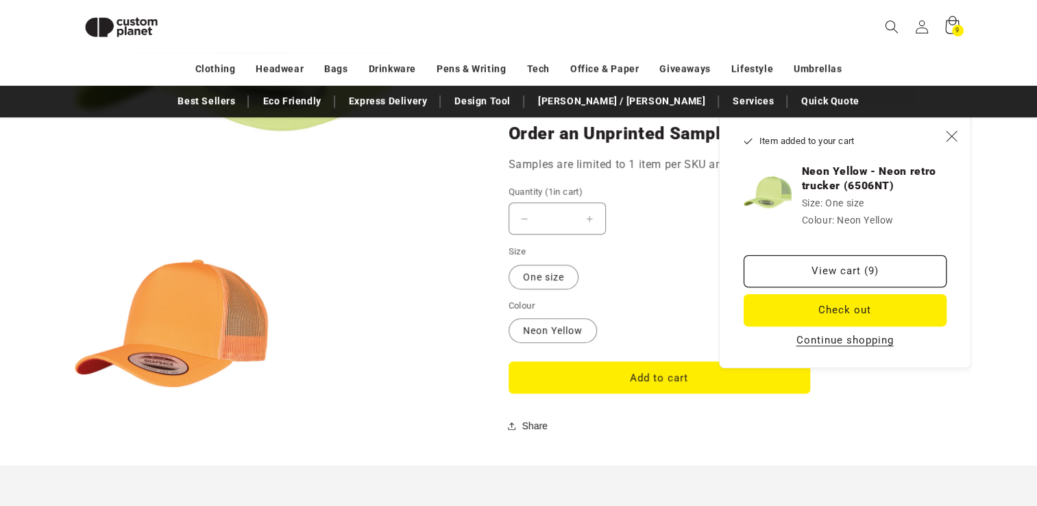
click at [949, 23] on icon at bounding box center [952, 26] width 32 height 32
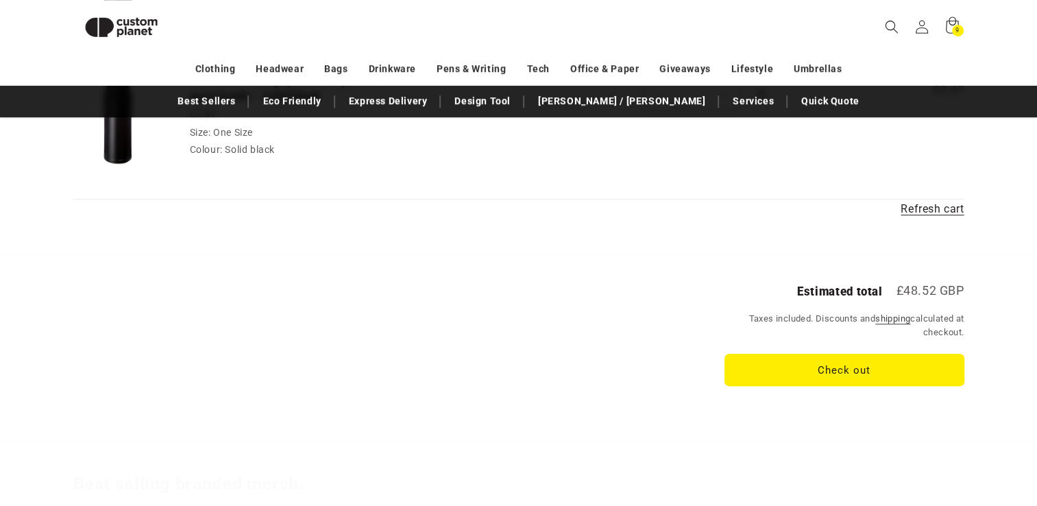
scroll to position [1211, 0]
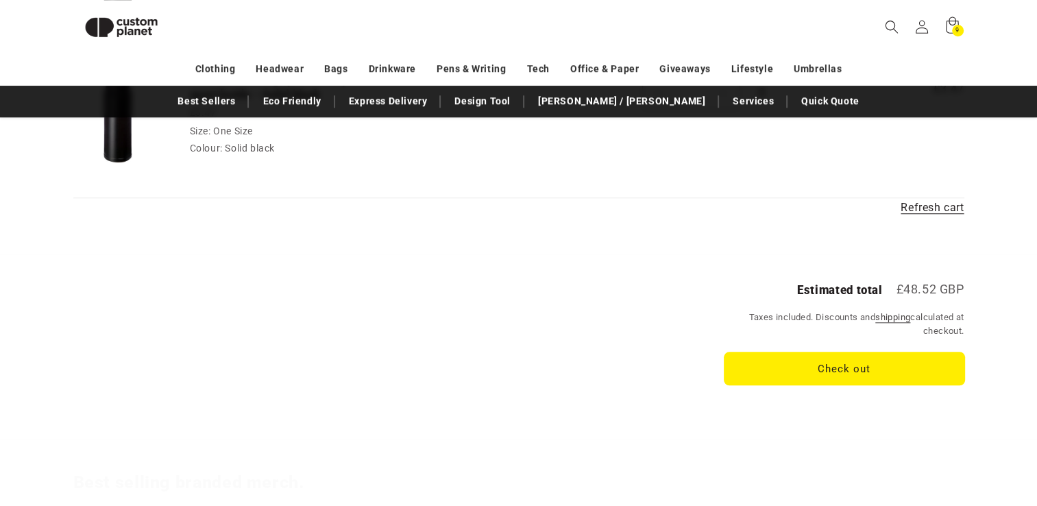
click at [802, 355] on button "Check out" at bounding box center [845, 368] width 240 height 32
